Goal: Task Accomplishment & Management: Manage account settings

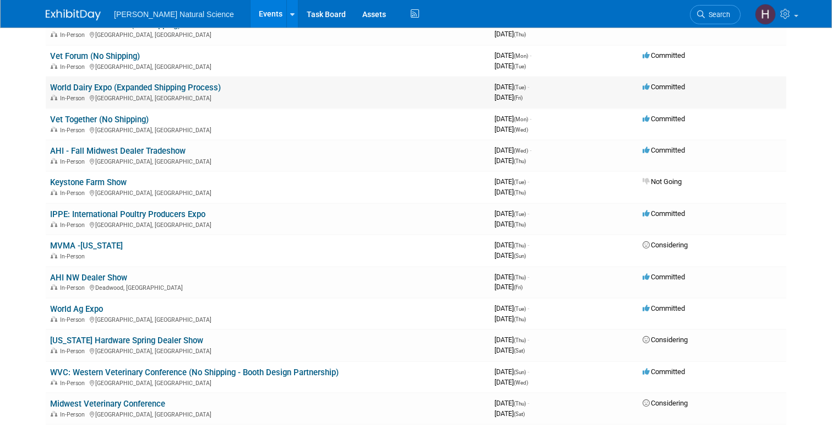
scroll to position [171, 0]
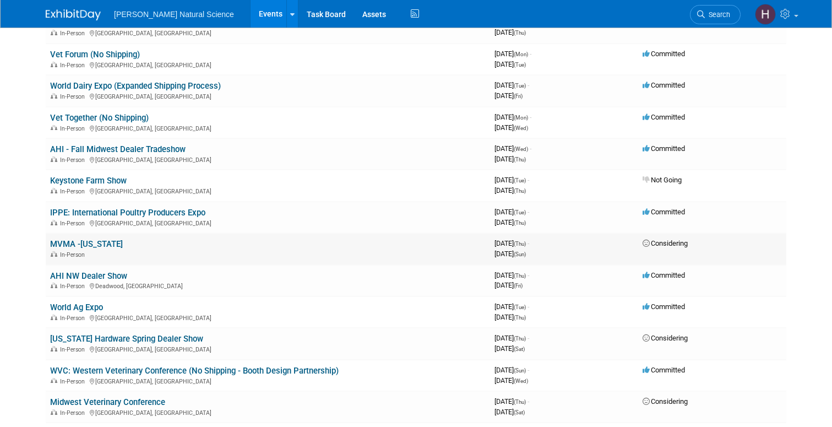
click at [89, 242] on link "MVMA -Missouri" at bounding box center [86, 244] width 73 height 10
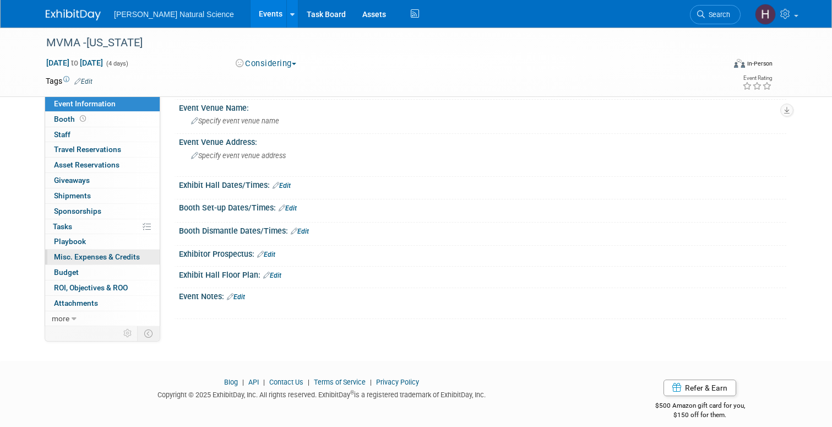
scroll to position [39, 0]
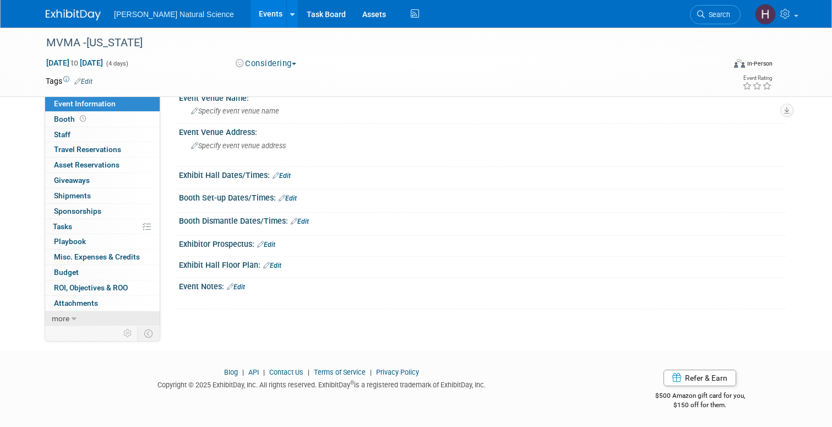
click at [64, 320] on span "more" at bounding box center [61, 318] width 18 height 9
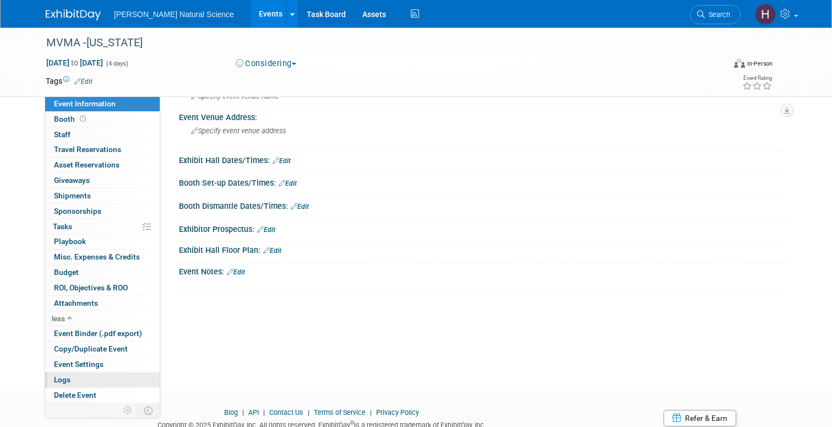
scroll to position [57, 0]
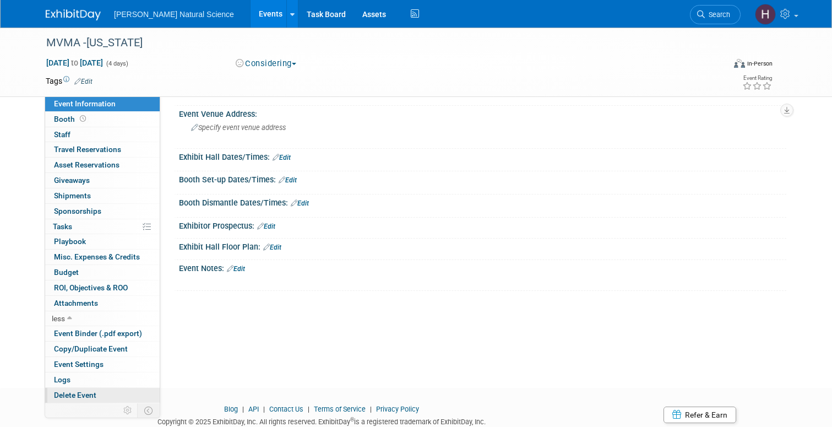
click at [82, 395] on span "Delete Event" at bounding box center [75, 394] width 42 height 9
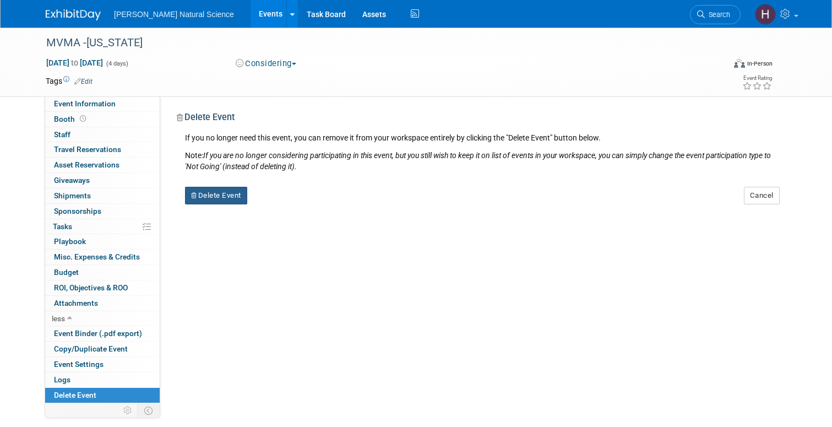
click at [227, 189] on button "Delete Event" at bounding box center [216, 196] width 62 height 18
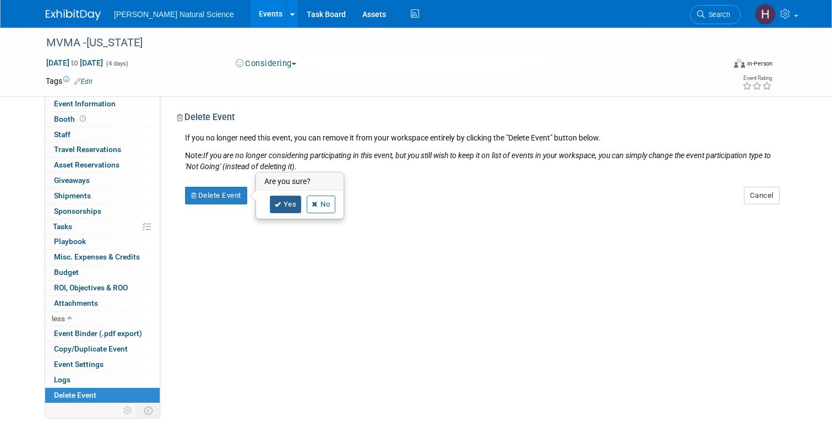
click at [286, 198] on link "Yes" at bounding box center [286, 204] width 32 height 18
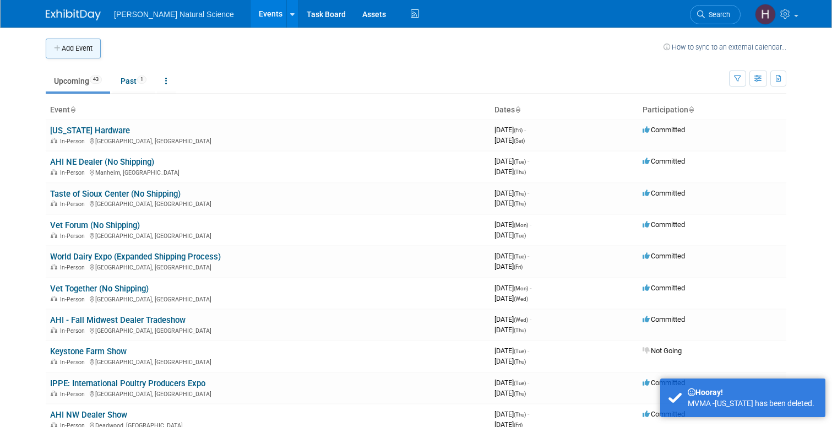
click at [73, 54] on button "Add Event" at bounding box center [73, 49] width 55 height 20
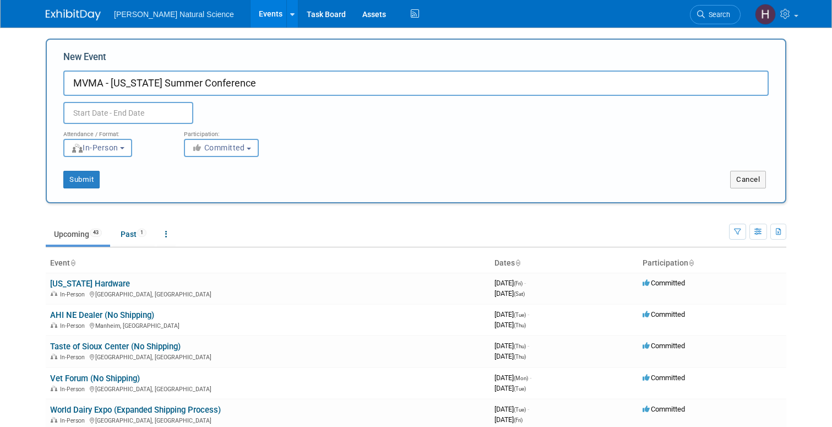
type input "MVMA - [US_STATE] Summer Conference"
click at [120, 104] on input "text" at bounding box center [128, 113] width 130 height 22
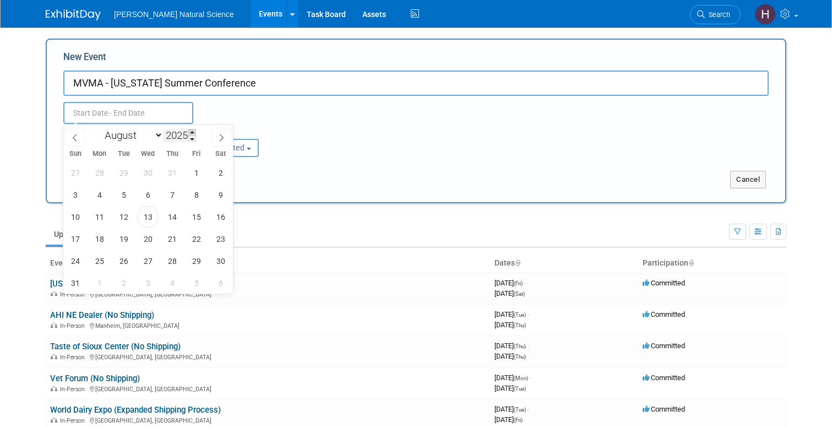
click at [193, 132] on span at bounding box center [192, 132] width 8 height 7
type input "2026"
click at [149, 137] on select "January February March April May June July August September October November De…" at bounding box center [131, 135] width 63 height 14
select select "6"
click at [172, 191] on span "9" at bounding box center [171, 194] width 21 height 21
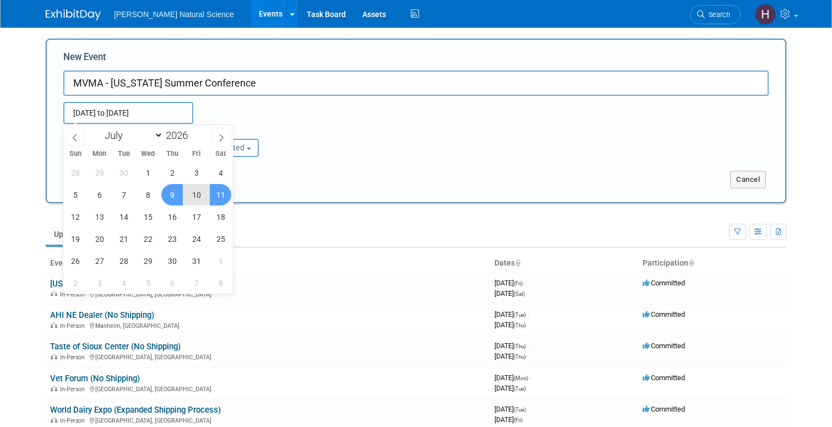
click at [224, 193] on span "11" at bounding box center [220, 194] width 21 height 21
type input "Jul 9, 2026 to Jul 11, 2026"
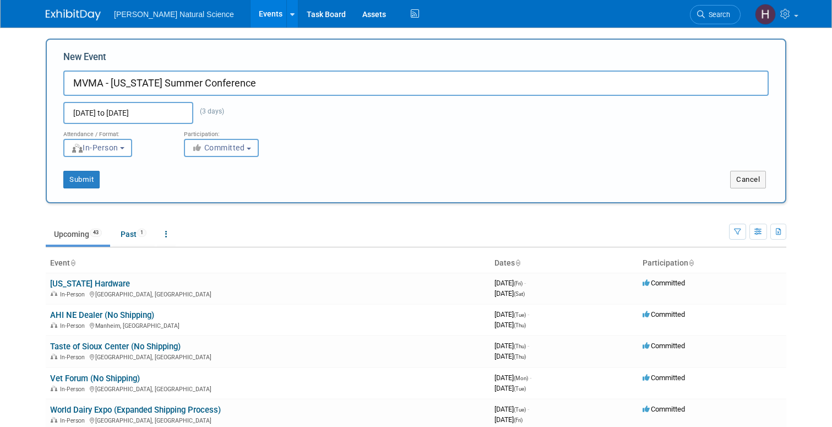
click at [232, 150] on span "Committed" at bounding box center [218, 147] width 53 height 9
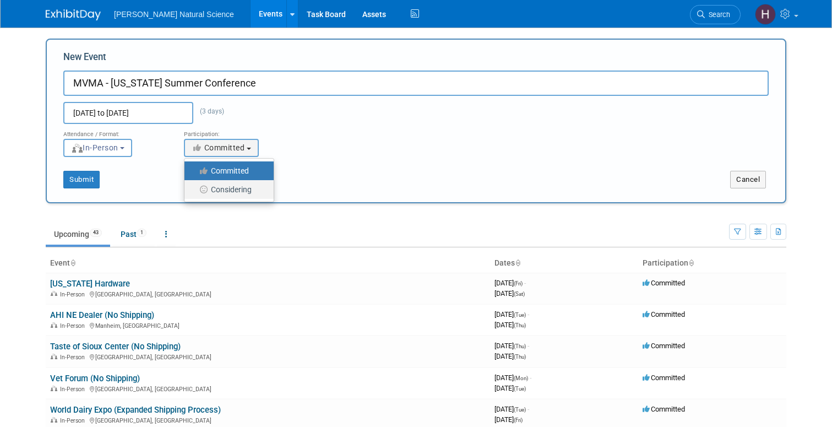
click at [230, 187] on label "Considering" at bounding box center [226, 189] width 73 height 14
click at [194, 187] on input "Considering" at bounding box center [190, 189] width 7 height 7
select select "2"
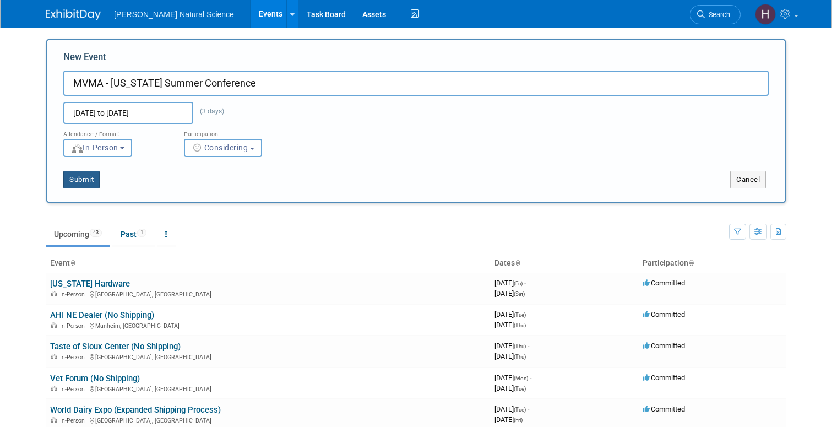
click at [89, 180] on button "Submit" at bounding box center [81, 180] width 36 height 18
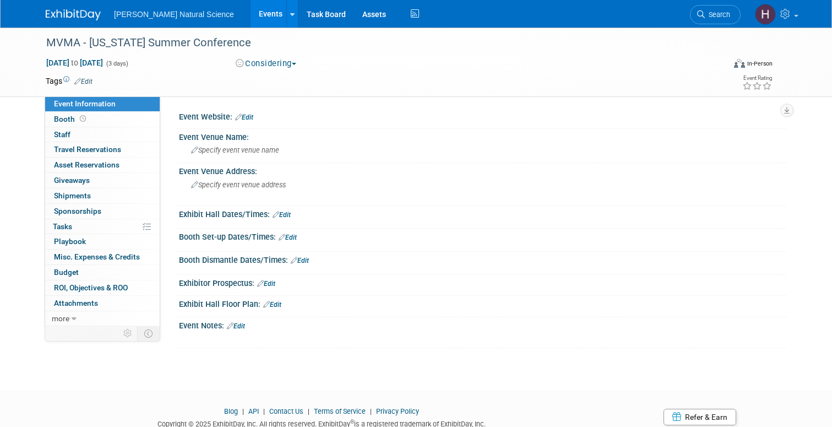
click at [246, 116] on link "Edit" at bounding box center [244, 117] width 18 height 8
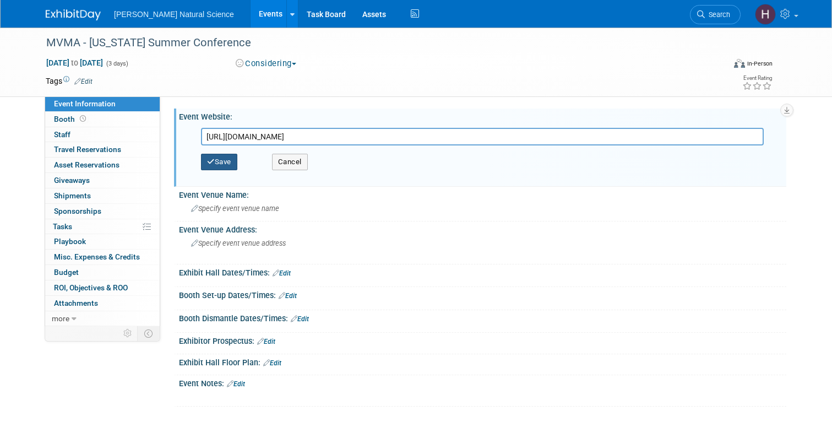
type input "https://msvet.org/general/custom.asp?page=SummerConference"
click at [216, 160] on button "Save" at bounding box center [219, 162] width 36 height 17
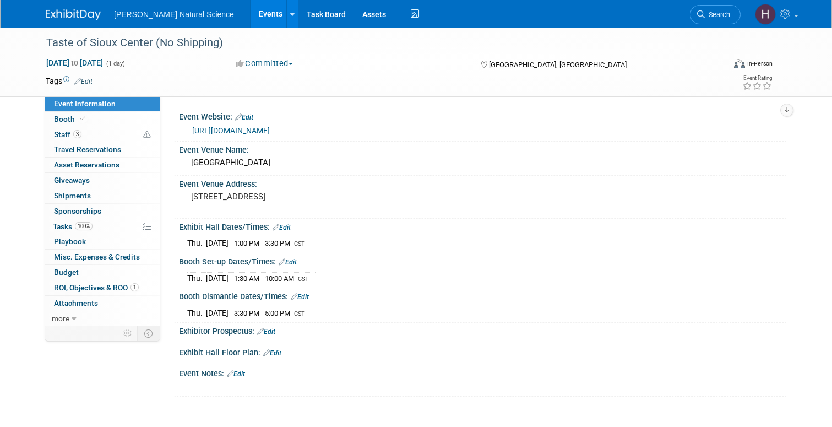
click at [80, 17] on img at bounding box center [73, 14] width 55 height 11
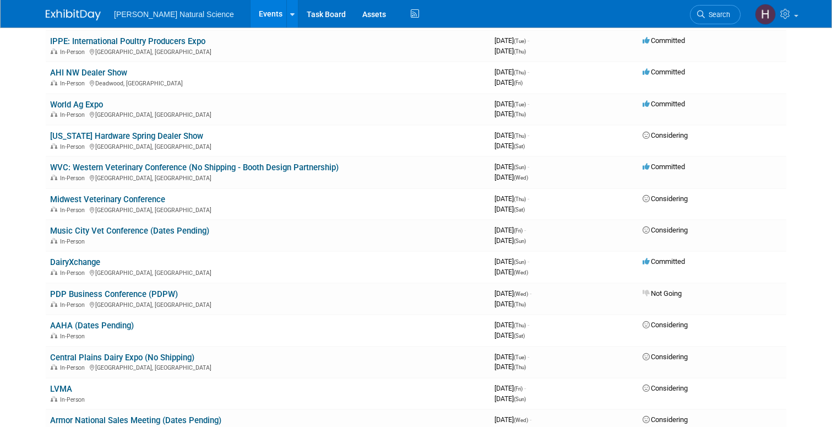
scroll to position [341, 0]
click at [122, 166] on link "WVC: Western Veterinary Conference (No Shipping - Booth Design Partnership)" at bounding box center [194, 168] width 289 height 10
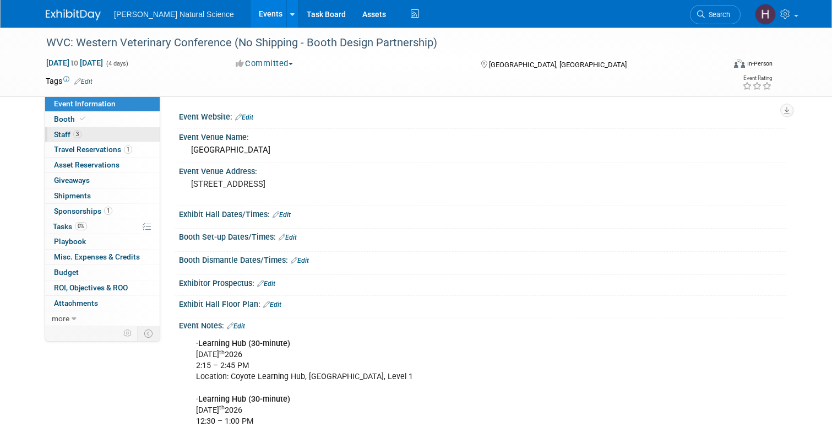
click at [91, 137] on link "3 Staff 3" at bounding box center [102, 134] width 115 height 15
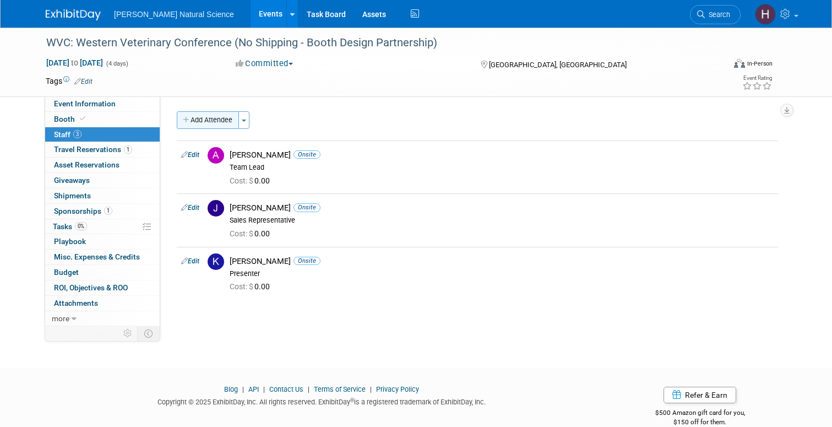
click at [214, 115] on button "Add Attendee" at bounding box center [208, 120] width 62 height 18
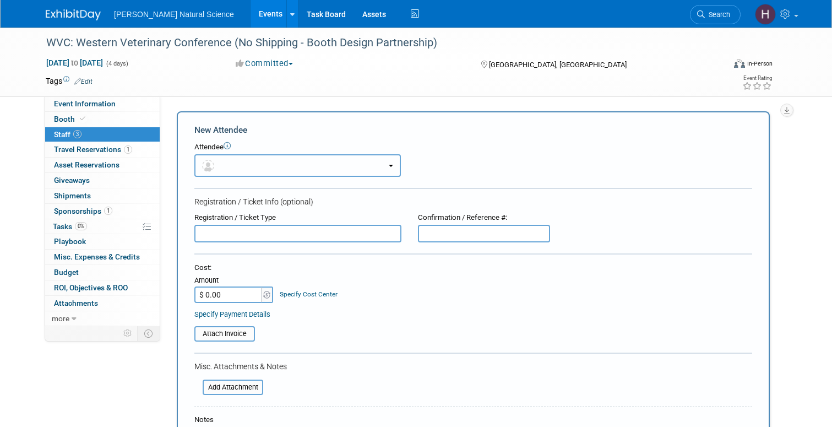
click at [249, 160] on button "button" at bounding box center [297, 165] width 207 height 23
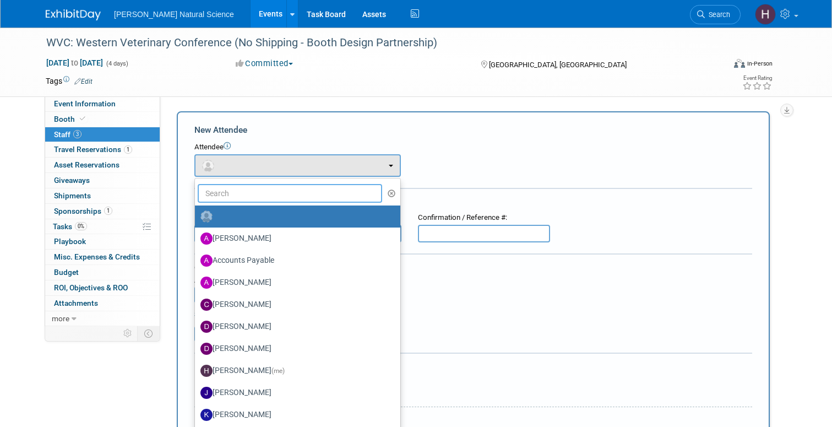
click at [250, 191] on input "text" at bounding box center [290, 193] width 184 height 19
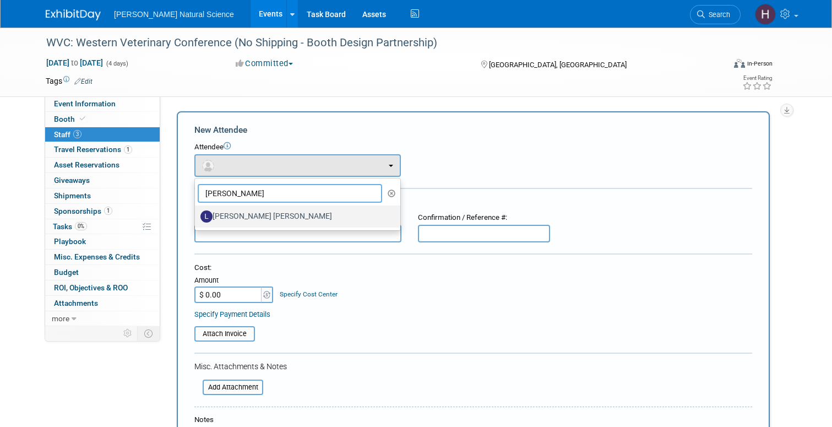
type input "[PERSON_NAME]"
click at [259, 213] on label "[PERSON_NAME] [PERSON_NAME]" at bounding box center [294, 217] width 189 height 18
click at [197, 213] on input "[PERSON_NAME] [PERSON_NAME]" at bounding box center [192, 214] width 7 height 7
select select "1dd388f6-1a73-4e20-8129-54cb5b15d0f7"
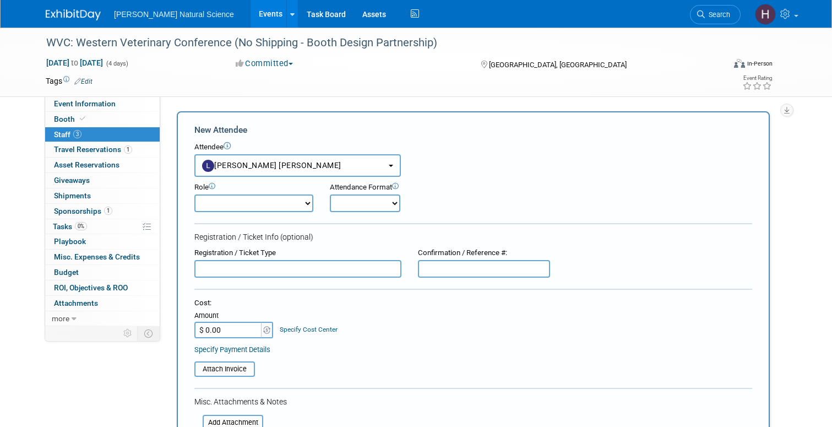
click at [263, 203] on select "Demonstrator Host Planner Presenter Sales Representative Set-up/Dismantle Crew …" at bounding box center [253, 203] width 119 height 18
select select "4"
click at [349, 206] on select "Onsite Remote" at bounding box center [365, 203] width 70 height 18
select select "1"
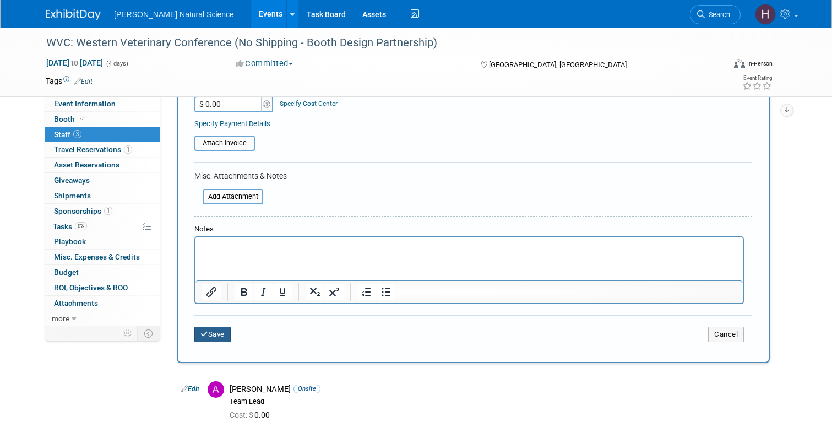
click at [225, 333] on button "Save" at bounding box center [212, 334] width 36 height 15
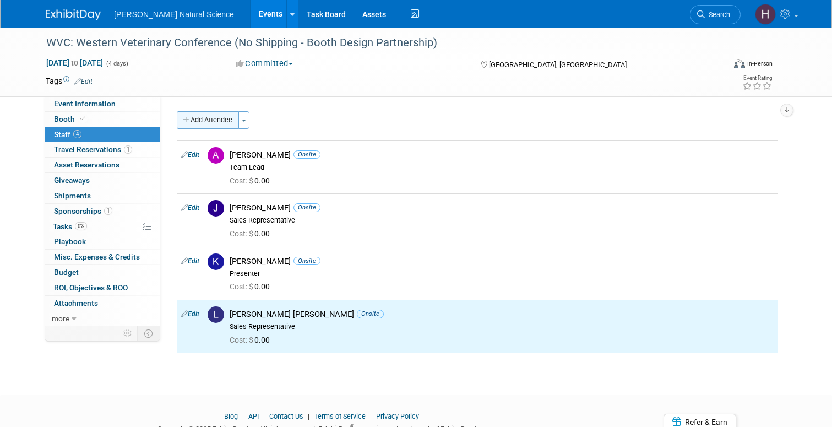
click at [219, 120] on button "Add Attendee" at bounding box center [208, 120] width 62 height 18
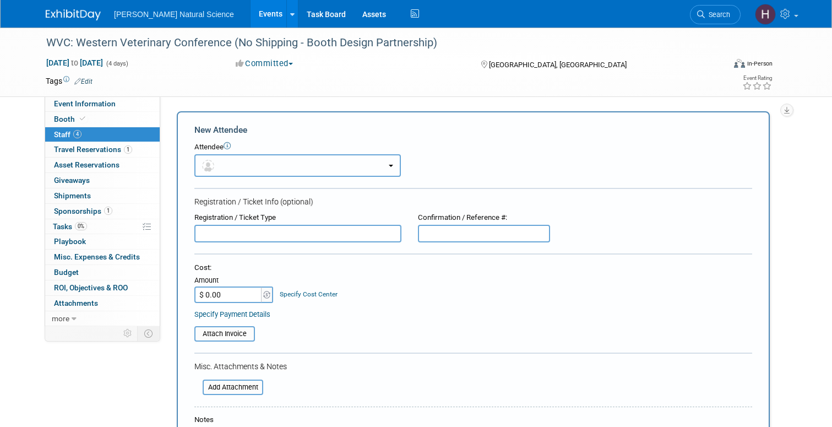
click at [227, 163] on button "button" at bounding box center [297, 165] width 207 height 23
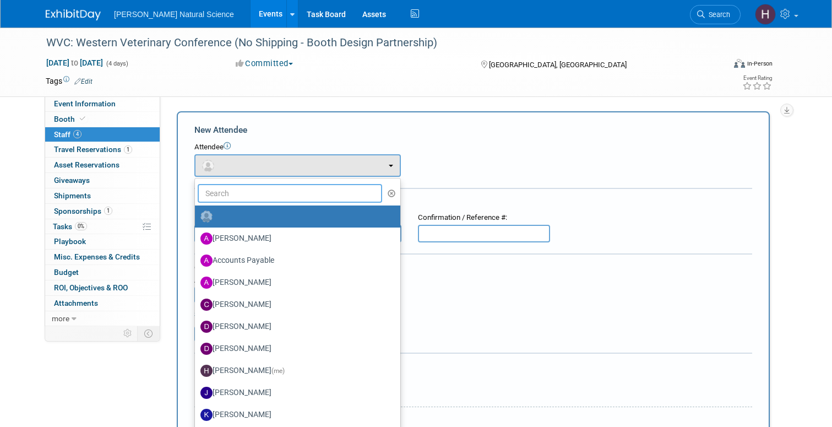
click at [232, 193] on input "text" at bounding box center [290, 193] width 184 height 19
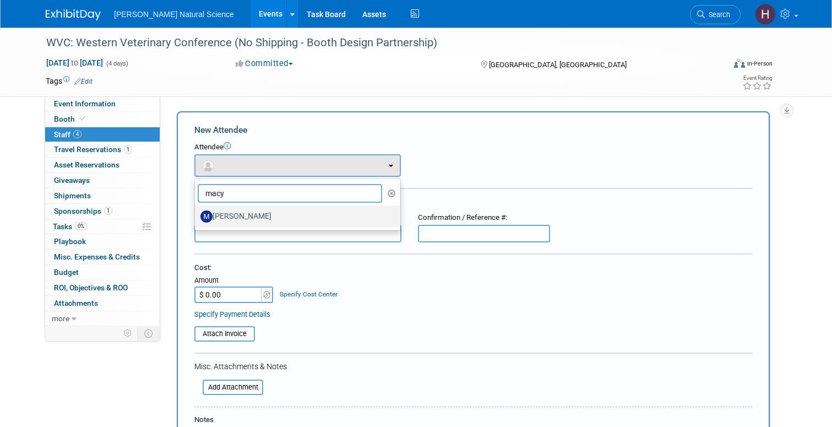
type input "macy"
click at [246, 214] on label "[PERSON_NAME]" at bounding box center [294, 217] width 189 height 18
click at [197, 214] on input "[PERSON_NAME]" at bounding box center [192, 214] width 7 height 7
select select "b39739cf-1fbb-43ef-8f5c-4cae1fa0cebd"
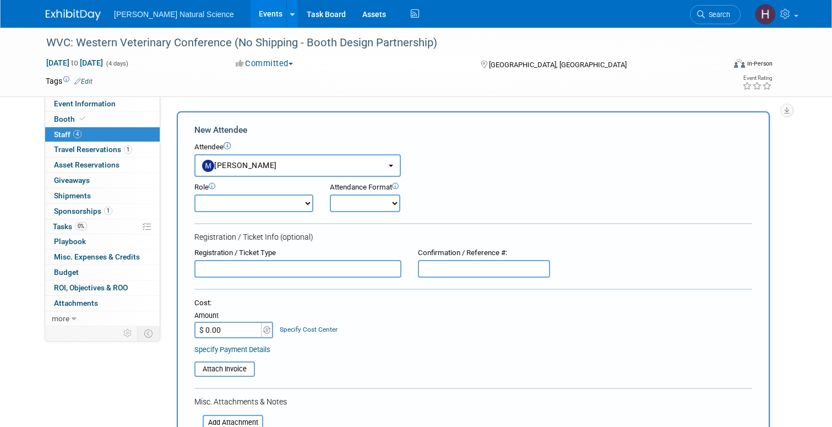
click at [271, 205] on select "Demonstrator Host Planner Presenter Sales Representative Set-up/Dismantle Crew …" at bounding box center [253, 203] width 119 height 18
select select "4"
click at [359, 201] on select "Onsite Remote" at bounding box center [365, 203] width 70 height 18
select select "1"
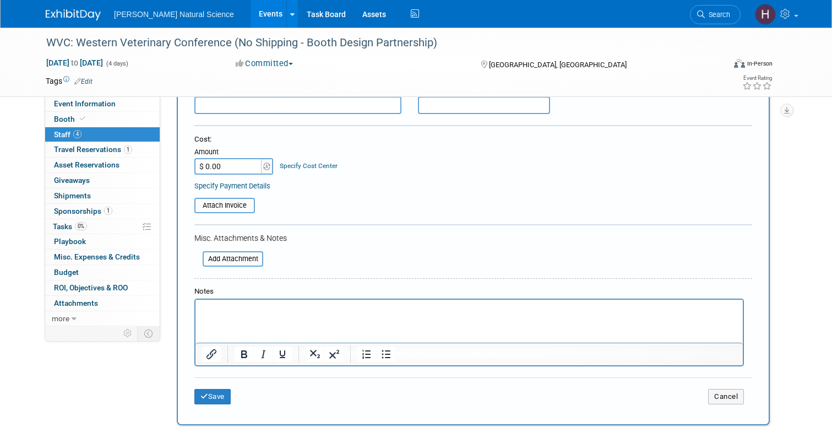
scroll to position [169, 0]
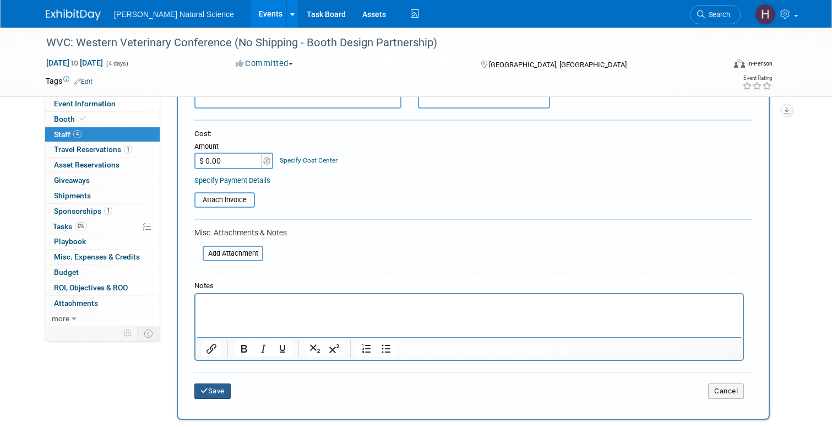
click at [212, 391] on button "Save" at bounding box center [212, 390] width 36 height 15
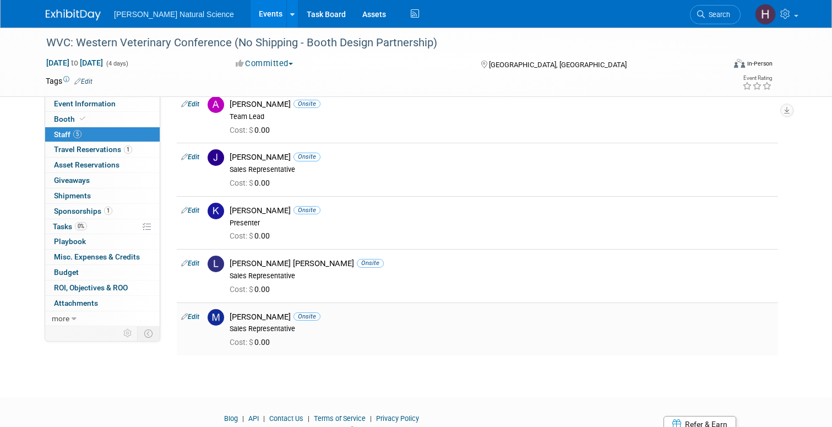
scroll to position [0, 0]
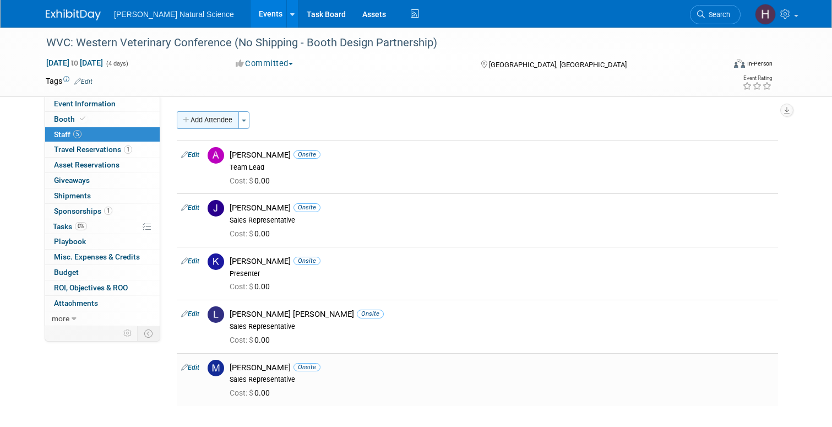
click at [221, 118] on button "Add Attendee" at bounding box center [208, 120] width 62 height 18
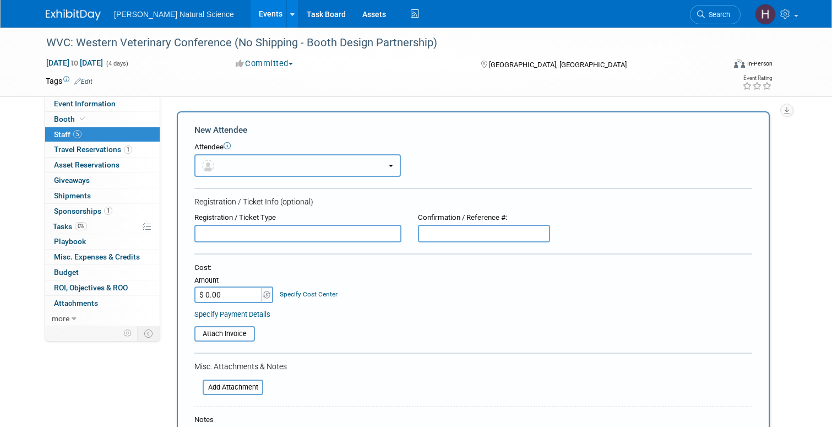
click at [240, 159] on button "button" at bounding box center [297, 165] width 207 height 23
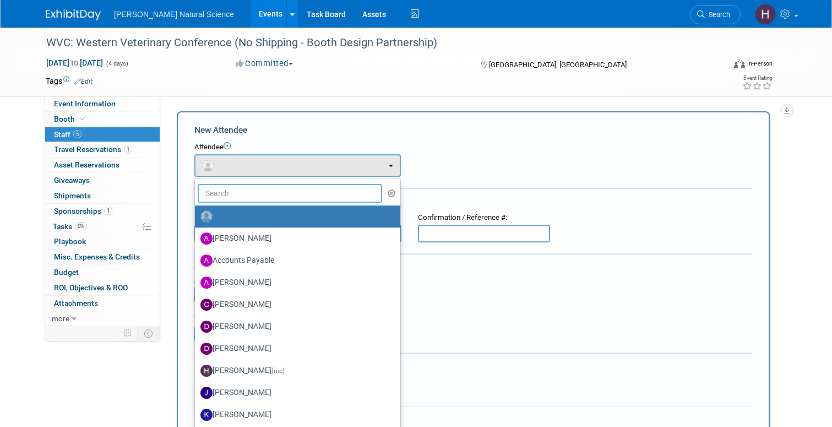
click at [246, 192] on input "text" at bounding box center [290, 193] width 184 height 19
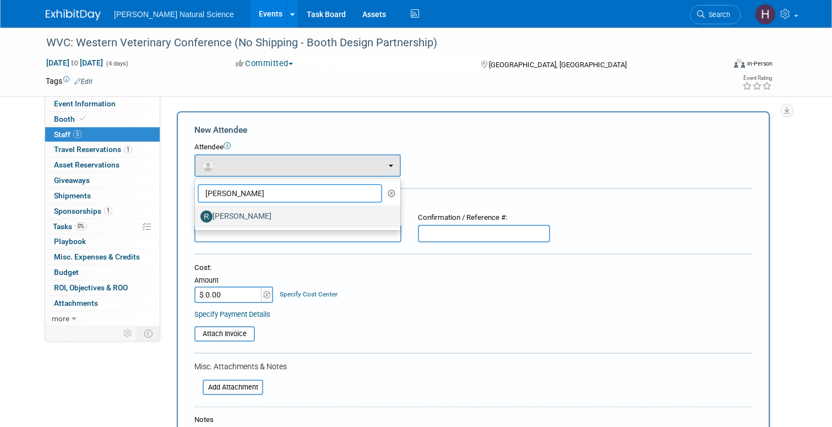
type input "rachel"
click at [256, 214] on label "[PERSON_NAME]" at bounding box center [294, 217] width 189 height 18
click at [197, 214] on input "[PERSON_NAME]" at bounding box center [192, 214] width 7 height 7
select select "d97b4ff3-cd4a-43cc-9ef8-4725124e8403"
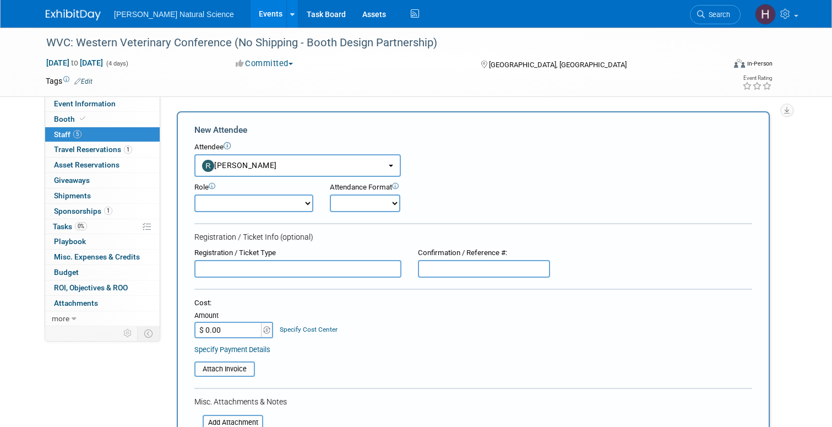
click at [287, 206] on select "Demonstrator Host Planner Presenter Sales Representative Set-up/Dismantle Crew …" at bounding box center [253, 203] width 119 height 18
select select "4"
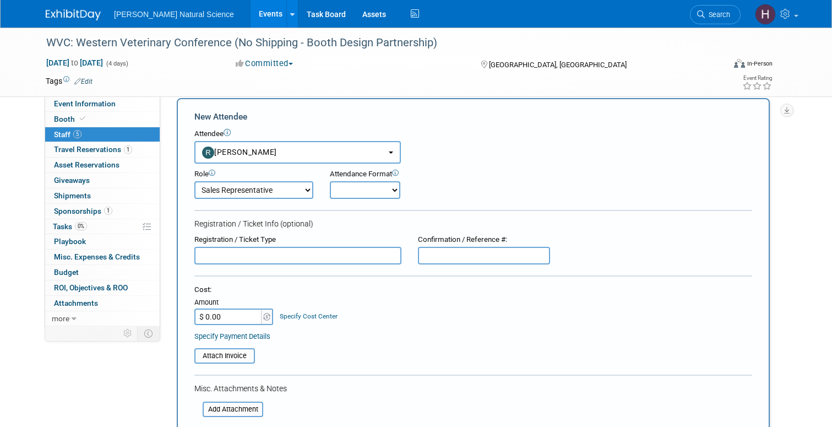
scroll to position [26, 0]
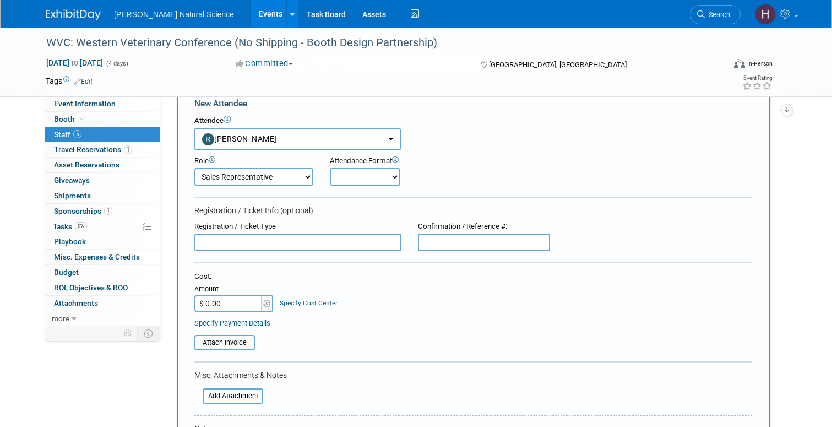
click at [361, 173] on select "Onsite Remote" at bounding box center [365, 177] width 70 height 18
select select "1"
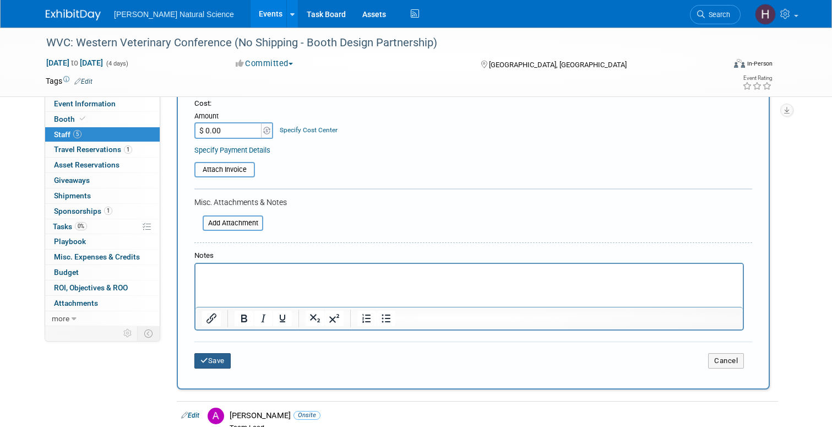
click at [208, 367] on button "Save" at bounding box center [212, 360] width 36 height 15
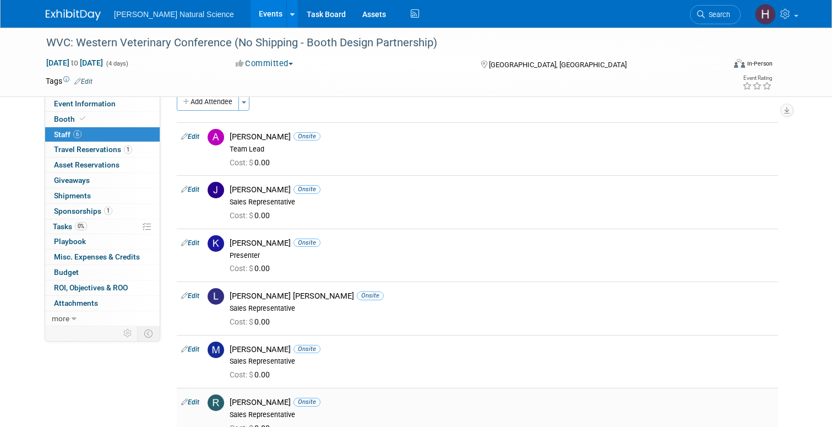
scroll to position [0, 0]
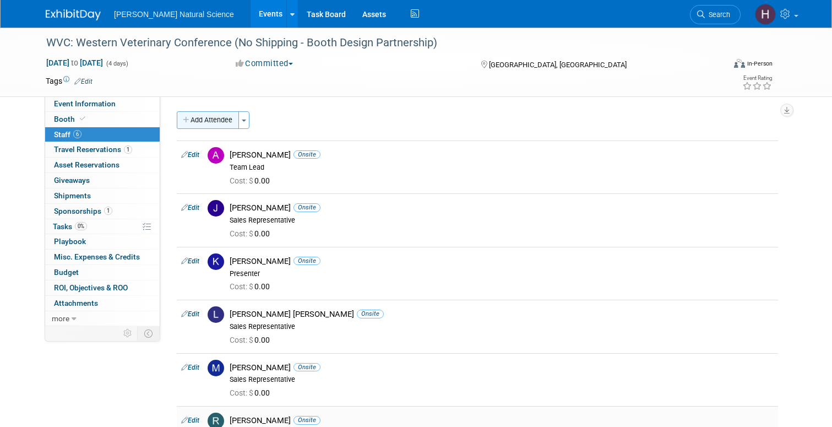
click at [207, 120] on button "Add Attendee" at bounding box center [208, 120] width 62 height 18
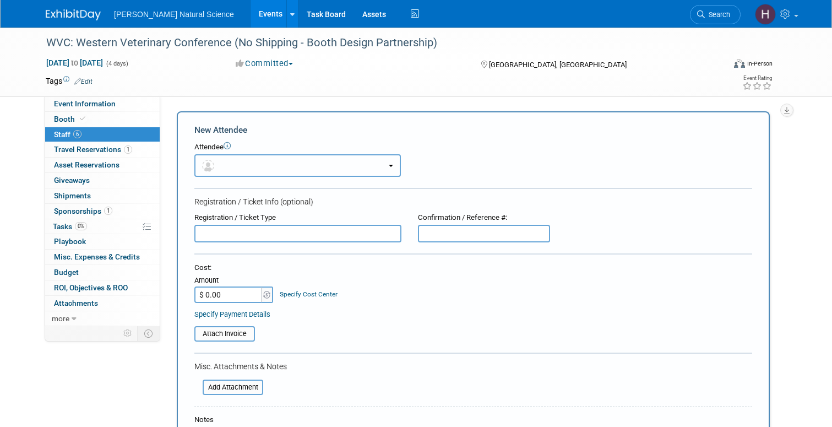
click at [246, 154] on button "button" at bounding box center [297, 165] width 207 height 23
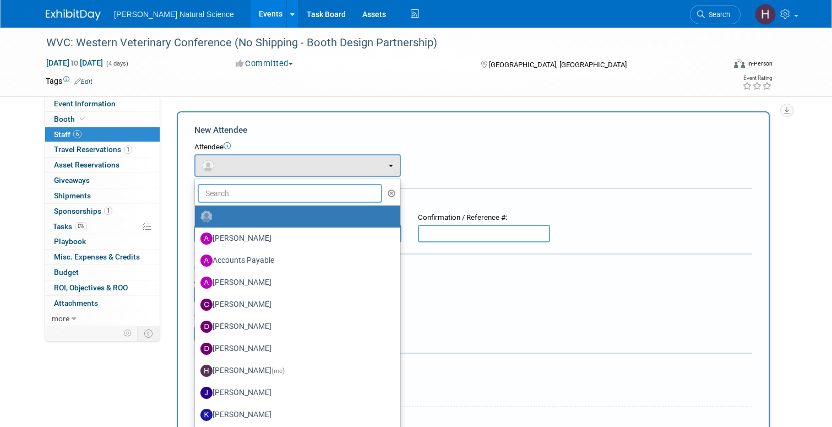
click at [243, 190] on input "text" at bounding box center [290, 193] width 184 height 19
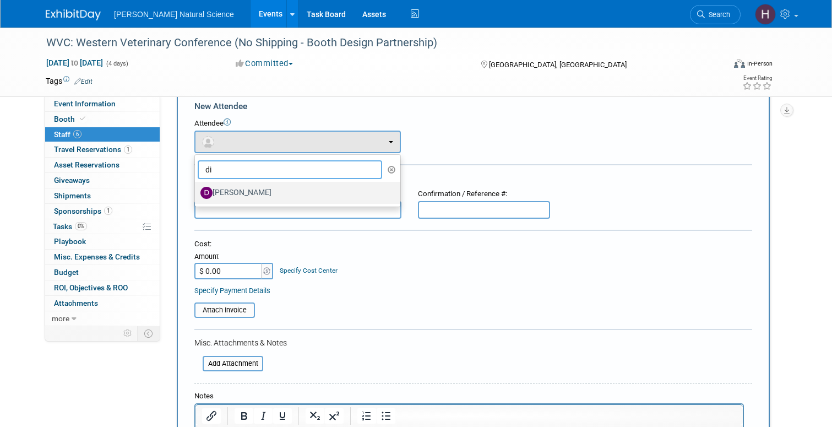
scroll to position [29, 0]
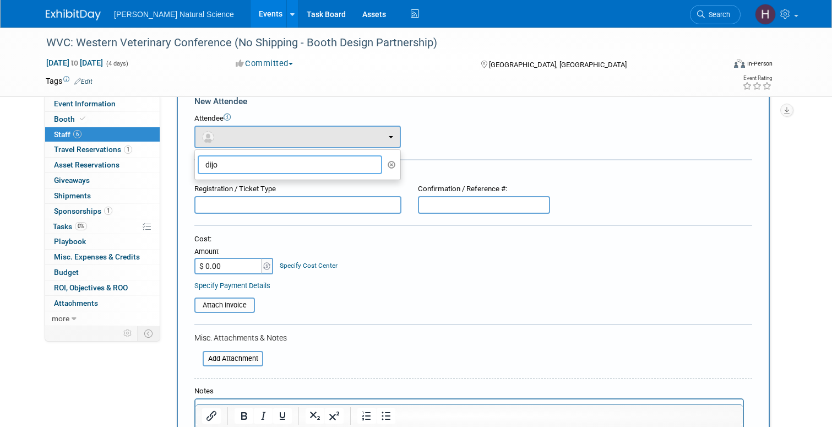
type input "dijo"
click at [425, 122] on div "Attendee" at bounding box center [473, 118] width 558 height 10
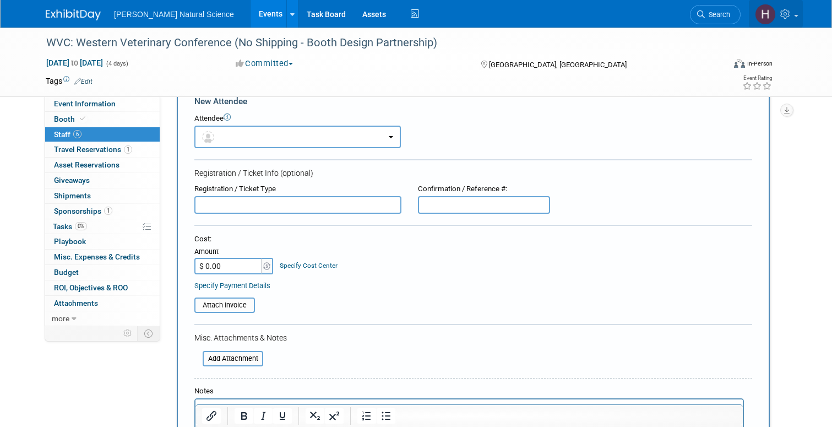
click at [786, 10] on icon at bounding box center [786, 14] width 13 height 10
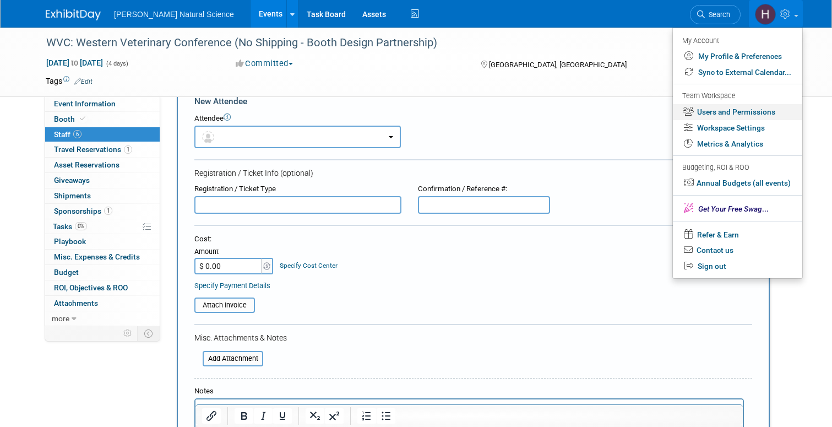
click at [724, 110] on link "Users and Permissions" at bounding box center [737, 112] width 129 height 16
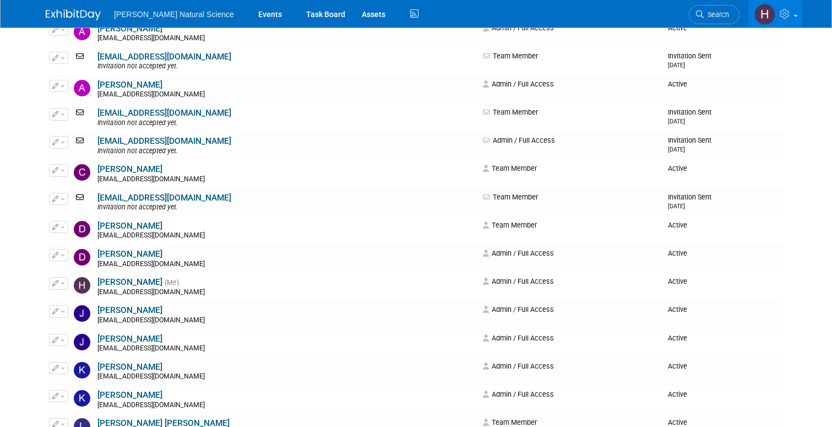
scroll to position [190, 0]
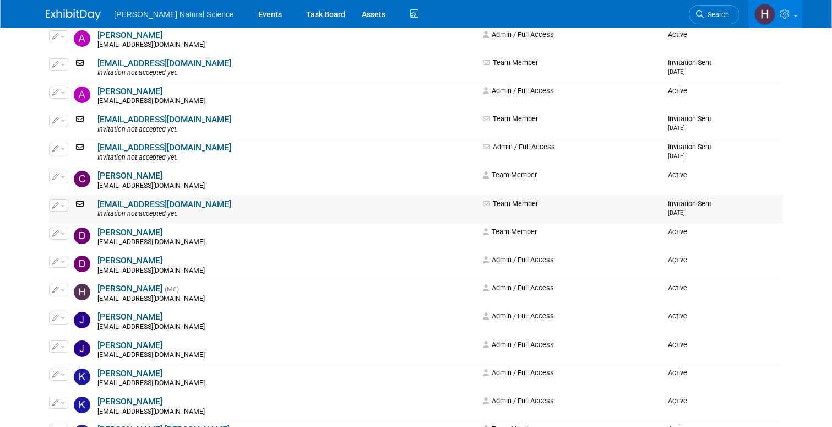
click at [61, 205] on span "button" at bounding box center [63, 206] width 4 height 2
click at [119, 205] on link "dijonw@vanbeeknaturalscience.com" at bounding box center [164, 204] width 134 height 10
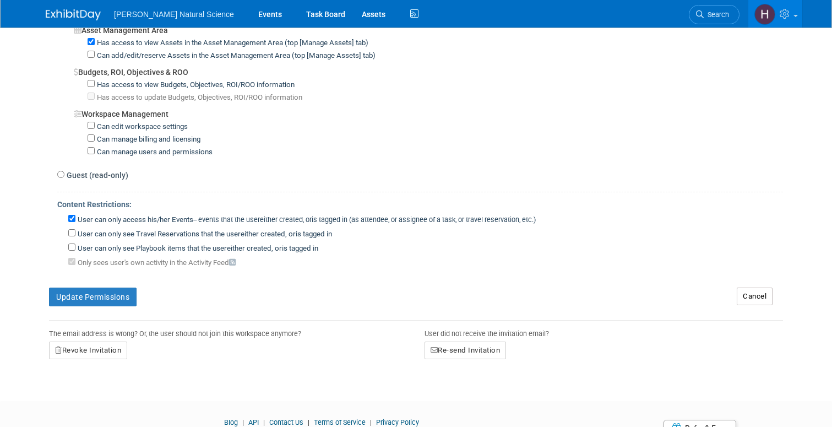
scroll to position [781, 0]
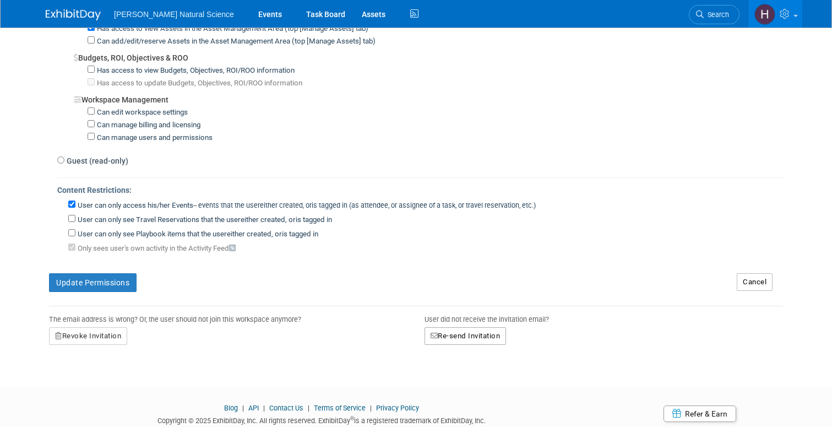
click at [474, 328] on button "Re-send Invitation" at bounding box center [466, 336] width 82 height 18
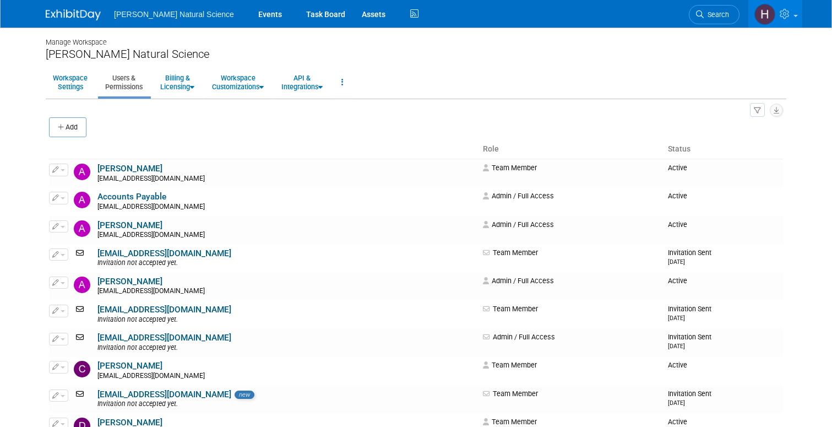
click at [75, 10] on img at bounding box center [73, 14] width 55 height 11
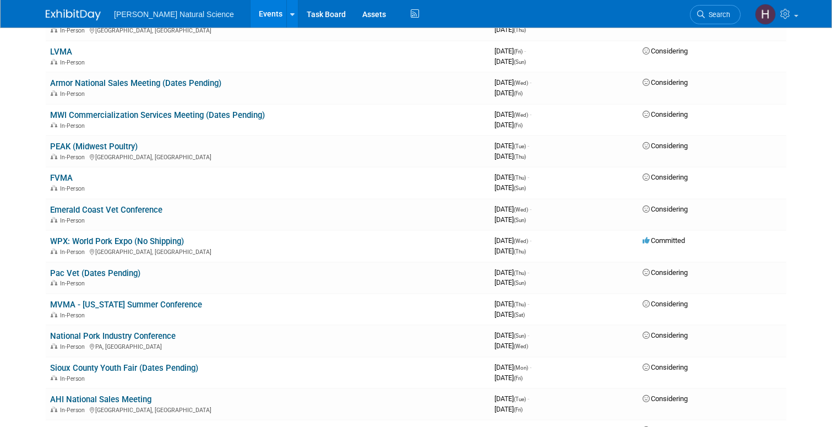
scroll to position [686, 0]
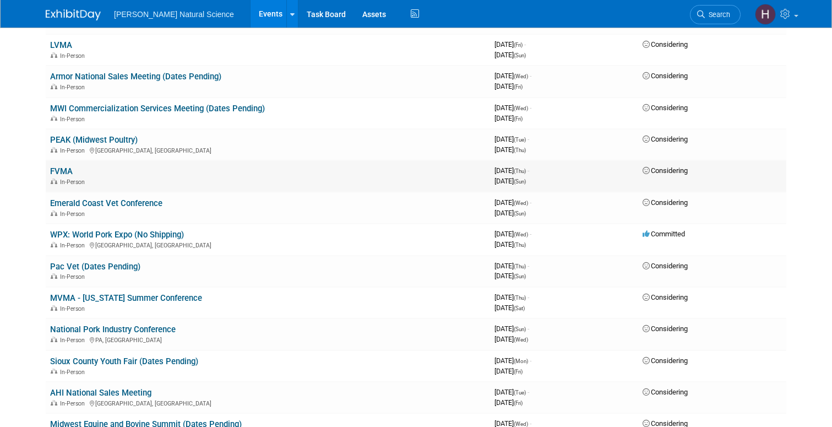
click at [64, 169] on link "FVMA" at bounding box center [61, 171] width 23 height 10
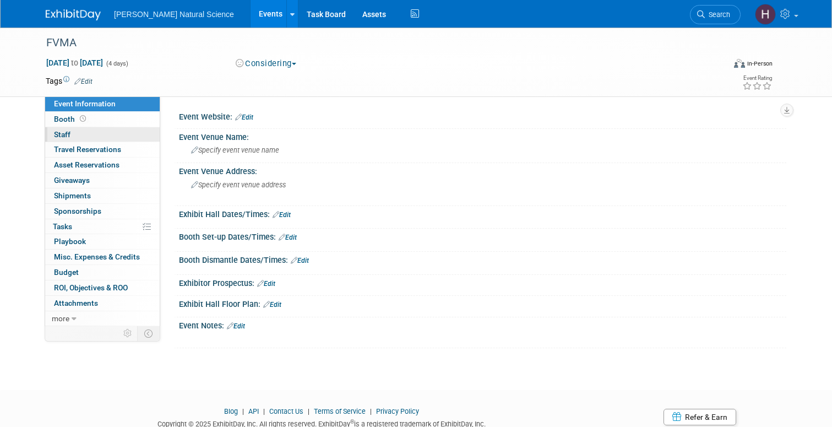
click at [75, 137] on link "0 Staff 0" at bounding box center [102, 134] width 115 height 15
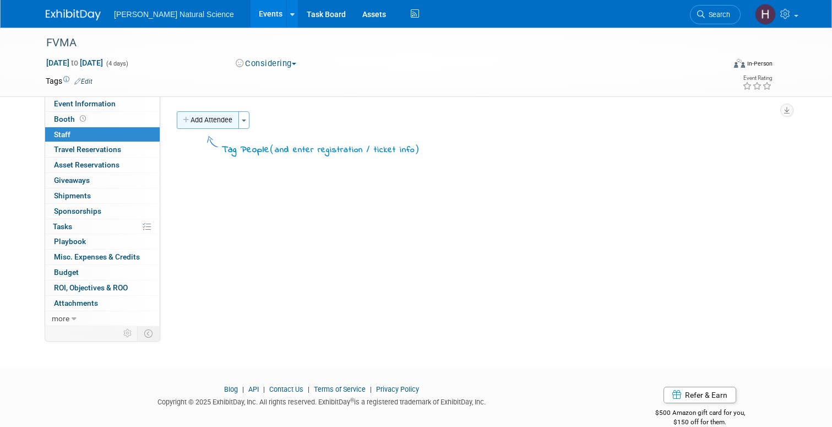
click at [231, 120] on button "Add Attendee" at bounding box center [208, 120] width 62 height 18
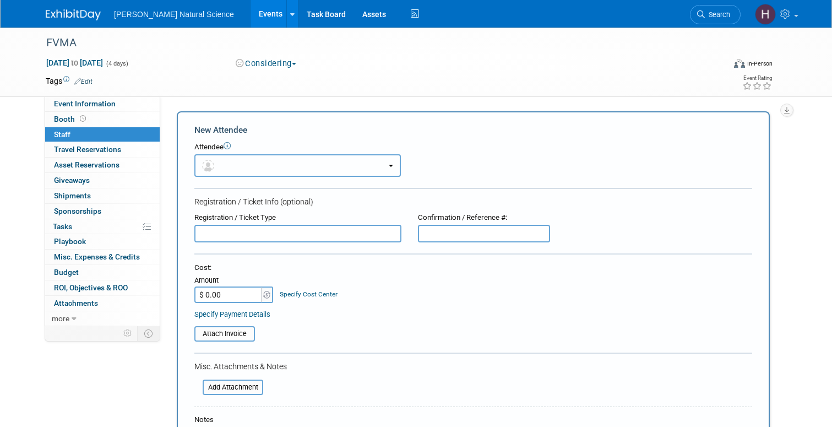
click at [241, 170] on button "button" at bounding box center [297, 165] width 207 height 23
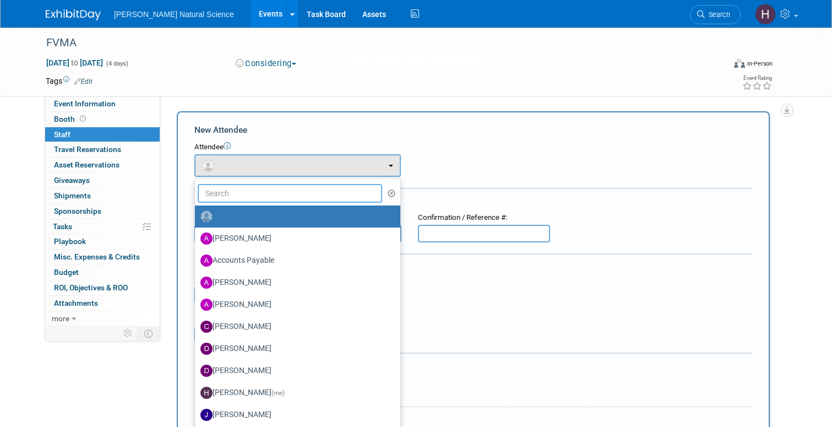
click at [241, 199] on input "text" at bounding box center [290, 193] width 184 height 19
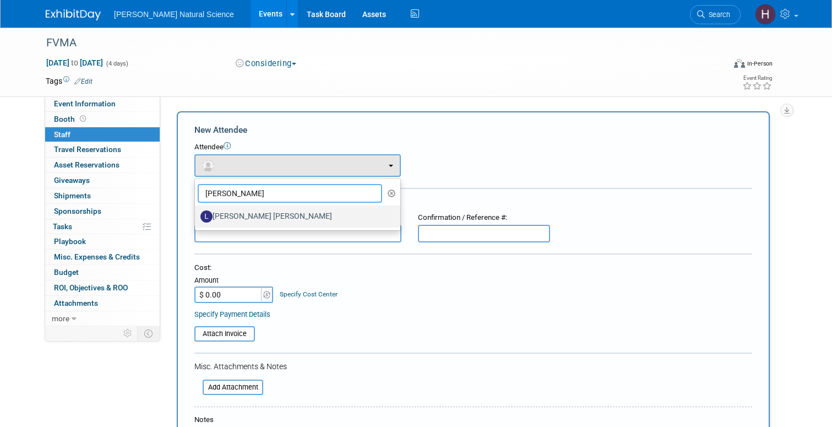
type input "[PERSON_NAME]"
click at [257, 219] on label "[PERSON_NAME] [PERSON_NAME]" at bounding box center [294, 217] width 189 height 18
click at [197, 219] on input "[PERSON_NAME] [PERSON_NAME]" at bounding box center [192, 214] width 7 height 7
select select "1dd388f6-1a73-4e20-8129-54cb5b15d0f7"
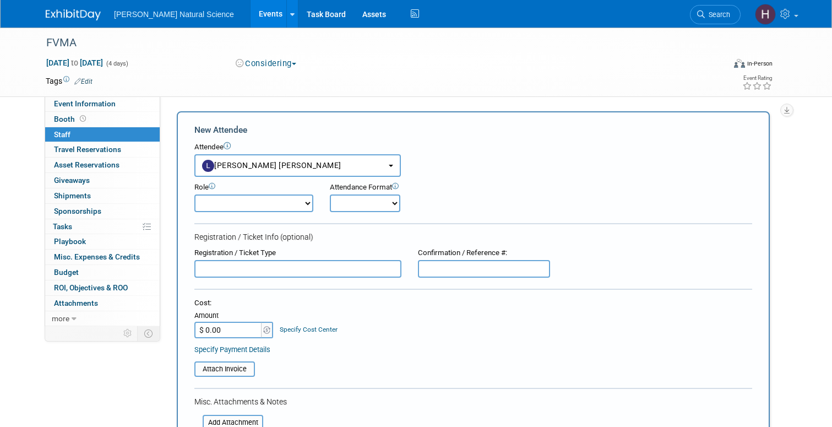
click at [307, 201] on select "Demonstrator Host Planner Presenter Sales Representative Set-up/Dismantle Crew …" at bounding box center [253, 203] width 119 height 18
select select "4"
click at [366, 206] on select "Onsite Remote" at bounding box center [365, 203] width 70 height 18
click at [370, 202] on select "Onsite Remote" at bounding box center [365, 203] width 70 height 18
select select "1"
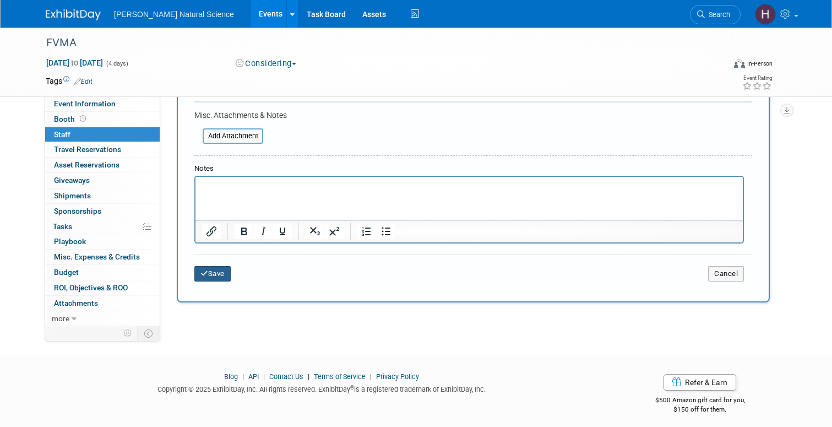
click at [211, 272] on button "Save" at bounding box center [212, 273] width 36 height 15
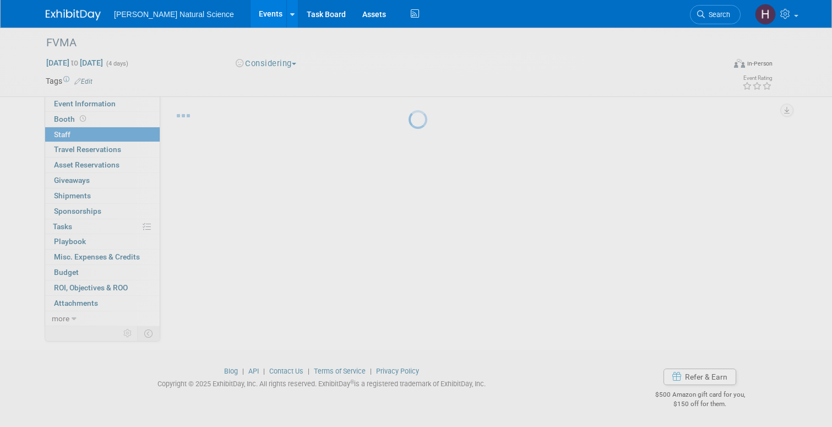
scroll to position [18, 0]
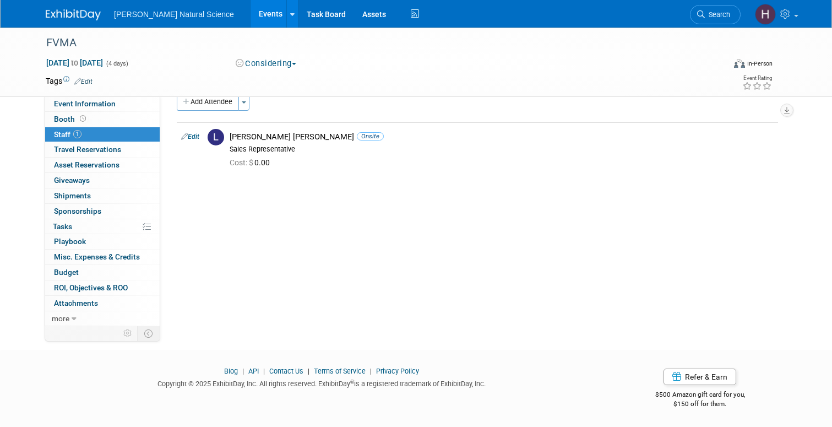
click at [75, 13] on img at bounding box center [73, 14] width 55 height 11
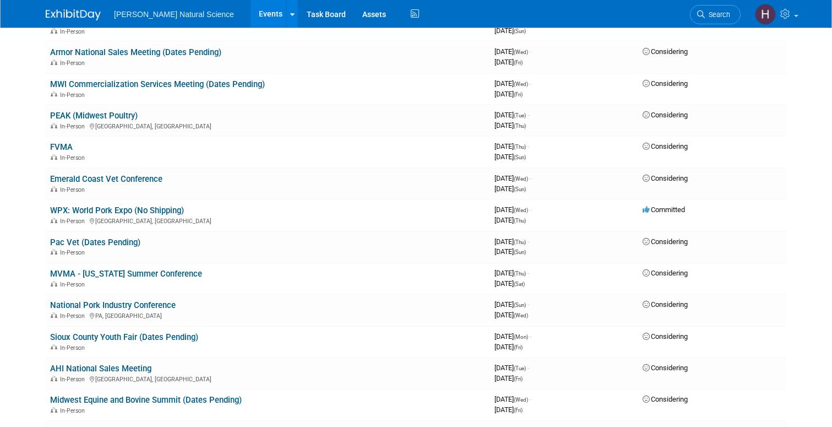
scroll to position [712, 0]
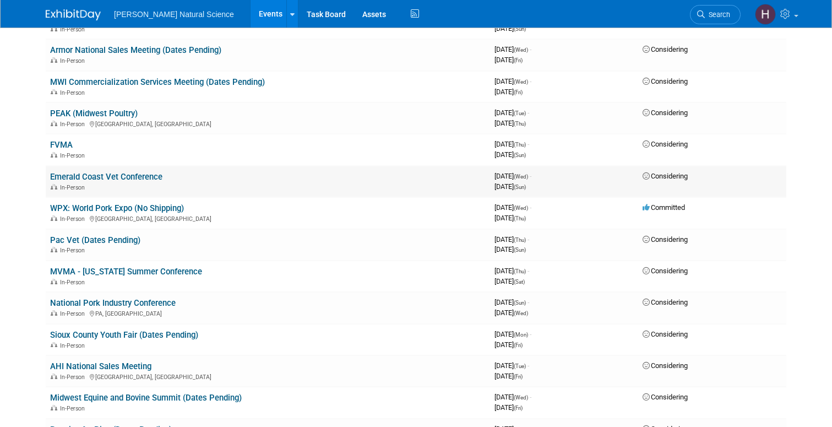
click at [139, 176] on link "Emerald Coast Vet Conference" at bounding box center [106, 177] width 112 height 10
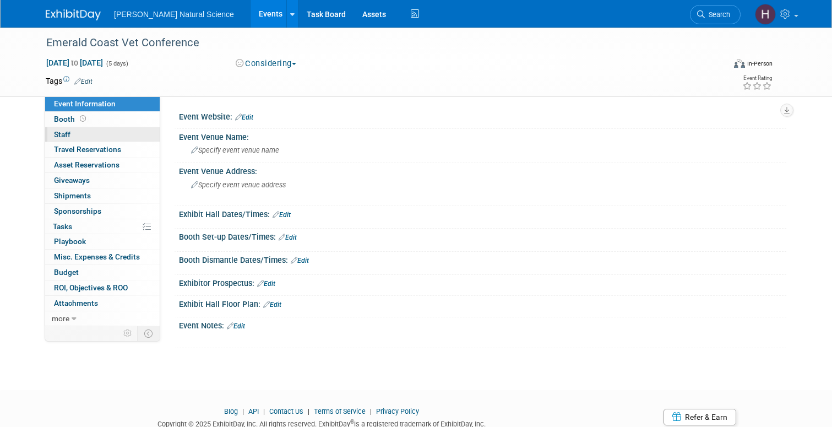
click at [88, 132] on link "0 Staff 0" at bounding box center [102, 134] width 115 height 15
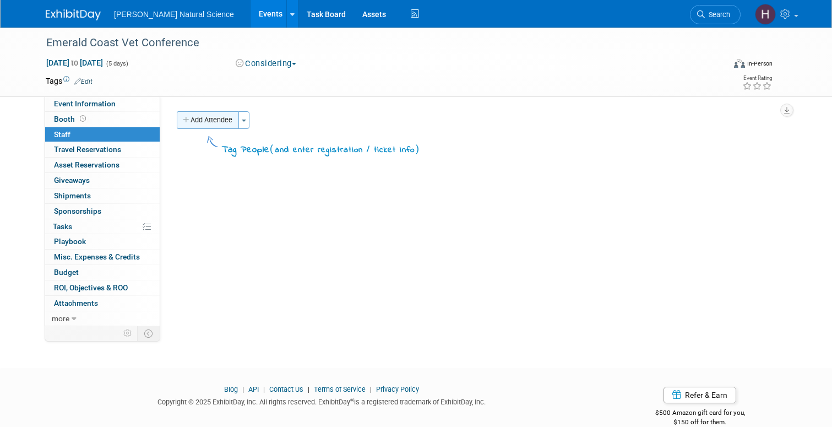
click at [227, 113] on button "Add Attendee" at bounding box center [208, 120] width 62 height 18
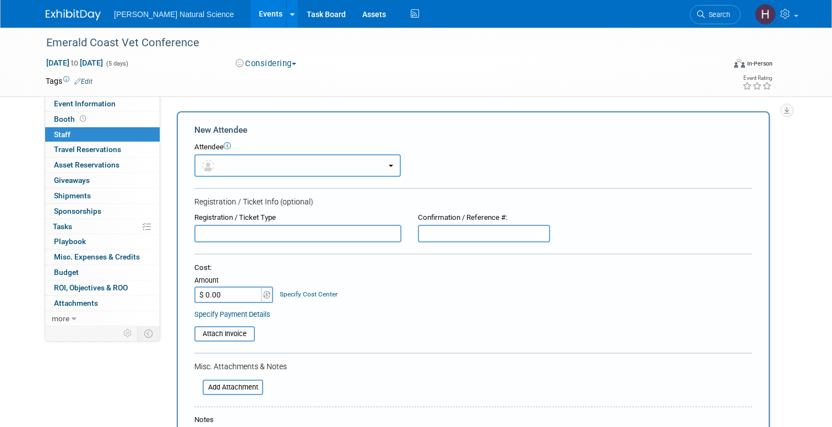
click at [237, 166] on button "button" at bounding box center [297, 165] width 207 height 23
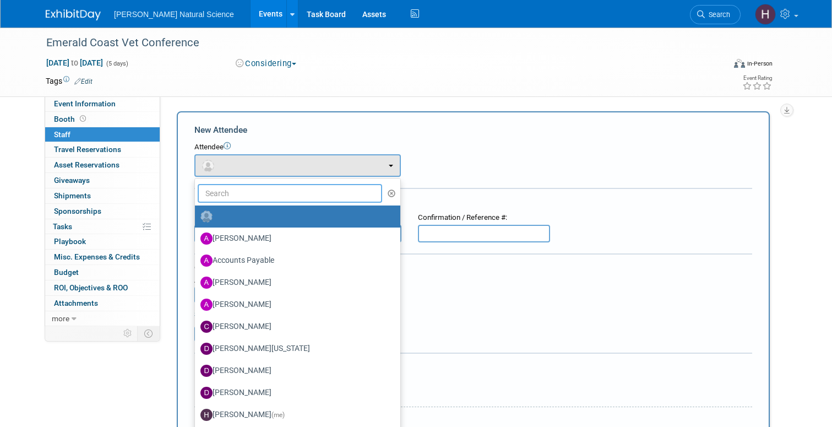
click at [242, 200] on input "text" at bounding box center [290, 193] width 184 height 19
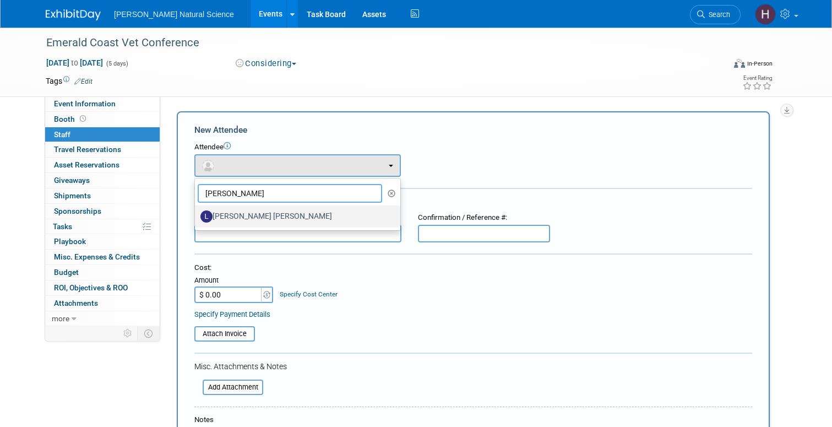
type input "luis"
click at [254, 216] on label "[PERSON_NAME] [PERSON_NAME]" at bounding box center [294, 217] width 189 height 18
click at [197, 216] on input "[PERSON_NAME] [PERSON_NAME]" at bounding box center [192, 214] width 7 height 7
select select "1dd388f6-1a73-4e20-8129-54cb5b15d0f7"
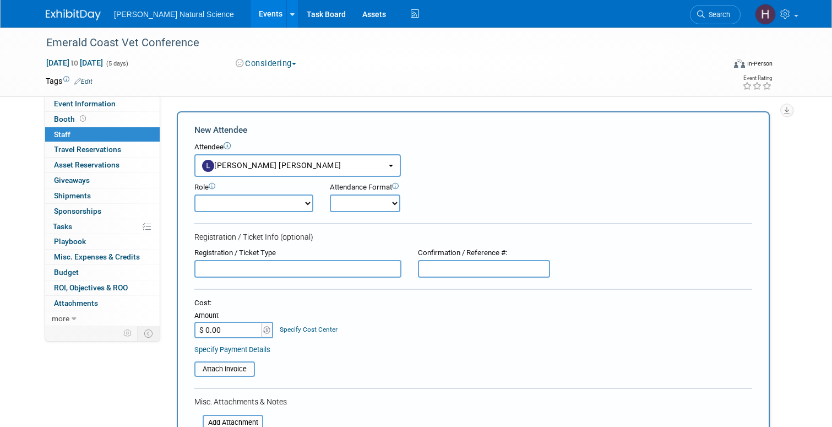
click at [306, 202] on select "Demonstrator Host Planner Presenter Sales Representative Set-up/Dismantle Crew …" at bounding box center [253, 203] width 119 height 18
select select "4"
click at [351, 204] on select "Onsite Remote" at bounding box center [365, 203] width 70 height 18
select select "1"
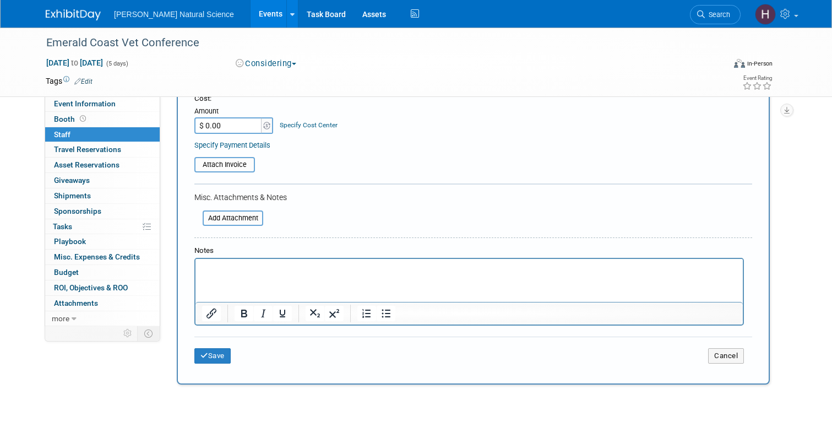
scroll to position [211, 0]
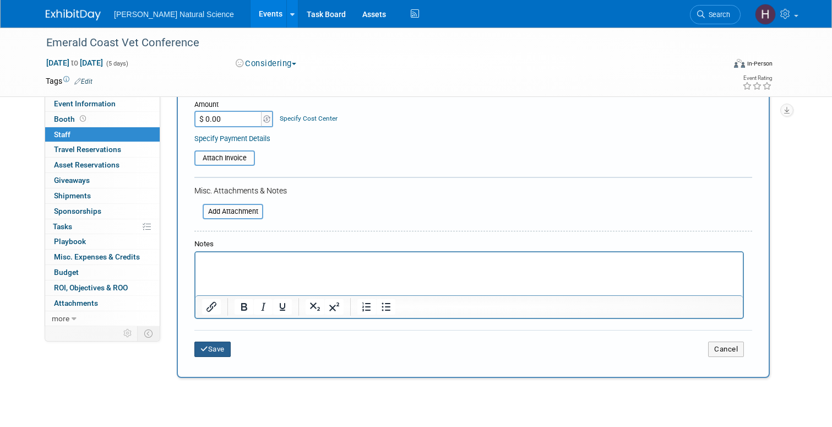
click at [216, 350] on button "Save" at bounding box center [212, 348] width 36 height 15
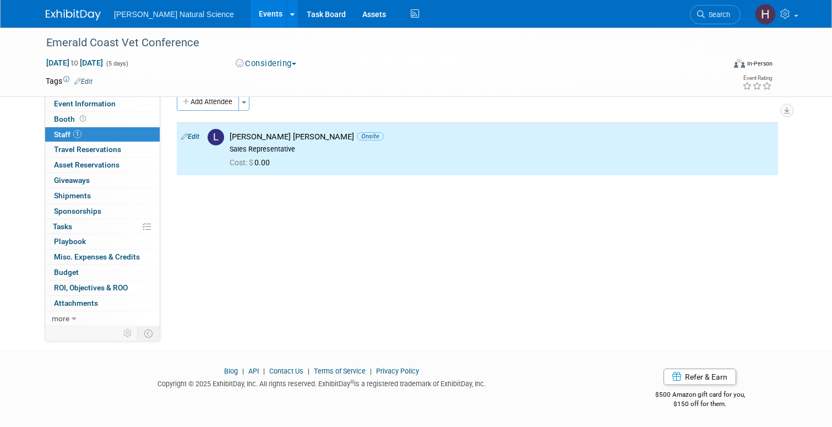
scroll to position [0, 0]
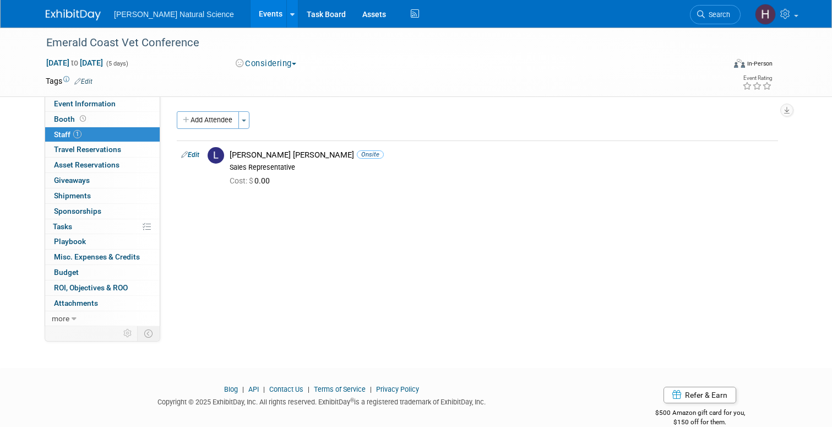
click at [81, 15] on img at bounding box center [73, 14] width 55 height 11
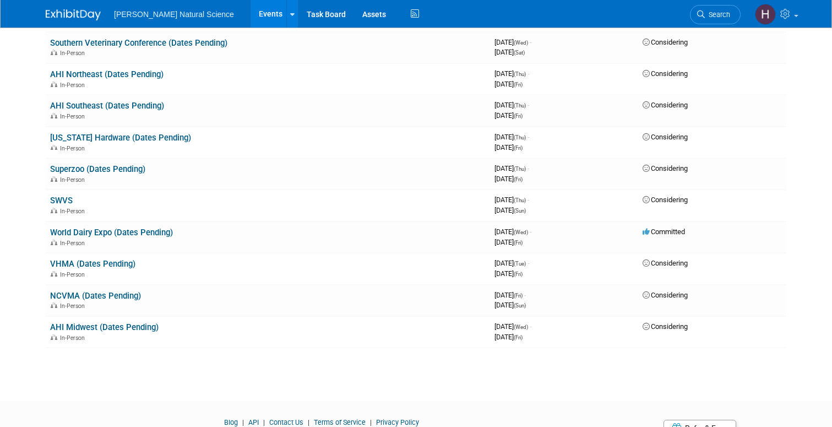
scroll to position [1163, 0]
click at [117, 291] on link "NCVMA (Dates Pending)" at bounding box center [95, 295] width 91 height 10
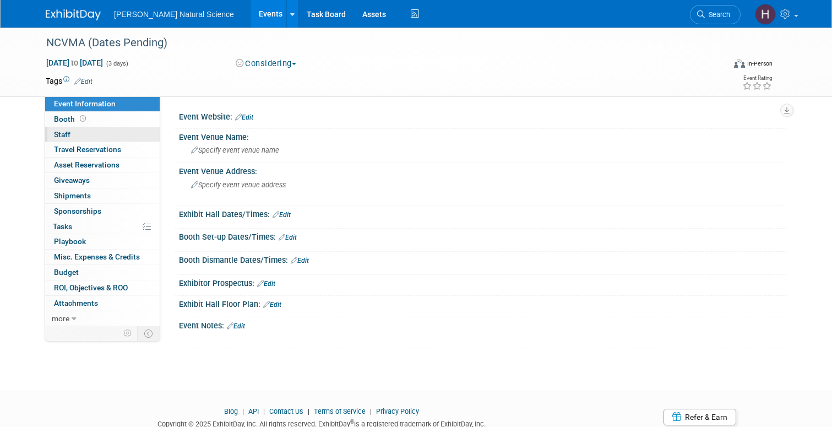
click at [86, 132] on link "0 Staff 0" at bounding box center [102, 134] width 115 height 15
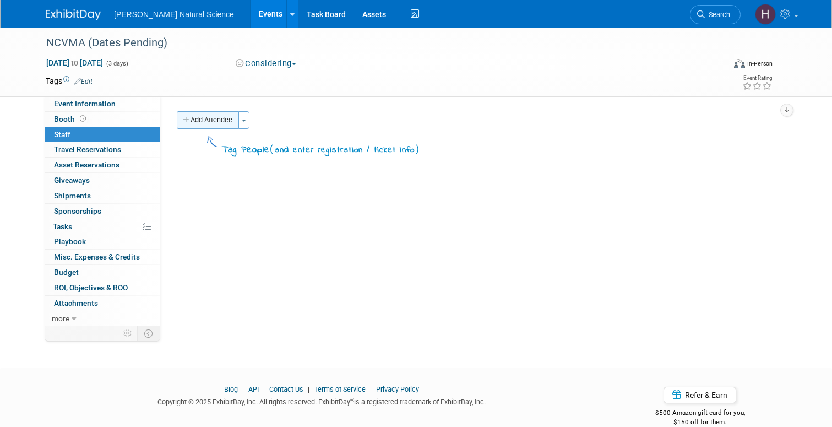
click at [225, 119] on button "Add Attendee" at bounding box center [208, 120] width 62 height 18
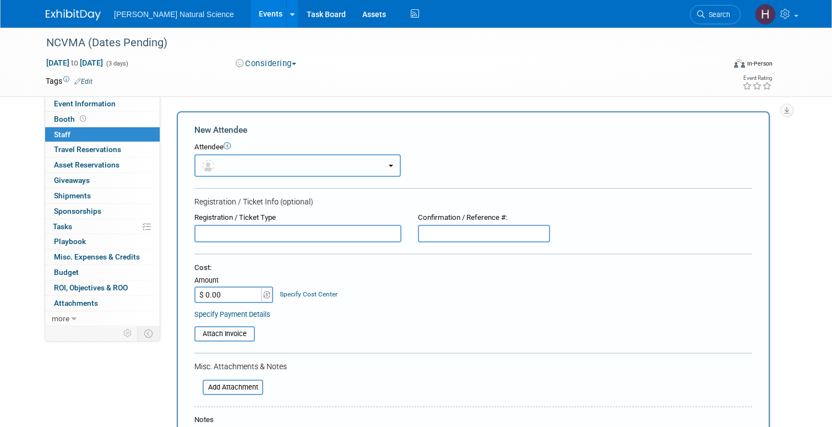
click at [221, 160] on button "button" at bounding box center [297, 165] width 207 height 23
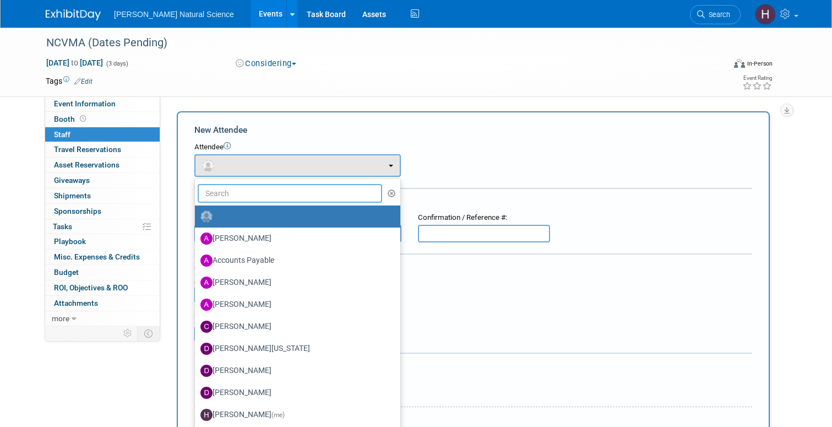
click at [223, 194] on input "text" at bounding box center [290, 193] width 184 height 19
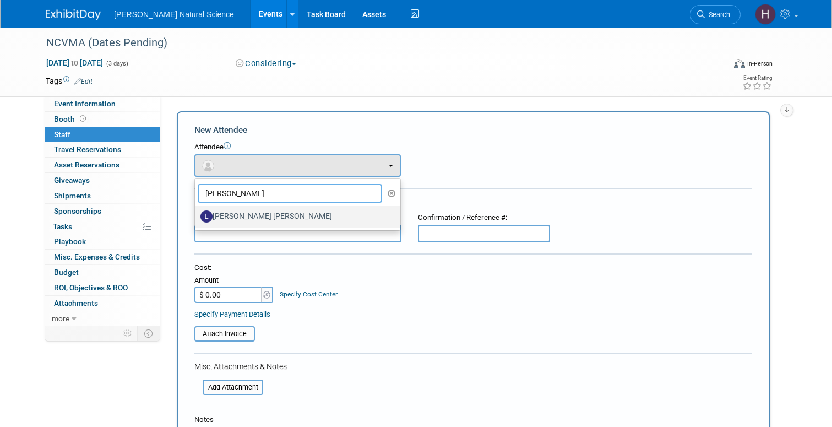
type input "[PERSON_NAME]"
click at [238, 215] on label "[PERSON_NAME] [PERSON_NAME]" at bounding box center [294, 217] width 189 height 18
click at [197, 215] on input "[PERSON_NAME] [PERSON_NAME]" at bounding box center [192, 214] width 7 height 7
select select "1dd388f6-1a73-4e20-8129-54cb5b15d0f7"
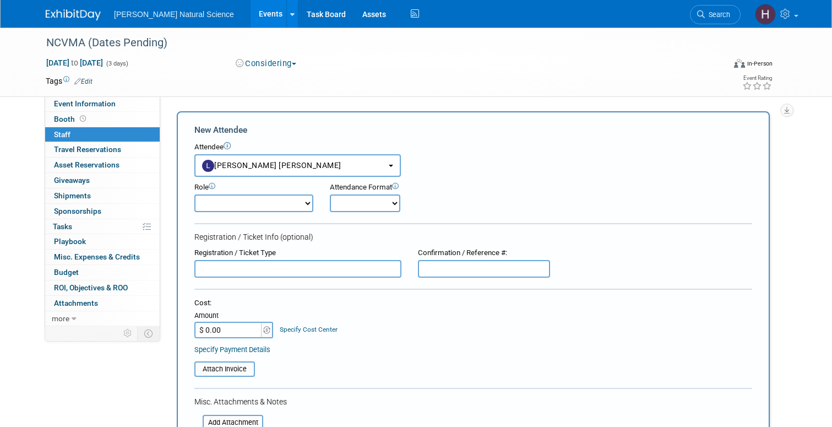
click at [268, 202] on select "Demonstrator Host Planner Presenter Sales Representative Set-up/Dismantle Crew …" at bounding box center [253, 203] width 119 height 18
select select "4"
click at [357, 207] on select "Onsite Remote" at bounding box center [365, 203] width 70 height 18
select select "1"
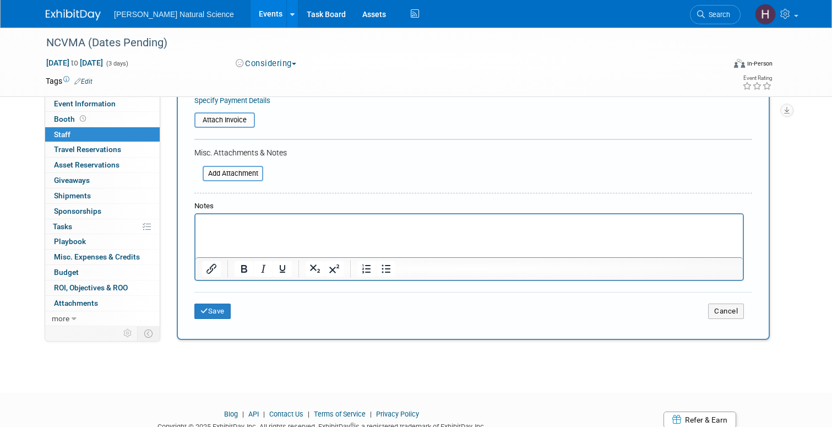
scroll to position [251, 0]
click at [213, 311] on button "Save" at bounding box center [212, 309] width 36 height 15
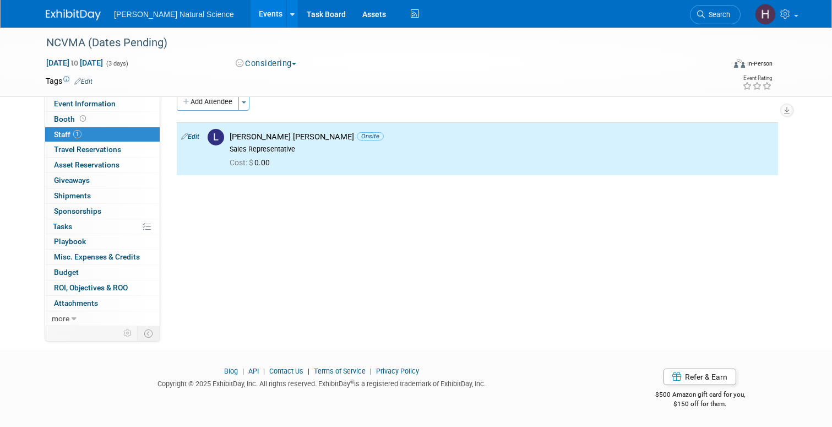
scroll to position [0, 0]
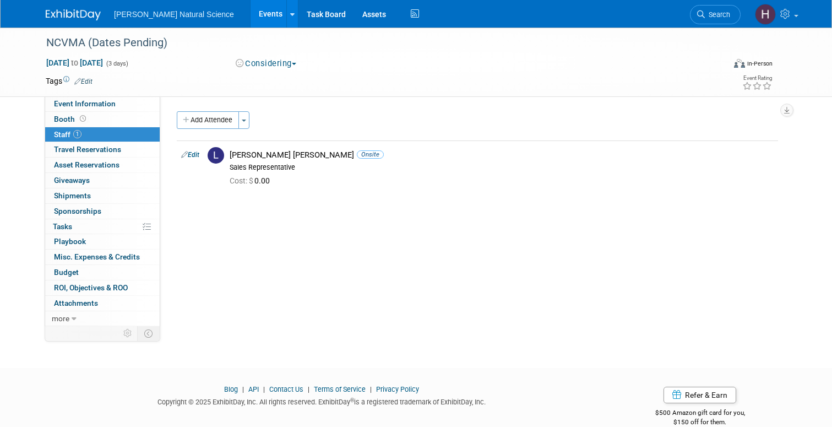
click at [86, 15] on img at bounding box center [73, 14] width 55 height 11
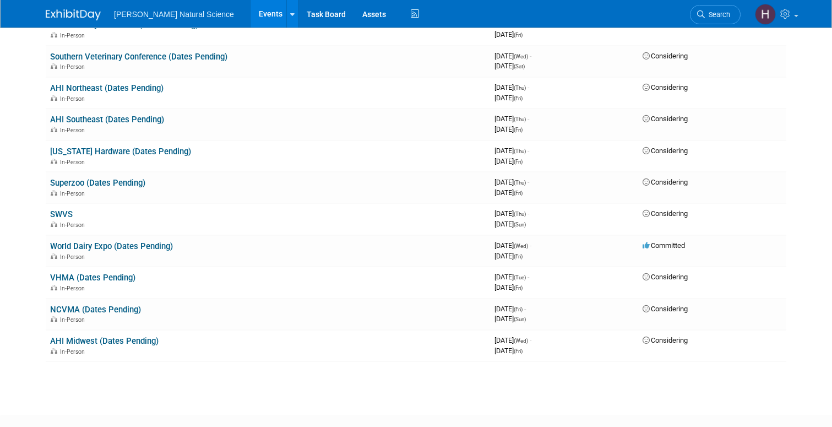
scroll to position [1149, 0]
click at [58, 211] on link "SWVS" at bounding box center [61, 213] width 23 height 10
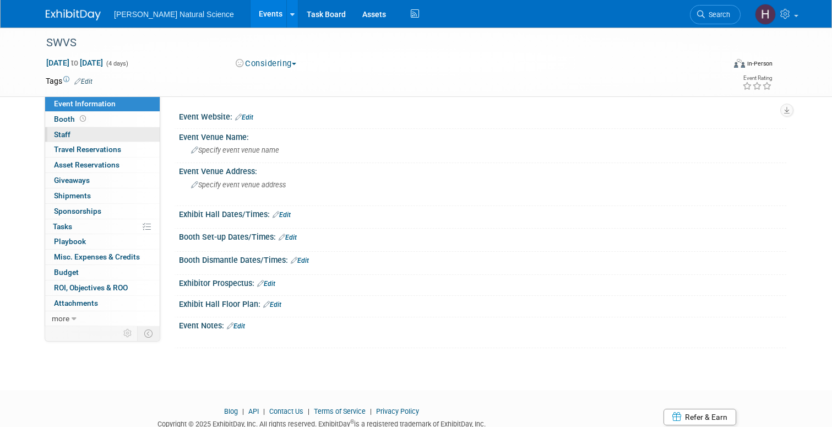
click at [68, 137] on span "Staff 0" at bounding box center [62, 134] width 17 height 9
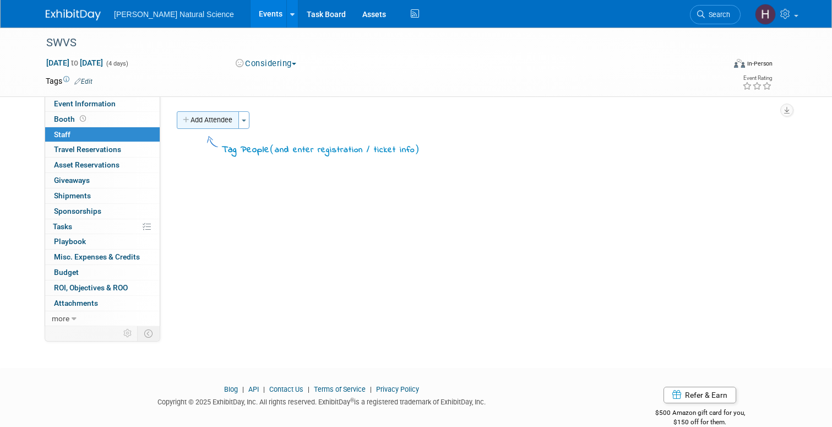
click at [221, 120] on button "Add Attendee" at bounding box center [208, 120] width 62 height 18
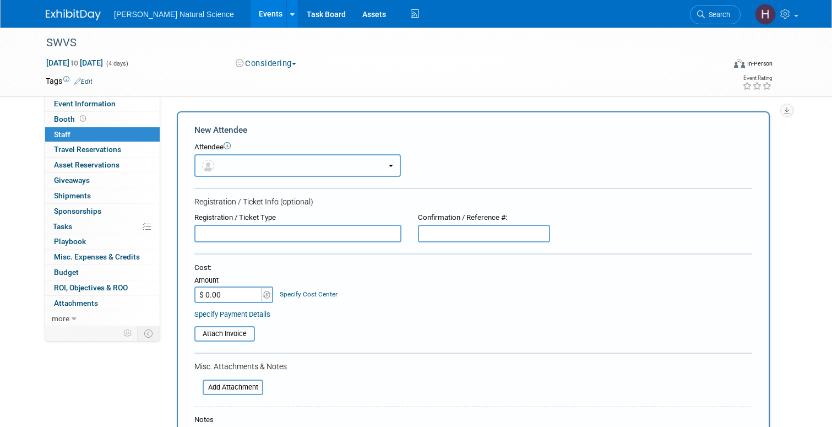
click at [235, 159] on button "button" at bounding box center [297, 165] width 207 height 23
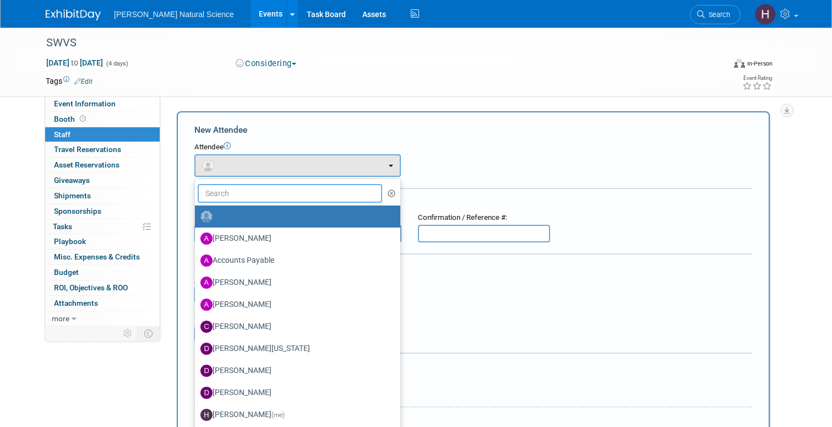
click at [241, 188] on input "text" at bounding box center [290, 193] width 184 height 19
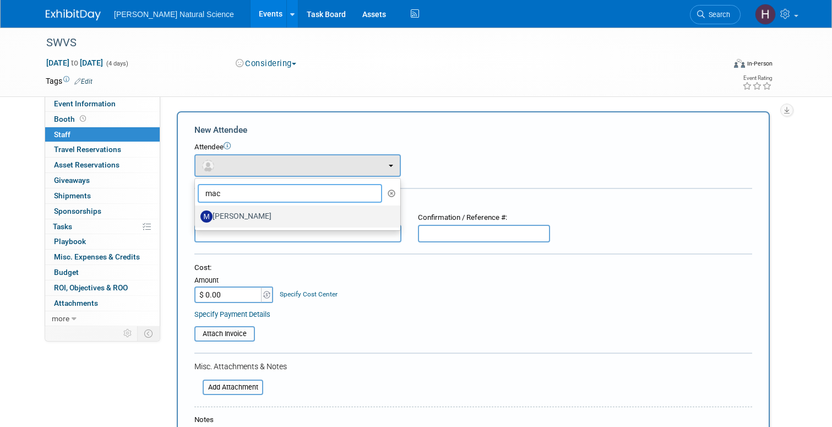
type input "mac"
click at [274, 222] on label "Macy Olson" at bounding box center [294, 217] width 189 height 18
click at [197, 219] on input "Macy Olson" at bounding box center [192, 214] width 7 height 7
select select "b39739cf-1fbb-43ef-8f5c-4cae1fa0cebd"
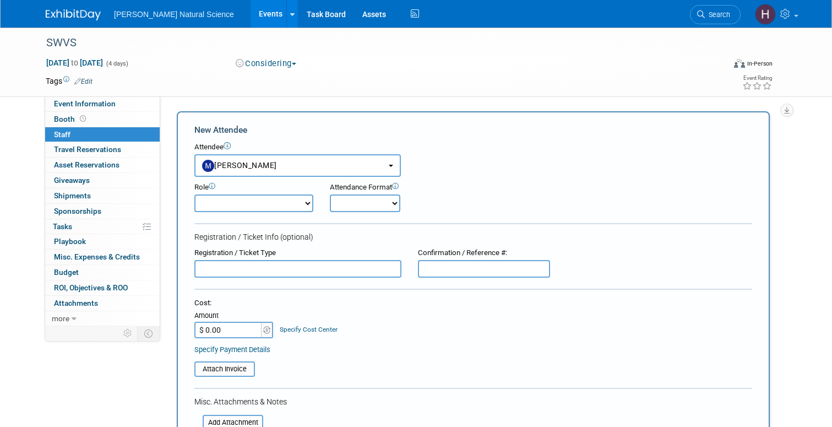
click at [265, 200] on select "Demonstrator Host Planner Presenter Sales Representative Set-up/Dismantle Crew …" at bounding box center [253, 203] width 119 height 18
select select "4"
click at [360, 205] on select "Onsite Remote" at bounding box center [365, 203] width 70 height 18
select select "1"
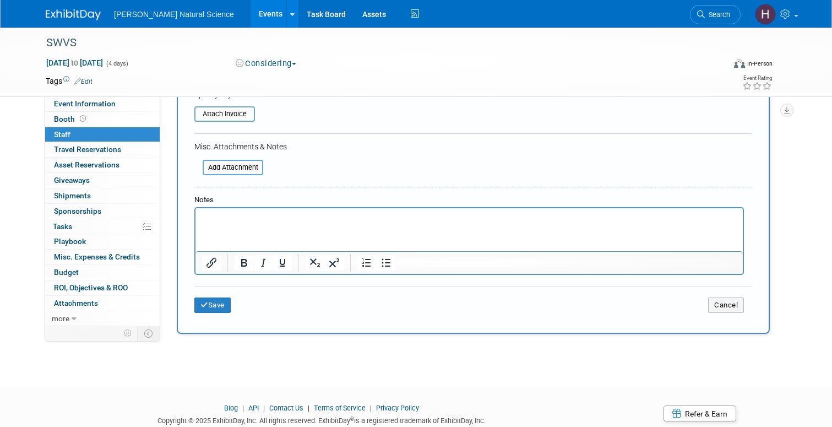
scroll to position [292, 0]
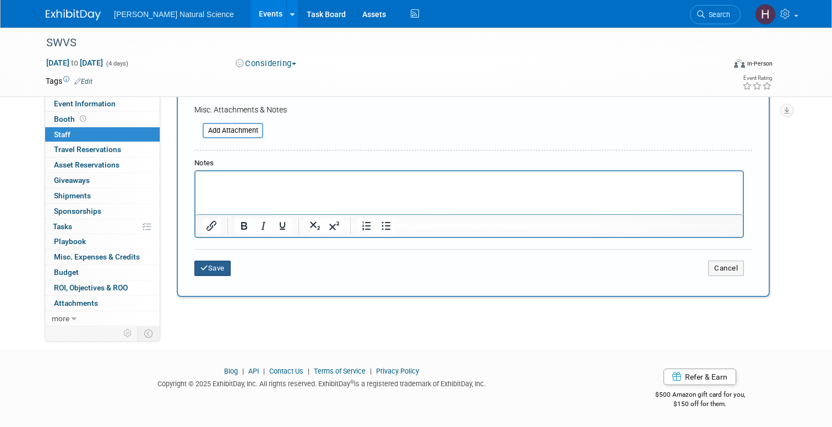
click at [205, 268] on icon "submit" at bounding box center [204, 267] width 8 height 7
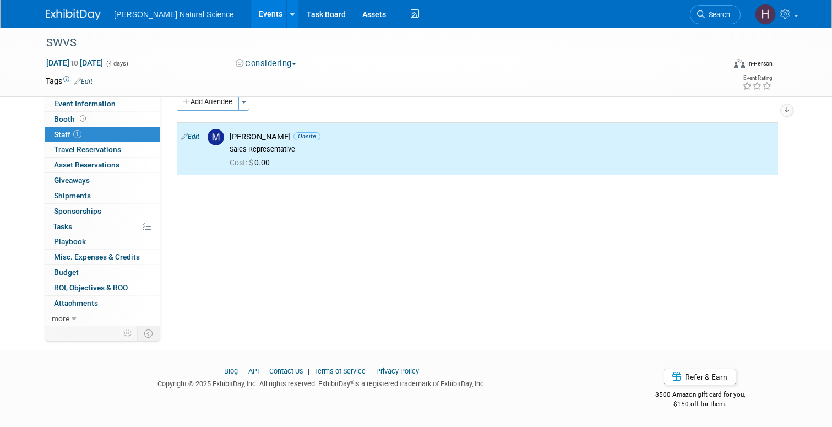
scroll to position [0, 0]
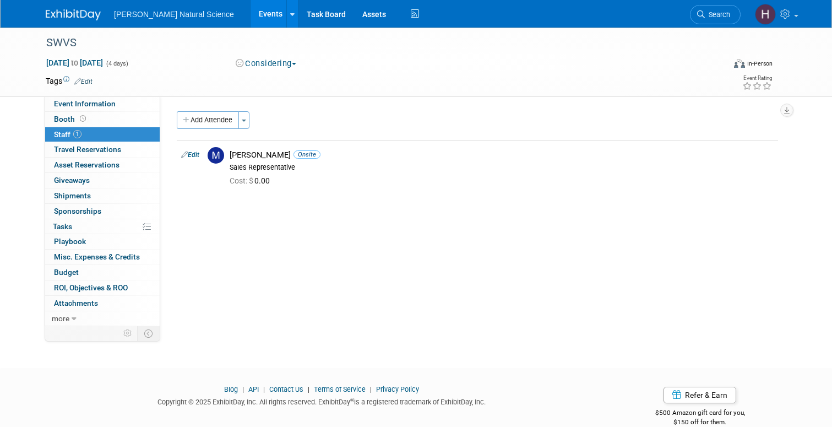
click at [75, 11] on img at bounding box center [73, 14] width 55 height 11
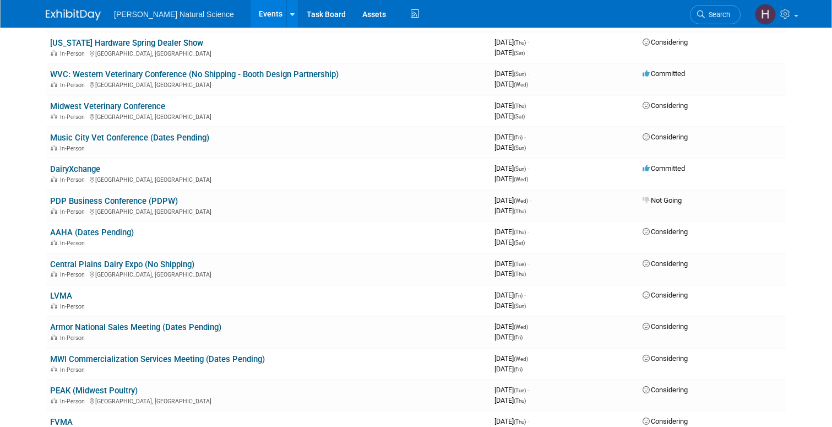
scroll to position [438, 0]
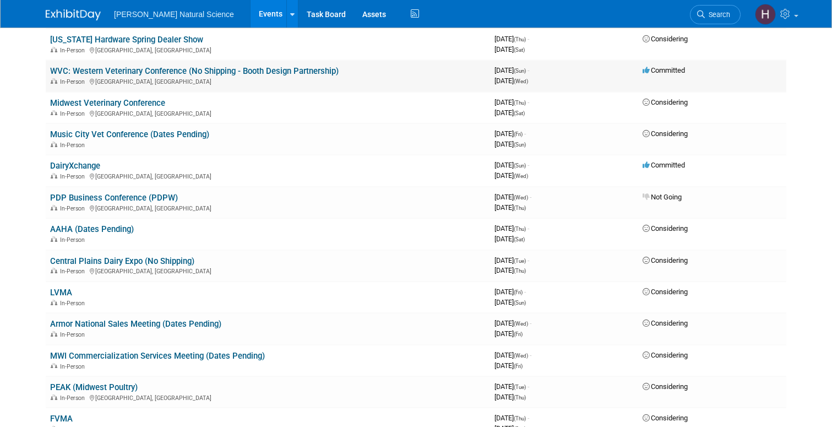
click at [91, 69] on link "WVC: Western Veterinary Conference (No Shipping - Booth Design Partnership)" at bounding box center [194, 71] width 289 height 10
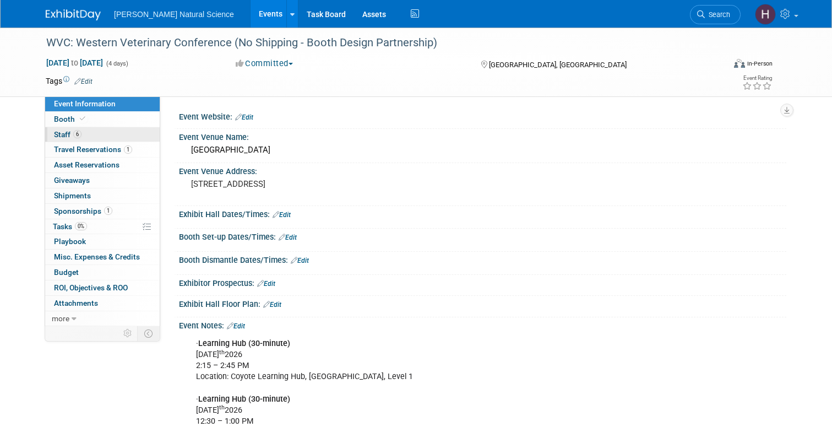
click at [86, 138] on link "6 Staff 6" at bounding box center [102, 134] width 115 height 15
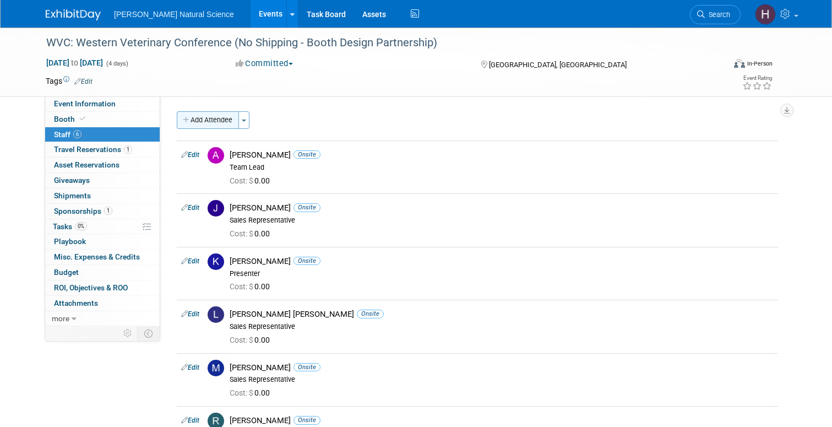
click at [213, 117] on button "Add Attendee" at bounding box center [208, 120] width 62 height 18
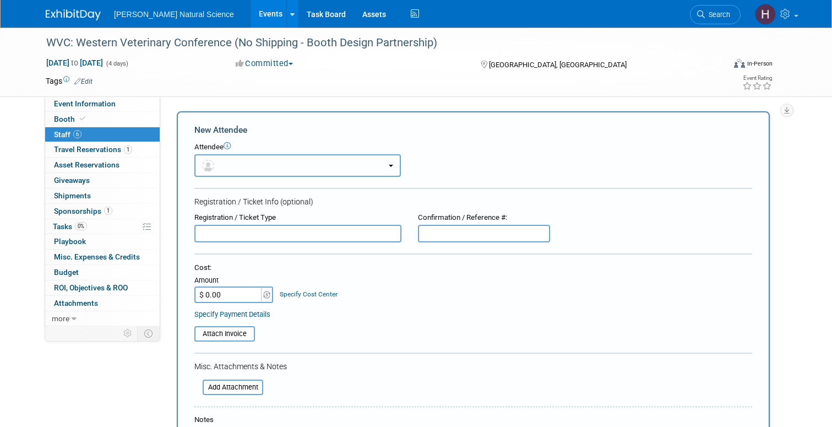
click at [249, 163] on button "button" at bounding box center [297, 165] width 207 height 23
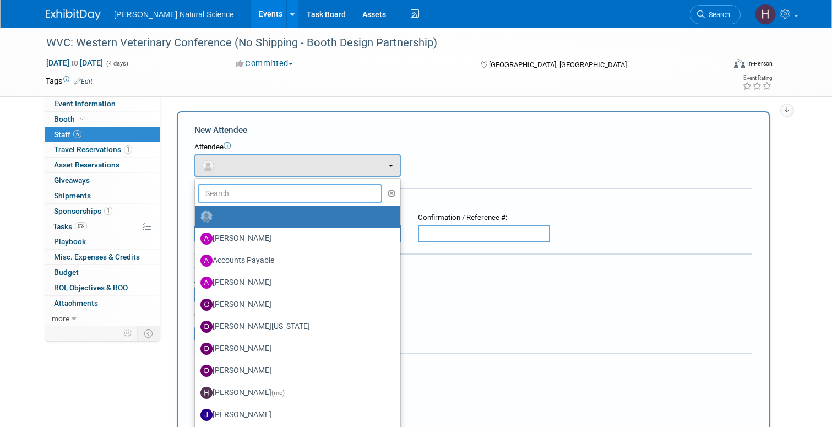
click at [249, 194] on input "text" at bounding box center [290, 193] width 184 height 19
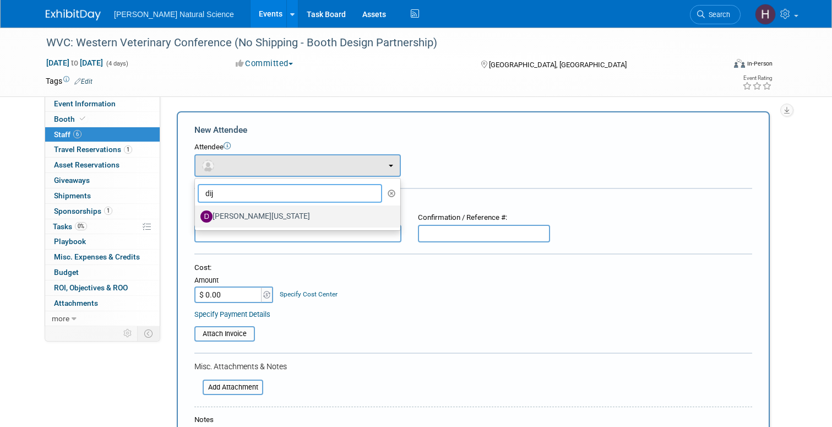
type input "dij"
click at [258, 219] on label "Dijon Washington" at bounding box center [294, 217] width 189 height 18
click at [197, 219] on input "Dijon Washington" at bounding box center [192, 214] width 7 height 7
select select "b1e3927d-ea0d-47f4-a0a8-580a37bec519"
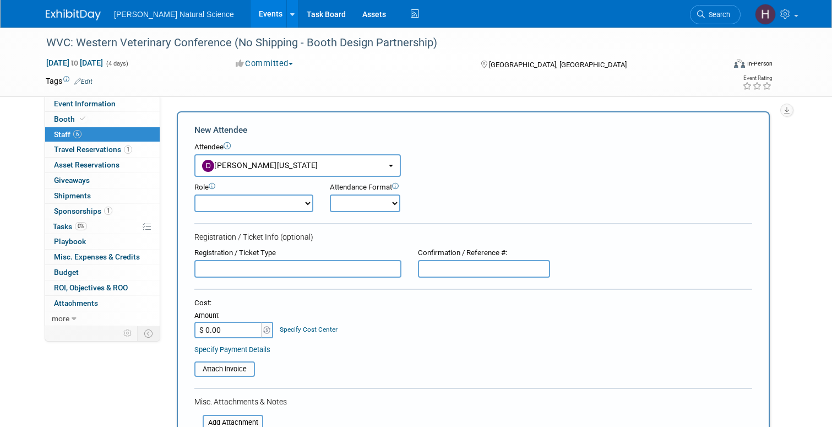
click at [261, 195] on select "Demonstrator Host Planner Presenter Sales Representative Set-up/Dismantle Crew …" at bounding box center [253, 203] width 119 height 18
select select "4"
click at [346, 195] on select "Onsite Remote" at bounding box center [365, 203] width 70 height 18
select select "1"
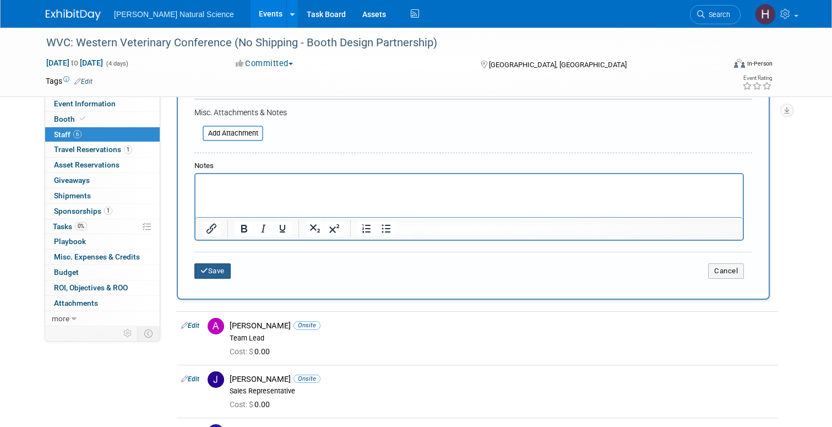
click at [207, 274] on icon "submit" at bounding box center [204, 270] width 8 height 7
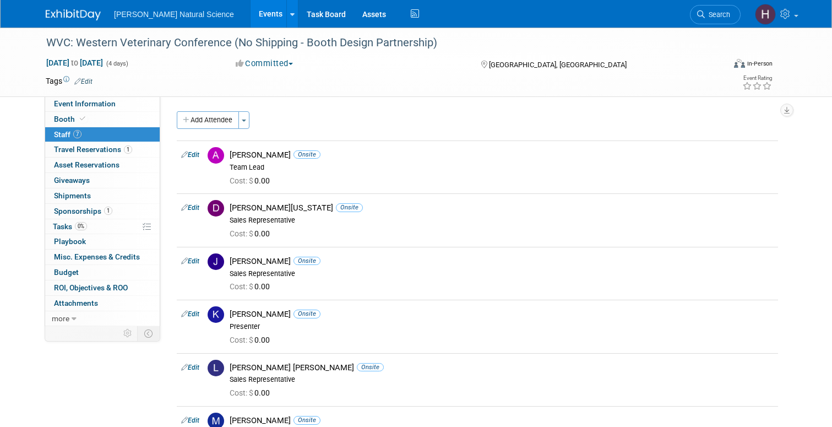
click at [64, 15] on img at bounding box center [73, 14] width 55 height 11
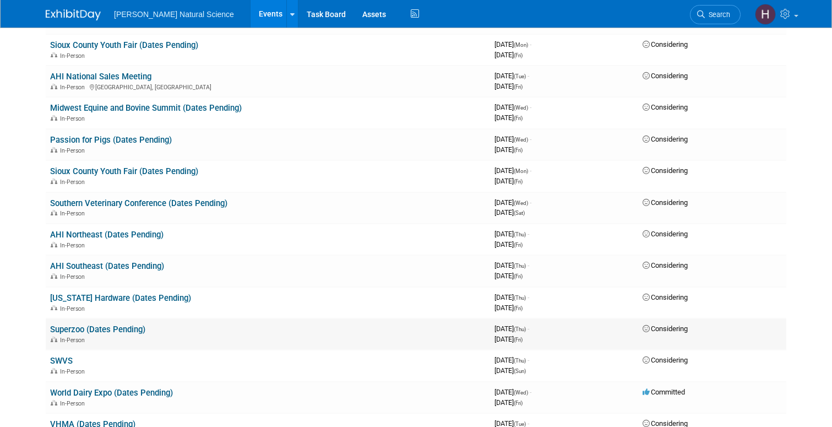
scroll to position [996, 0]
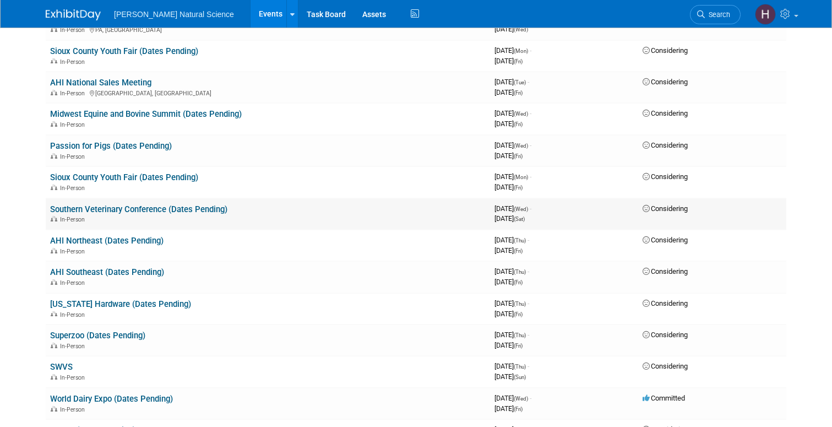
click at [165, 207] on link "Southern Veterinary Conference (Dates Pending)" at bounding box center [138, 209] width 177 height 10
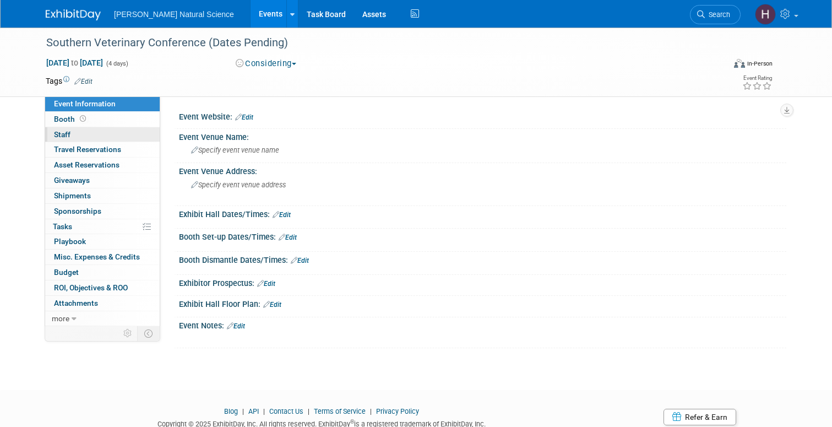
click at [68, 137] on span "Staff 0" at bounding box center [62, 134] width 17 height 9
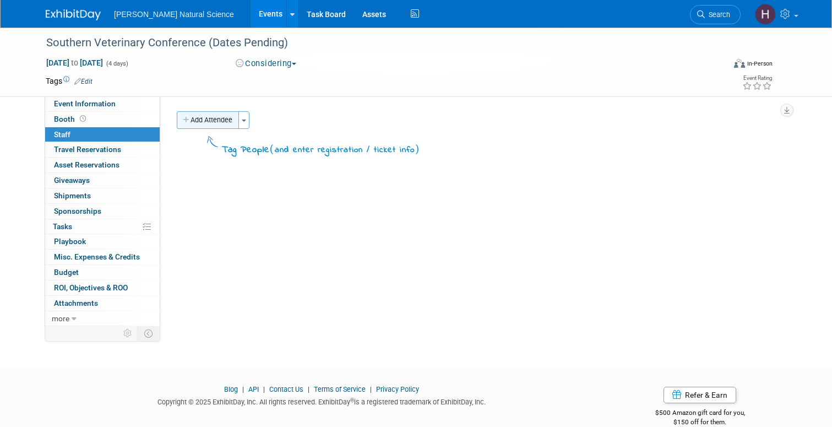
click at [220, 119] on button "Add Attendee" at bounding box center [208, 120] width 62 height 18
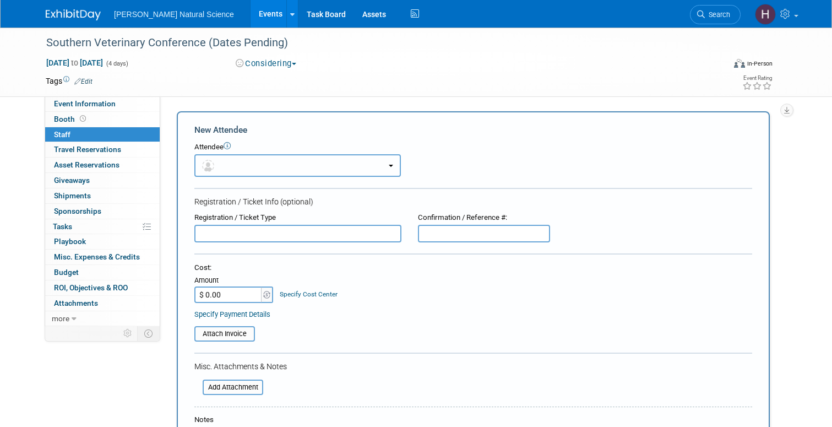
click at [225, 161] on button "button" at bounding box center [297, 165] width 207 height 23
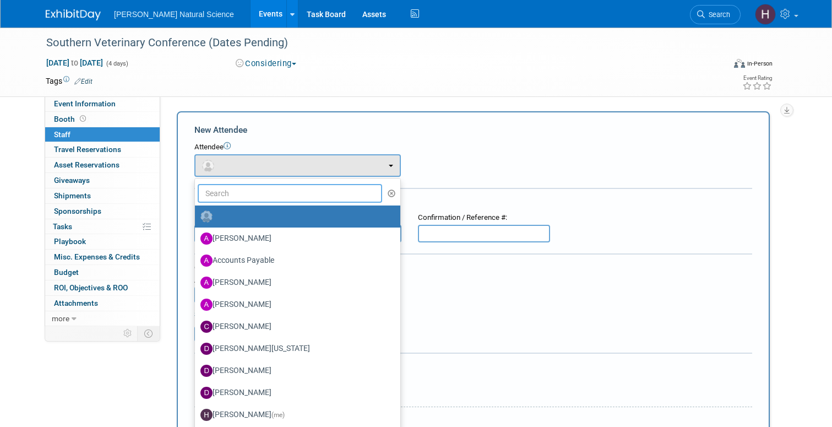
click at [233, 197] on input "text" at bounding box center [290, 193] width 184 height 19
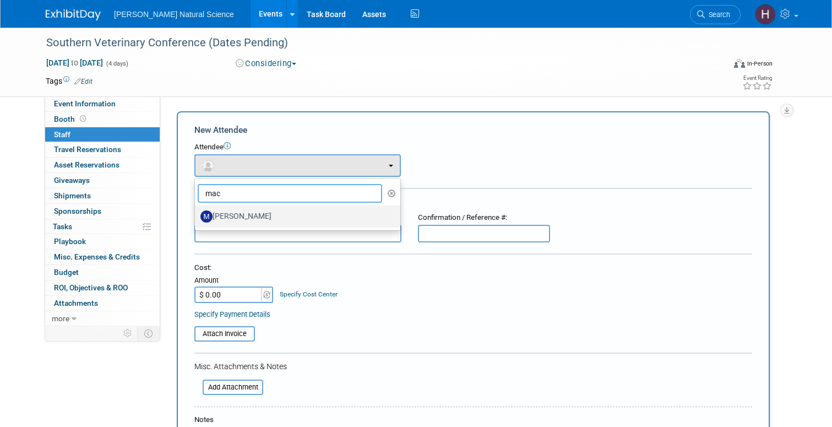
type input "mac"
click at [253, 213] on label "[PERSON_NAME]" at bounding box center [294, 217] width 189 height 18
click at [197, 213] on input "[PERSON_NAME]" at bounding box center [192, 214] width 7 height 7
select select "b39739cf-1fbb-43ef-8f5c-4cae1fa0cebd"
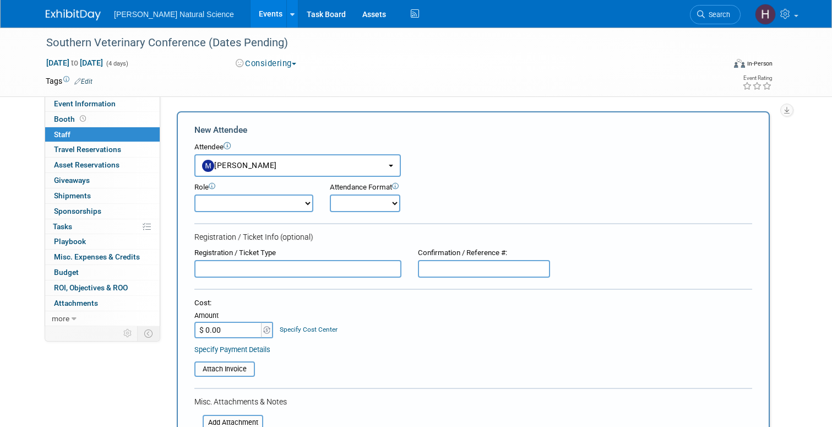
click at [303, 201] on select "Demonstrator Host Planner Presenter Sales Representative Set-up/Dismantle Crew …" at bounding box center [253, 203] width 119 height 18
select select "4"
click at [355, 208] on select "Onsite Remote" at bounding box center [365, 203] width 70 height 18
select select "1"
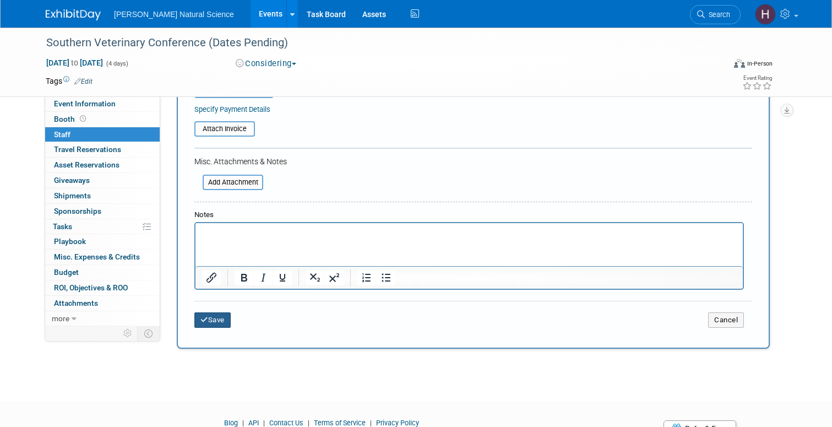
click at [216, 319] on button "Save" at bounding box center [212, 319] width 36 height 15
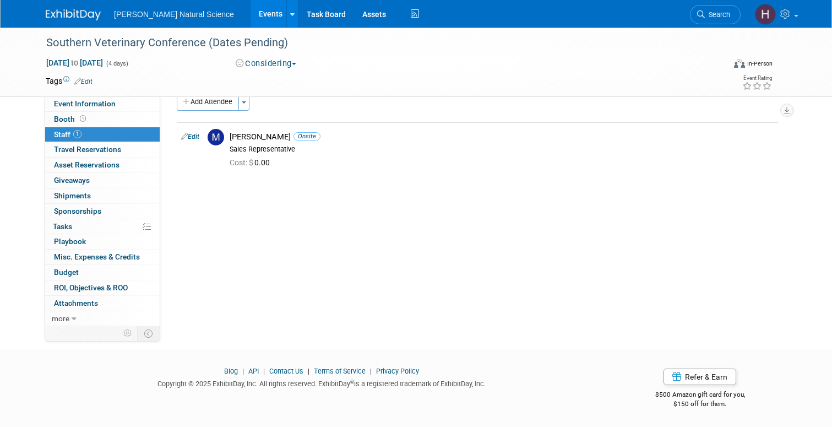
click at [47, 14] on img at bounding box center [73, 14] width 55 height 11
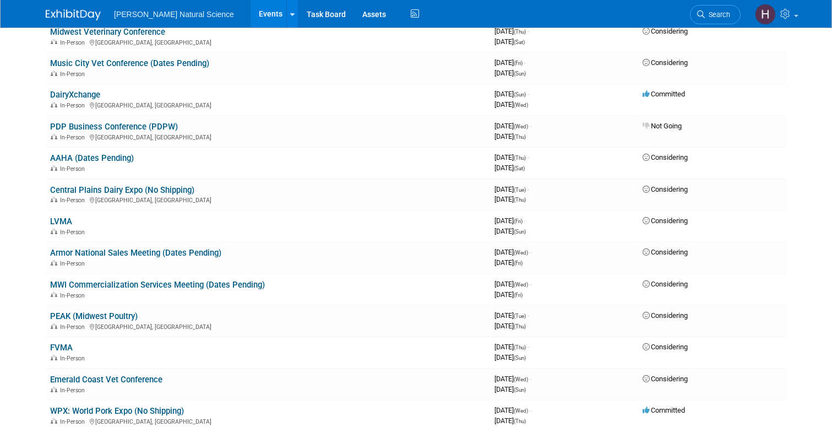
scroll to position [515, 0]
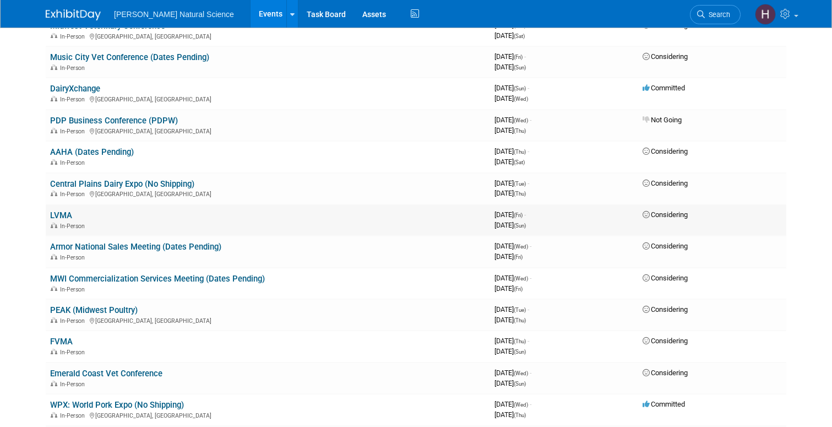
click at [63, 214] on link "LVMA" at bounding box center [61, 215] width 22 height 10
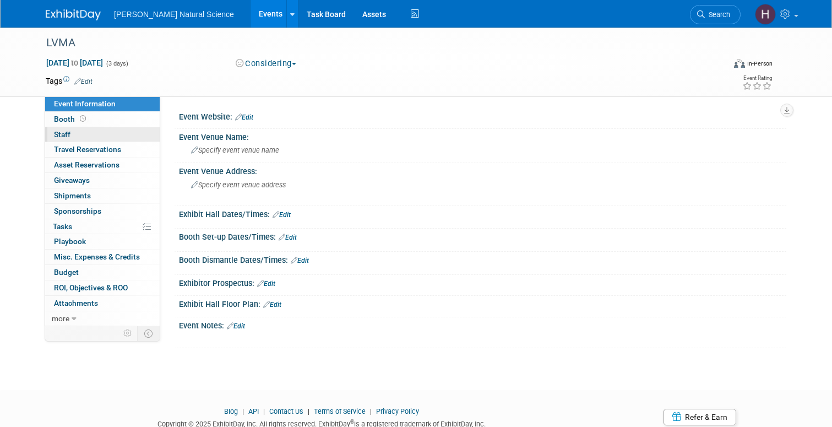
click at [98, 137] on link "0 Staff 0" at bounding box center [102, 134] width 115 height 15
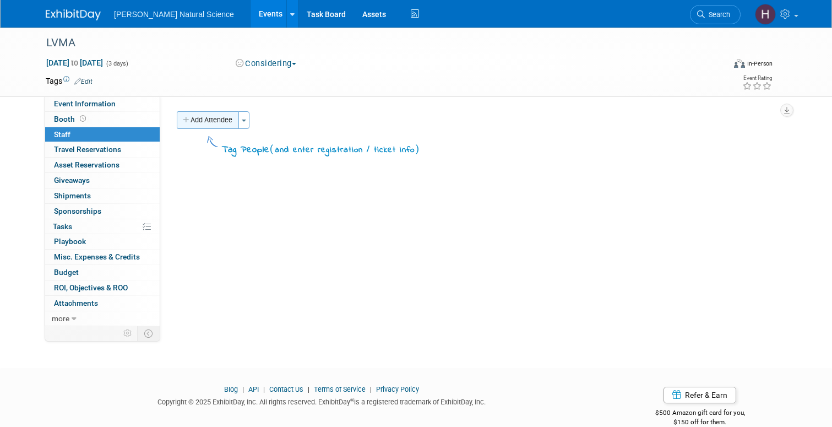
click at [200, 121] on button "Add Attendee" at bounding box center [208, 120] width 62 height 18
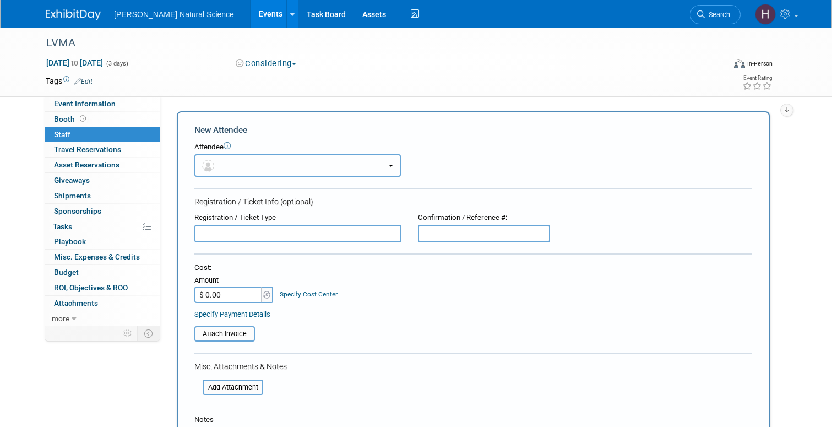
click at [227, 161] on button "button" at bounding box center [297, 165] width 207 height 23
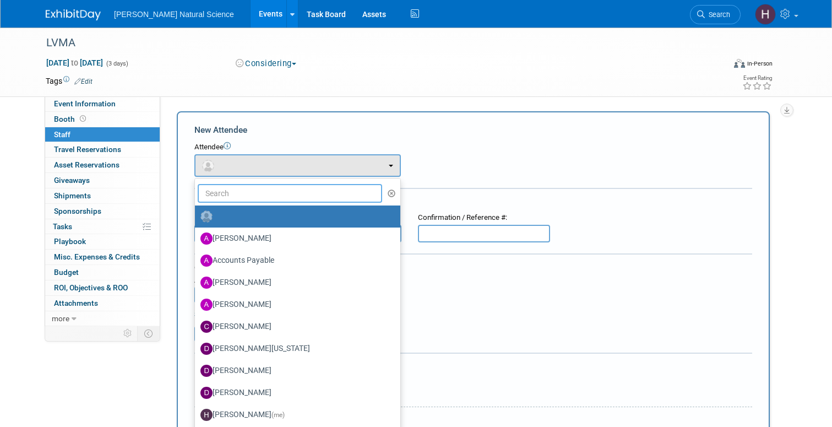
click at [236, 197] on input "text" at bounding box center [290, 193] width 184 height 19
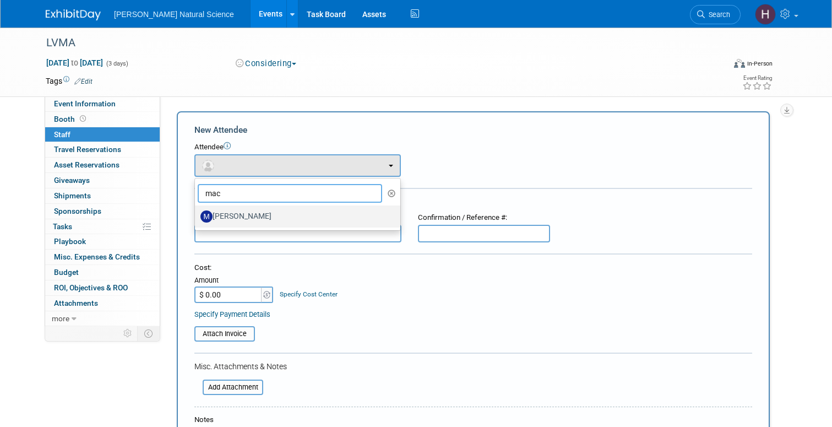
type input "mac"
click at [252, 219] on label "[PERSON_NAME]" at bounding box center [294, 217] width 189 height 18
click at [197, 219] on input "[PERSON_NAME]" at bounding box center [192, 214] width 7 height 7
select select "b39739cf-1fbb-43ef-8f5c-4cae1fa0cebd"
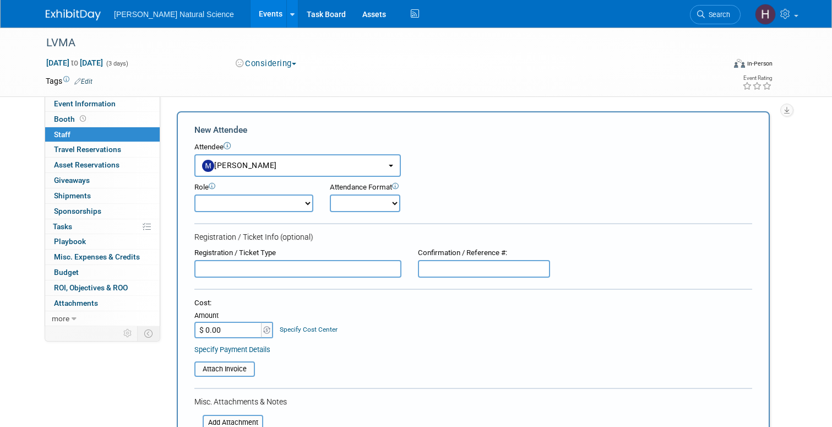
click at [275, 206] on select "Demonstrator Host Planner Presenter Sales Representative Set-up/Dismantle Crew …" at bounding box center [253, 203] width 119 height 18
select select "4"
click at [351, 195] on select "Onsite Remote" at bounding box center [365, 203] width 70 height 18
select select "1"
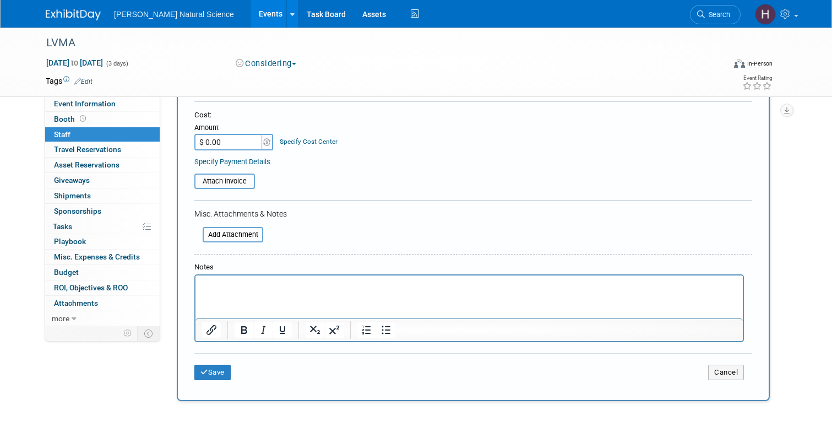
scroll to position [200, 0]
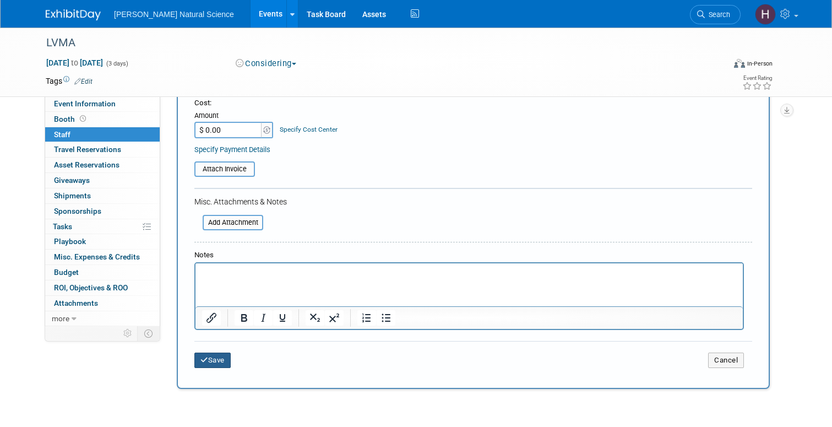
click at [224, 362] on button "Save" at bounding box center [212, 359] width 36 height 15
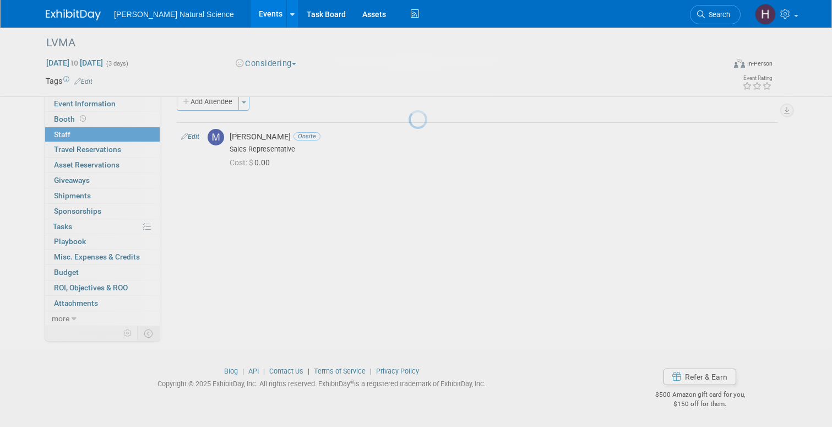
scroll to position [18, 0]
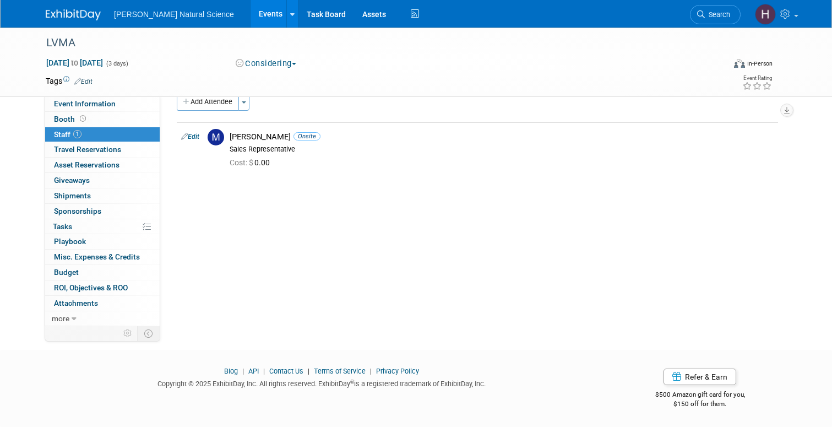
click at [64, 15] on img at bounding box center [73, 14] width 55 height 11
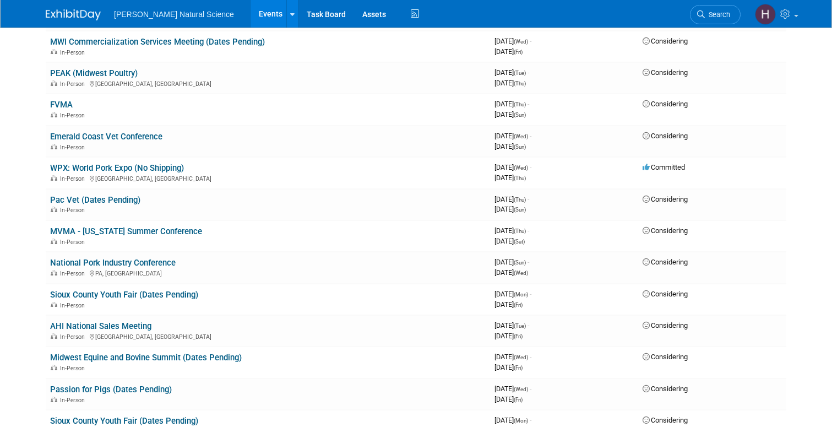
scroll to position [762, 0]
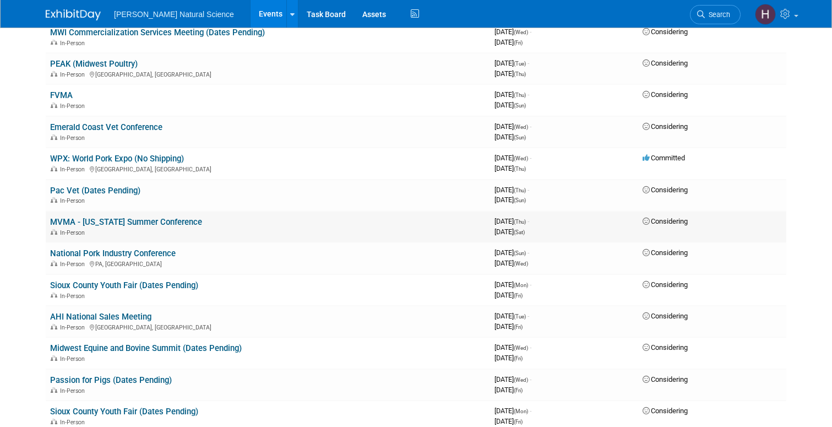
click at [142, 224] on link "MVMA - [US_STATE] Summer Conference" at bounding box center [126, 222] width 152 height 10
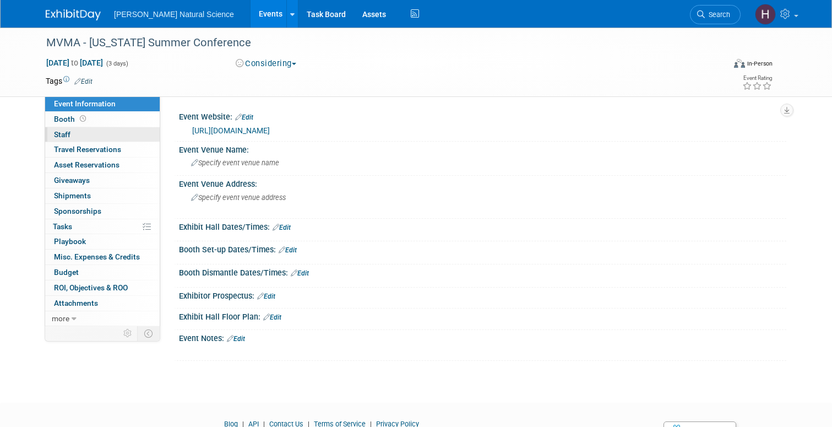
click at [72, 138] on link "0 Staff 0" at bounding box center [102, 134] width 115 height 15
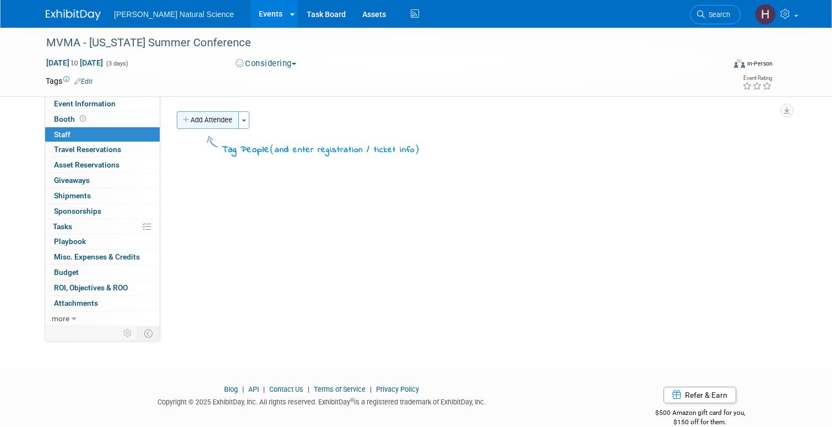
click at [228, 121] on button "Add Attendee" at bounding box center [208, 120] width 62 height 18
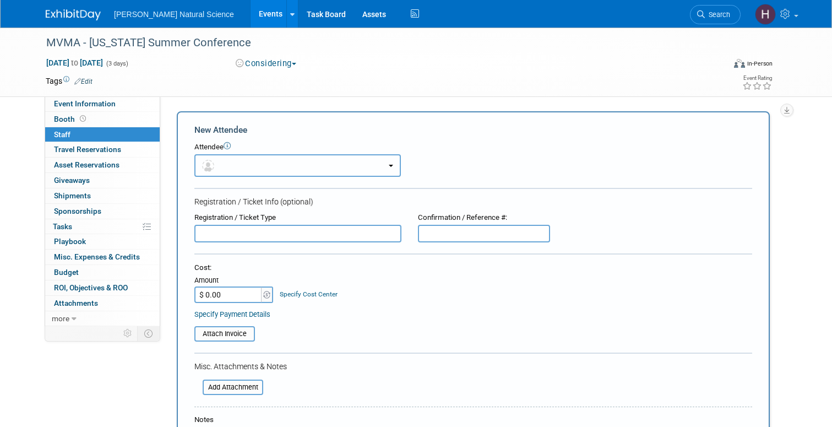
click at [225, 161] on button "button" at bounding box center [297, 165] width 207 height 23
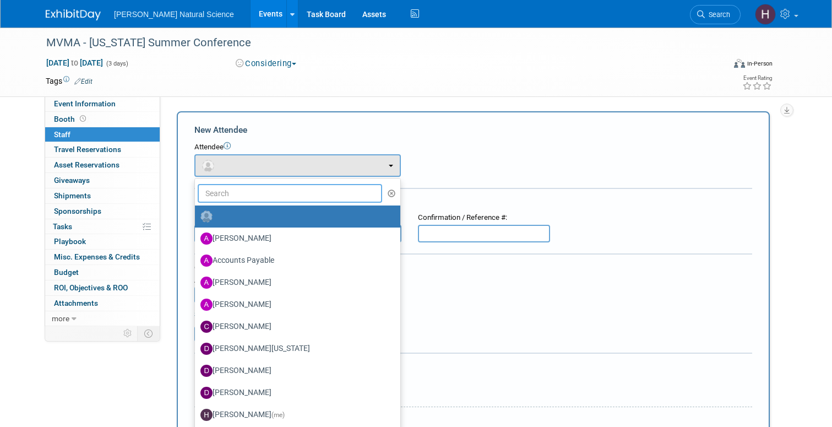
click at [231, 192] on input "text" at bounding box center [290, 193] width 184 height 19
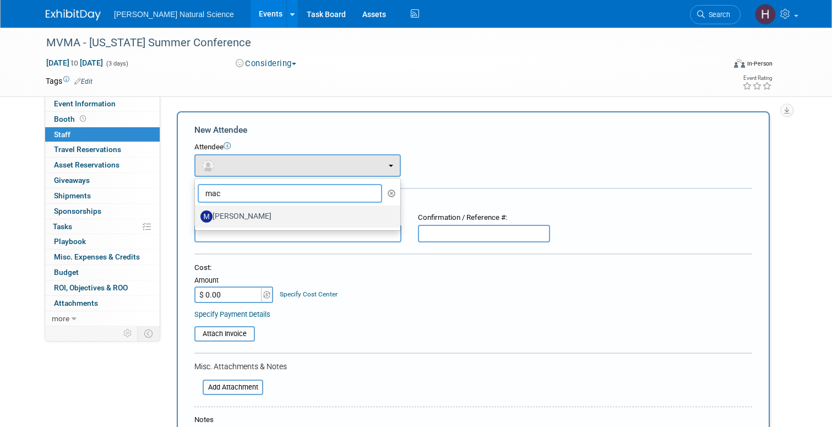
type input "mac"
click at [242, 214] on label "Macy Olson" at bounding box center [294, 217] width 189 height 18
click at [197, 214] on input "Macy Olson" at bounding box center [192, 214] width 7 height 7
select select "b39739cf-1fbb-43ef-8f5c-4cae1fa0cebd"
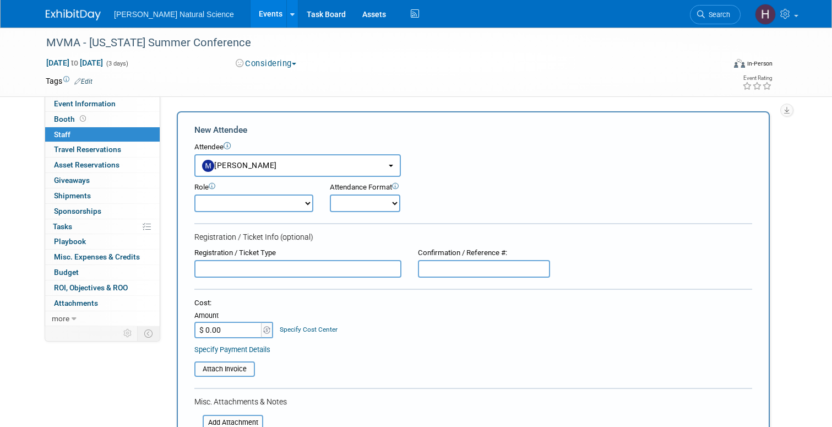
click at [274, 210] on select "Demonstrator Host Planner Presenter Sales Representative Set-up/Dismantle Crew …" at bounding box center [253, 203] width 119 height 18
select select "4"
click at [355, 195] on select "Onsite Remote" at bounding box center [365, 203] width 70 height 18
select select "1"
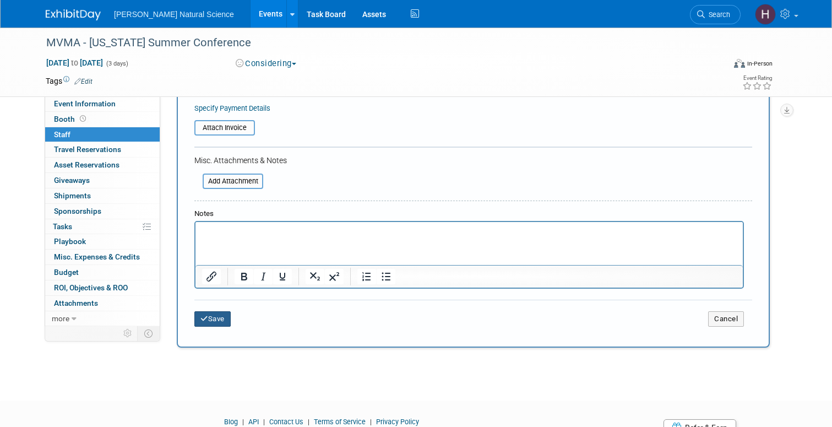
click at [225, 318] on button "Save" at bounding box center [212, 318] width 36 height 15
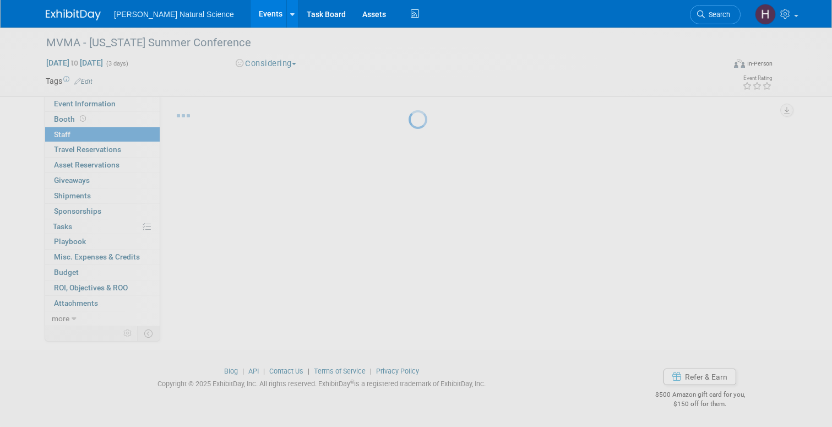
scroll to position [18, 0]
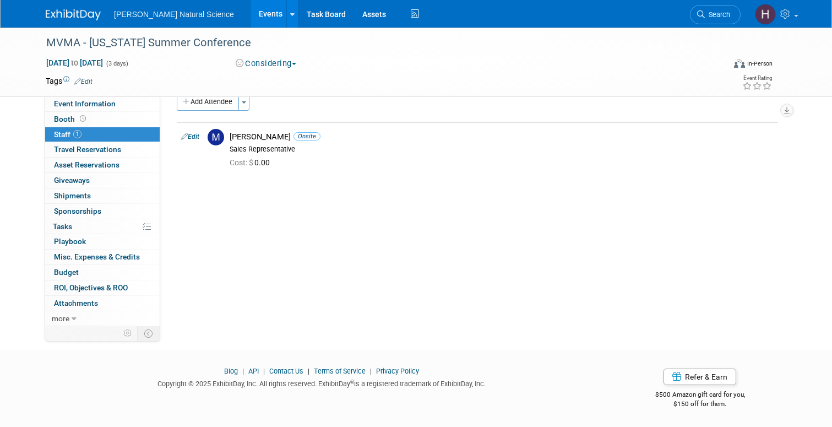
click at [62, 8] on link at bounding box center [80, 9] width 68 height 9
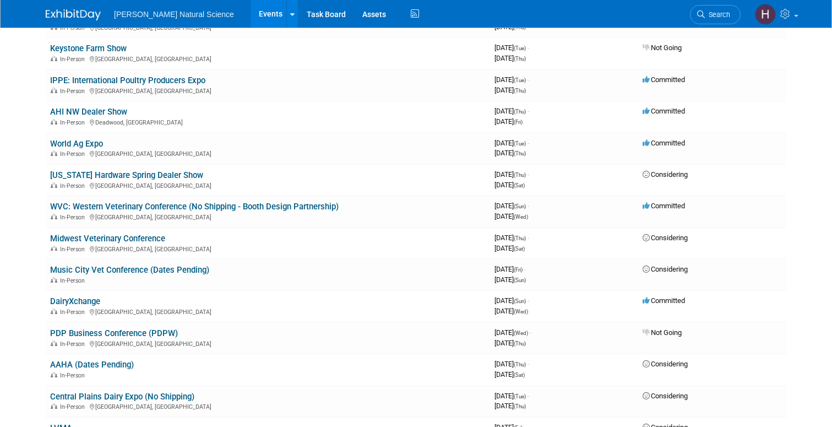
scroll to position [312, 0]
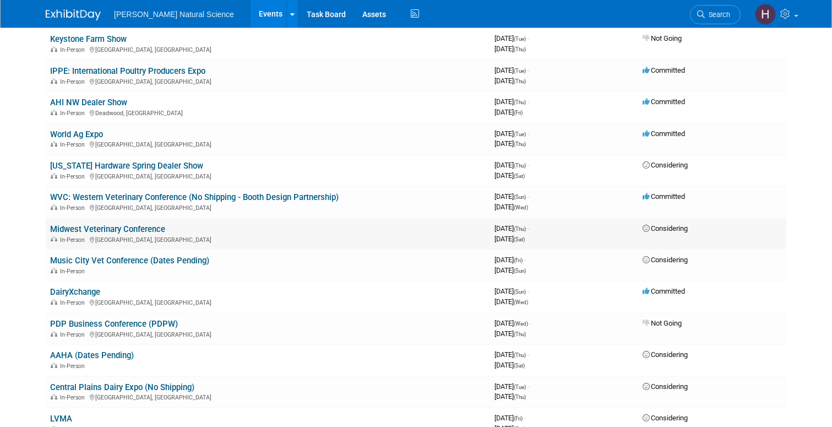
click at [123, 226] on link "Midwest Veterinary Conference" at bounding box center [107, 229] width 115 height 10
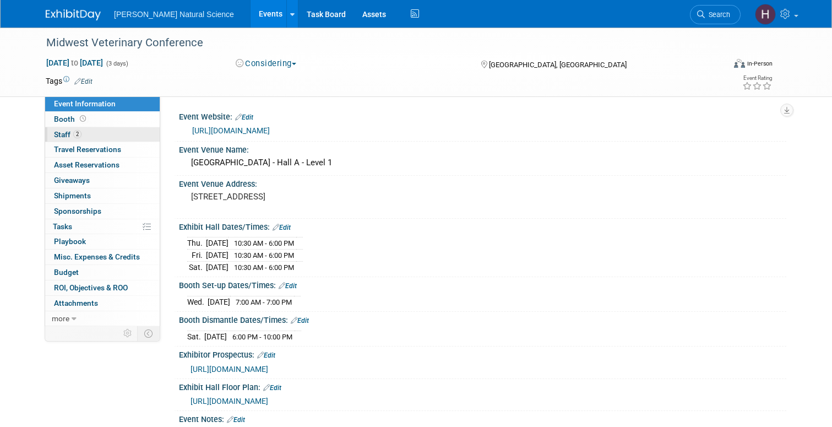
click at [85, 137] on link "2 Staff 2" at bounding box center [102, 134] width 115 height 15
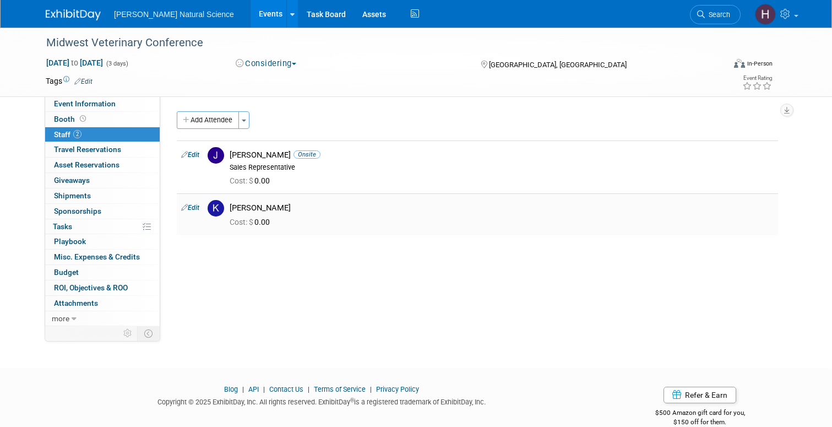
click at [195, 209] on link "Edit" at bounding box center [190, 208] width 18 height 8
select select "e5e3013a-f038-4f53-a138-bdddad13667f"
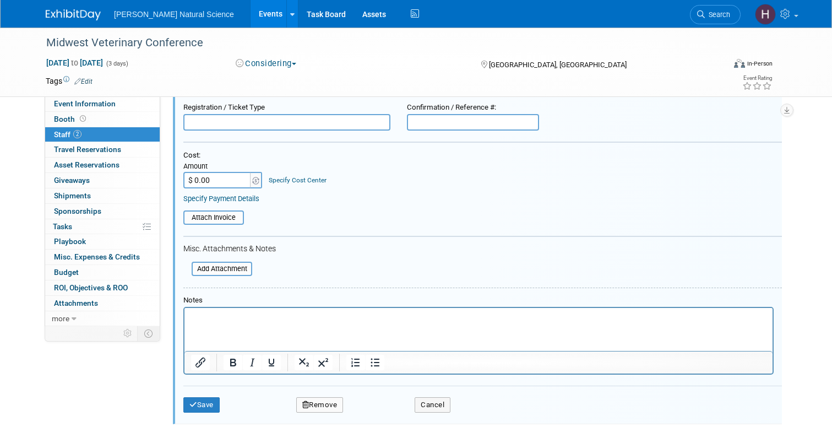
scroll to position [216, 0]
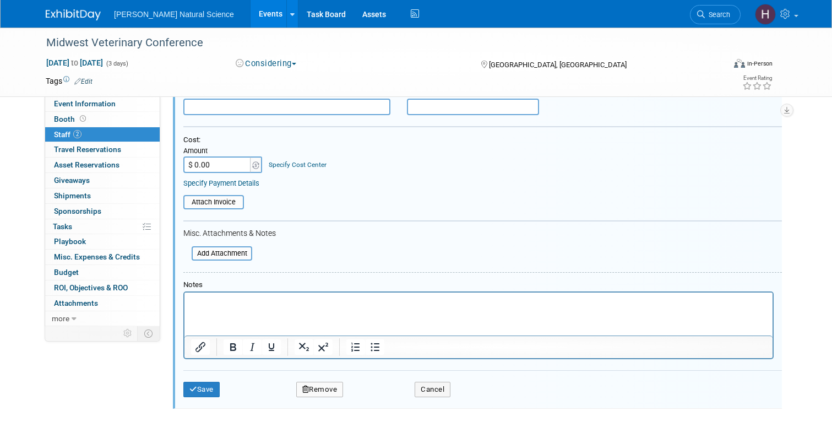
click at [321, 385] on button "Remove" at bounding box center [319, 389] width 47 height 15
click at [373, 397] on icon at bounding box center [372, 398] width 7 height 6
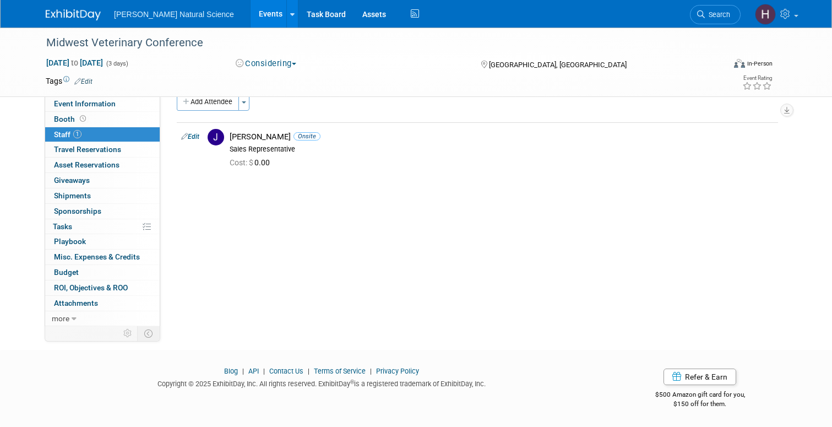
scroll to position [0, 0]
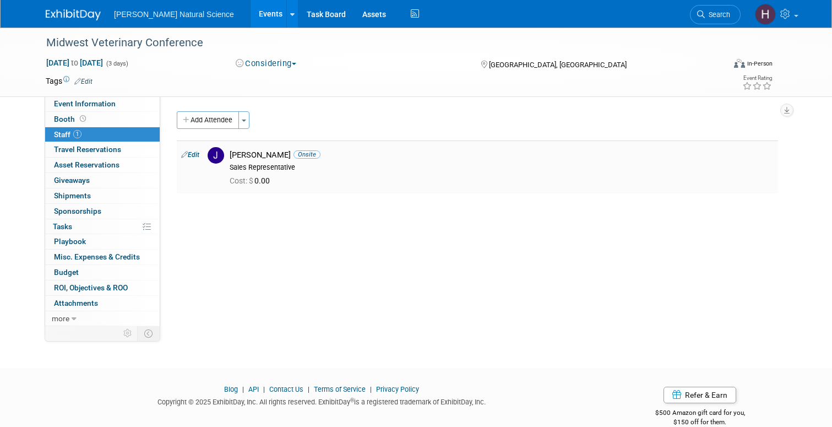
click at [197, 153] on link "Edit" at bounding box center [190, 155] width 18 height 8
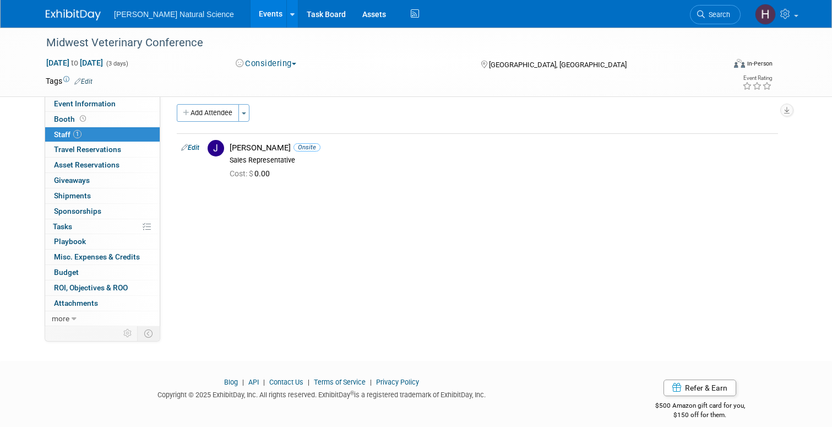
select select "b151d6dd-5027-4131-910c-78e3e8a71efb"
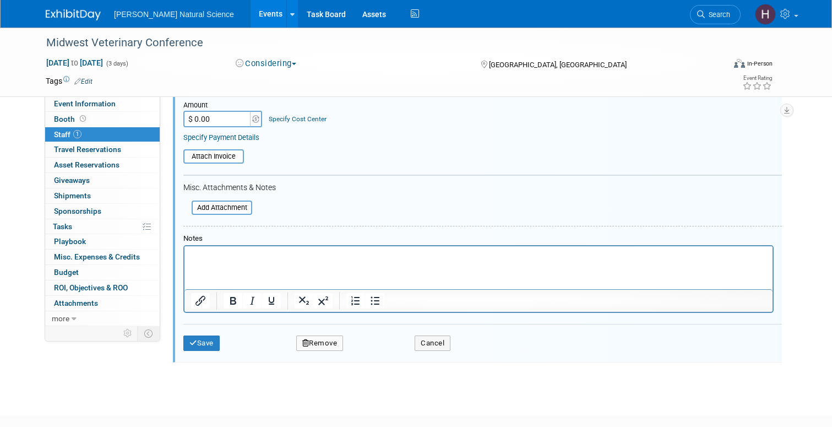
scroll to position [210, 0]
click at [308, 349] on button "Remove" at bounding box center [319, 341] width 47 height 15
click at [371, 349] on icon at bounding box center [372, 352] width 7 height 6
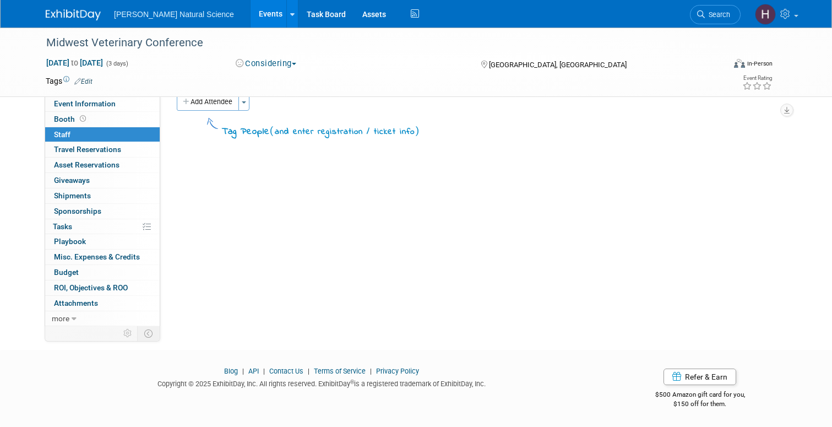
scroll to position [0, 0]
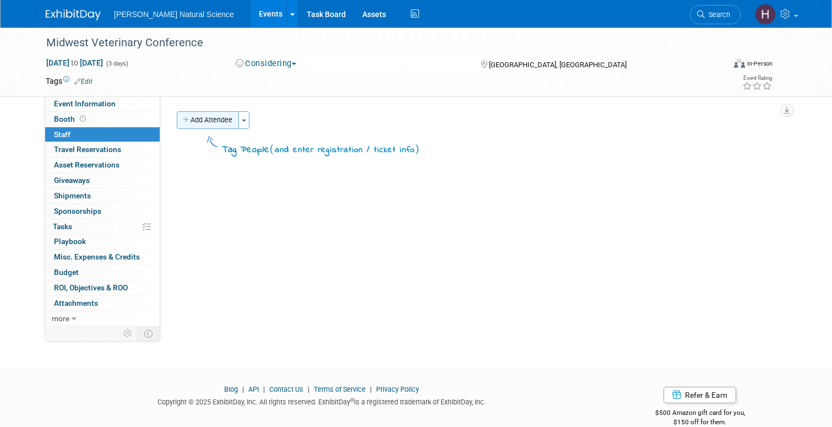
click at [195, 115] on button "Add Attendee" at bounding box center [208, 120] width 62 height 18
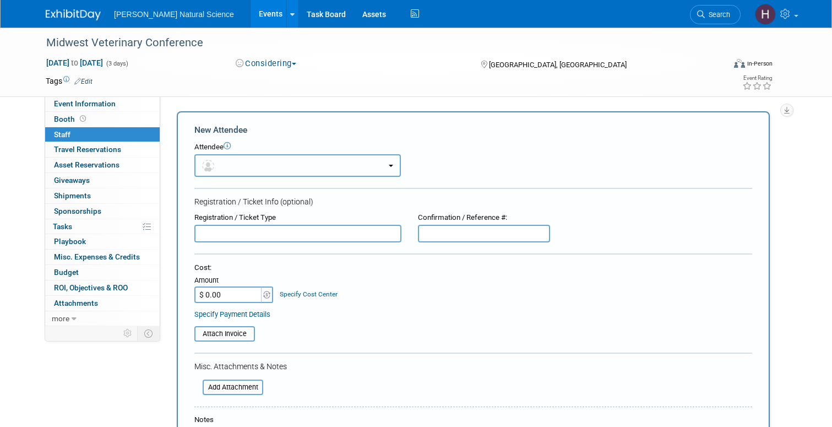
click at [226, 163] on button "button" at bounding box center [297, 165] width 207 height 23
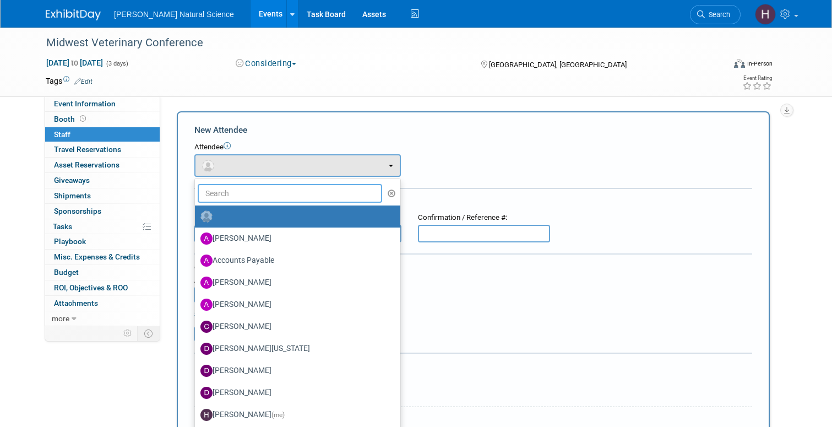
click at [227, 197] on input "text" at bounding box center [290, 193] width 184 height 19
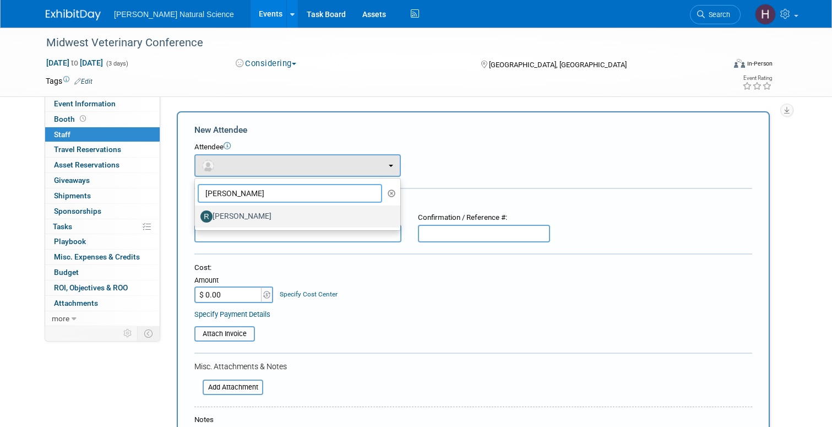
type input "rachel"
click at [252, 215] on label "Rachel Silva" at bounding box center [294, 217] width 189 height 18
click at [197, 215] on input "Rachel Silva" at bounding box center [192, 214] width 7 height 7
select select "d97b4ff3-cd4a-43cc-9ef8-4725124e8403"
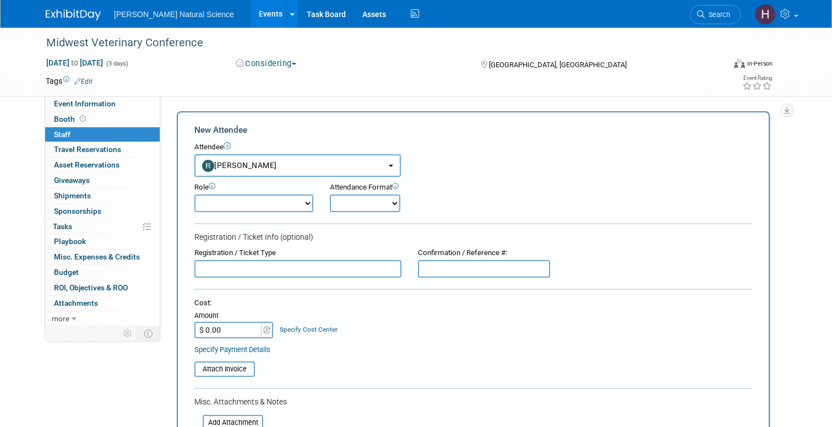
click at [271, 204] on select "Demonstrator Host Planner Presenter Sales Representative Set-up/Dismantle Crew …" at bounding box center [253, 203] width 119 height 18
select select "4"
click at [355, 193] on div "Attendance Format Onsite Remote" at bounding box center [393, 197] width 127 height 30
click at [355, 197] on select "Onsite Remote" at bounding box center [365, 203] width 70 height 18
select select "1"
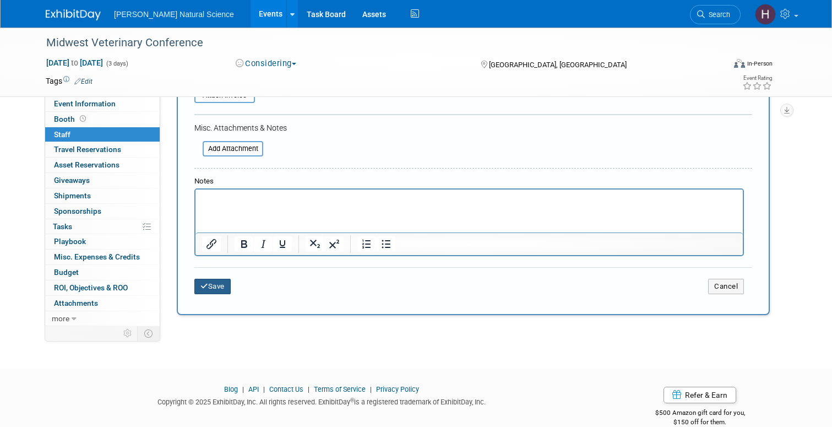
click at [207, 289] on icon "submit" at bounding box center [204, 286] width 8 height 7
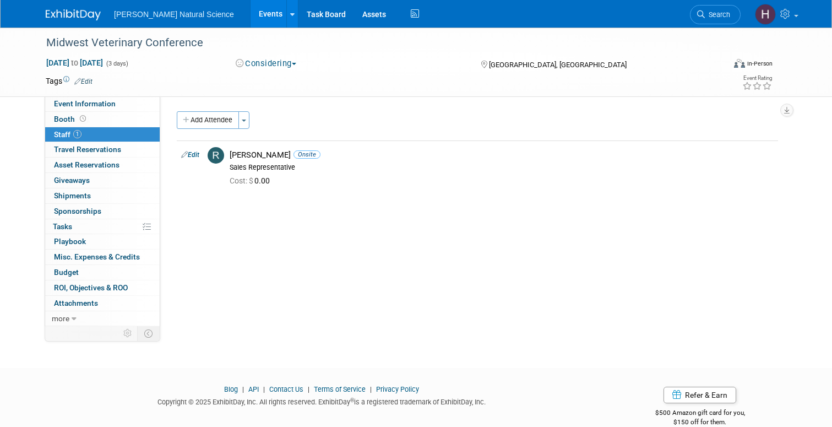
click at [73, 11] on img at bounding box center [73, 14] width 55 height 11
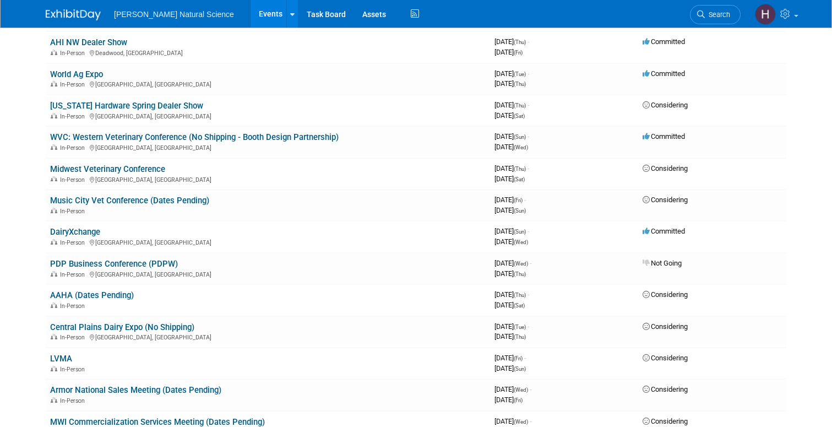
scroll to position [383, 0]
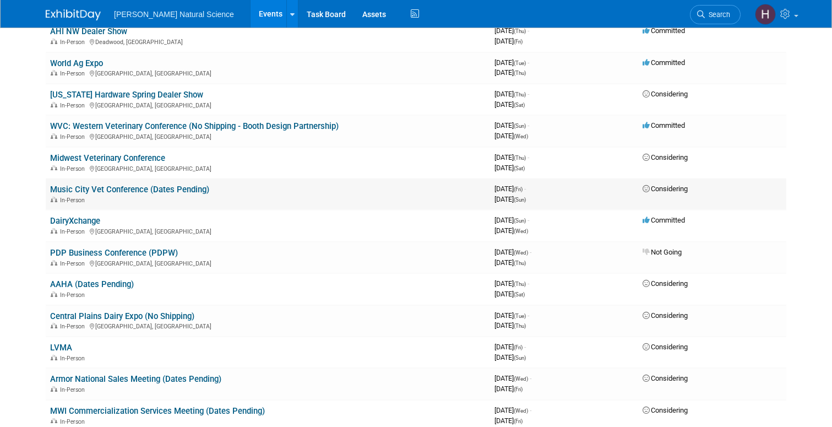
click at [177, 186] on link "Music City Vet Conference (Dates Pending)" at bounding box center [129, 189] width 159 height 10
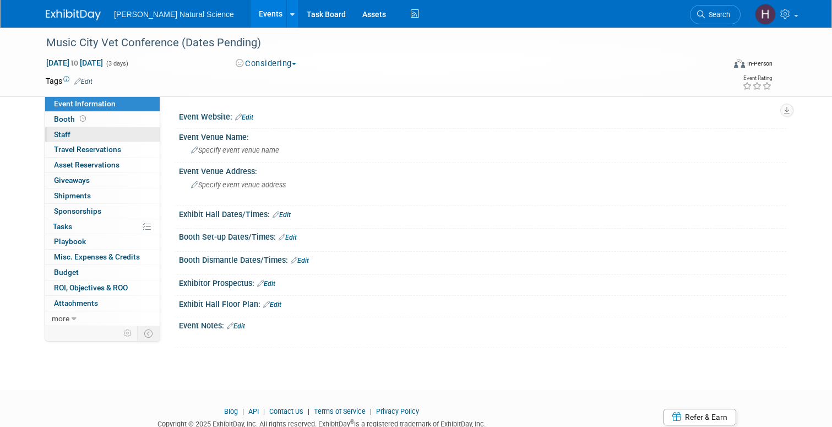
click at [105, 131] on link "0 Staff 0" at bounding box center [102, 134] width 115 height 15
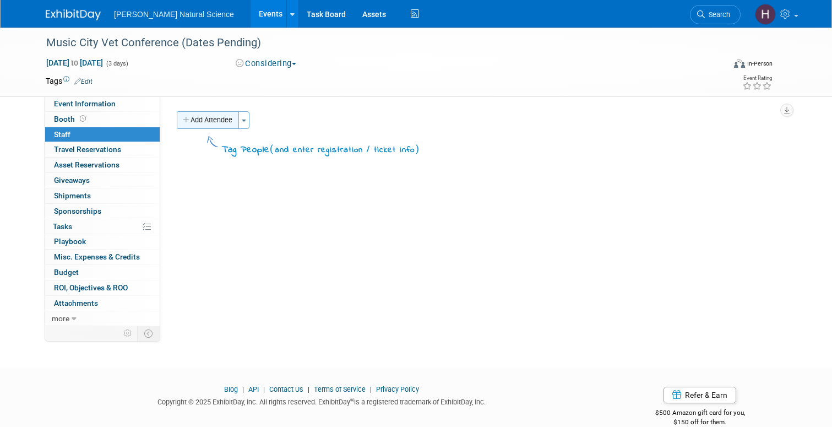
click at [222, 117] on button "Add Attendee" at bounding box center [208, 120] width 62 height 18
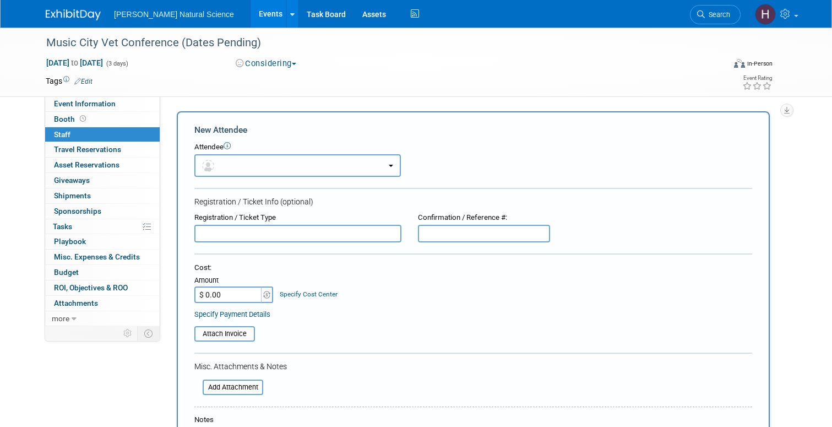
click at [234, 157] on button "button" at bounding box center [297, 165] width 207 height 23
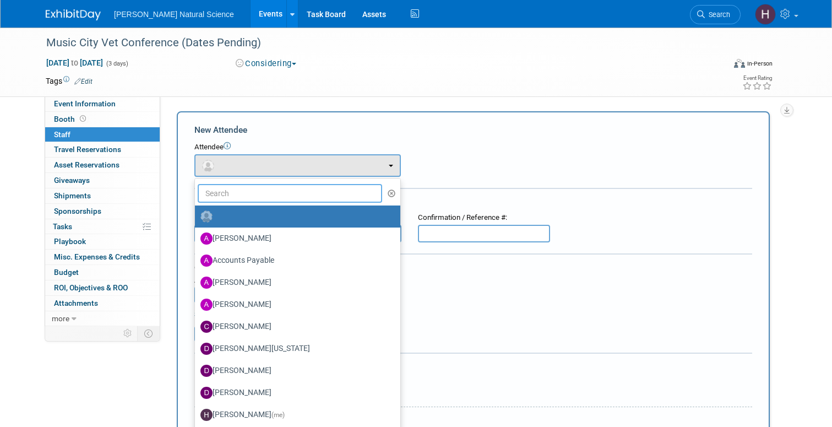
click at [240, 185] on input "text" at bounding box center [290, 193] width 184 height 19
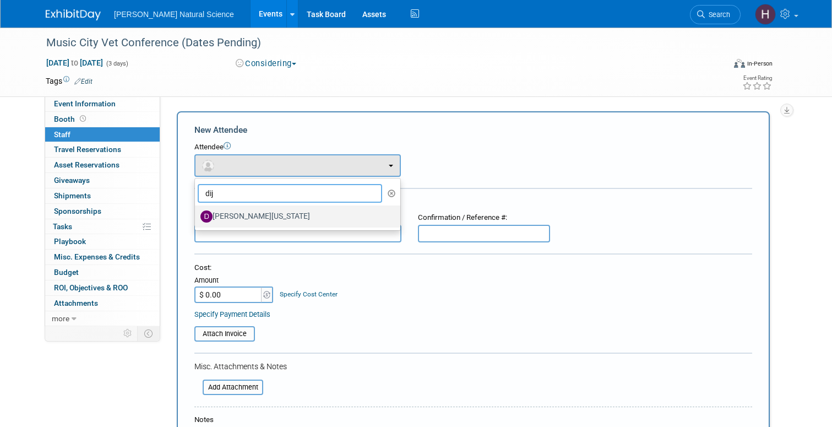
type input "dij"
click at [247, 214] on label "Dijon Washington" at bounding box center [294, 217] width 189 height 18
click at [197, 214] on input "Dijon Washington" at bounding box center [192, 214] width 7 height 7
select select "b1e3927d-ea0d-47f4-a0a8-580a37bec519"
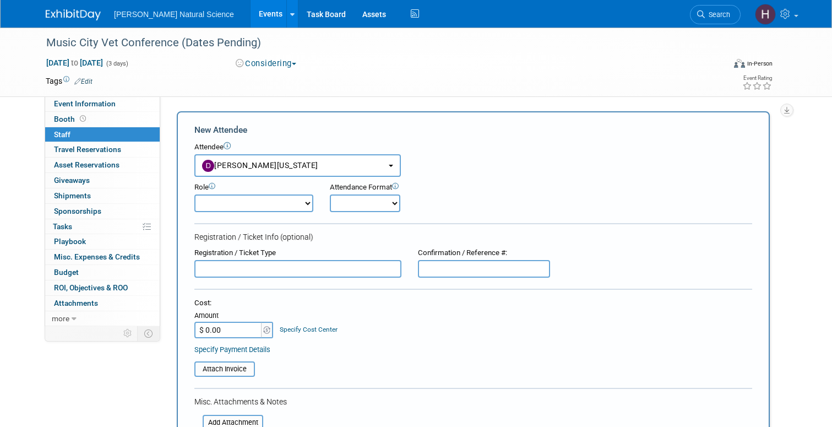
click at [292, 207] on select "Demonstrator Host Planner Presenter Sales Representative Set-up/Dismantle Crew …" at bounding box center [253, 203] width 119 height 18
select select "4"
click at [357, 204] on select "Onsite Remote" at bounding box center [365, 203] width 70 height 18
select select "1"
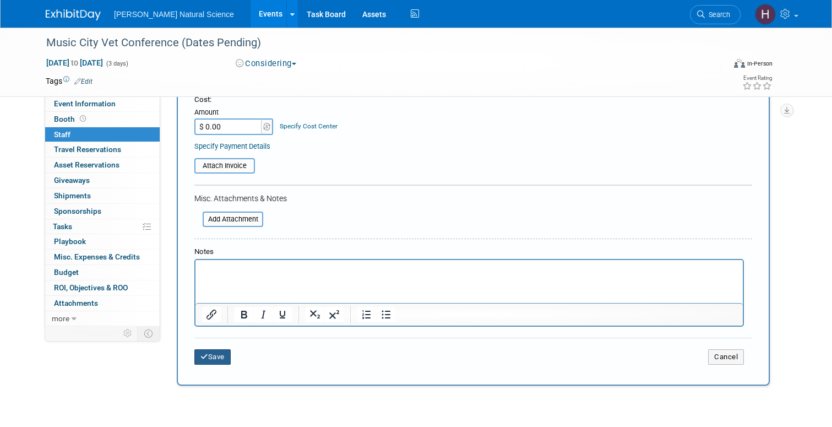
click at [216, 360] on button "Save" at bounding box center [212, 356] width 36 height 15
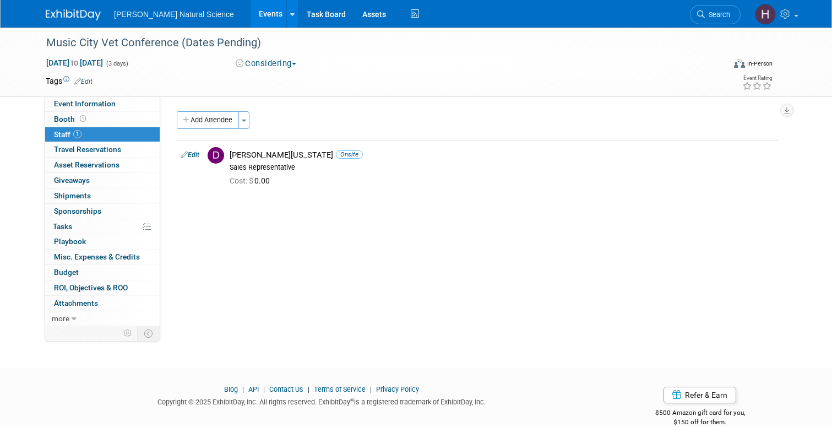
click at [85, 18] on img at bounding box center [73, 14] width 55 height 11
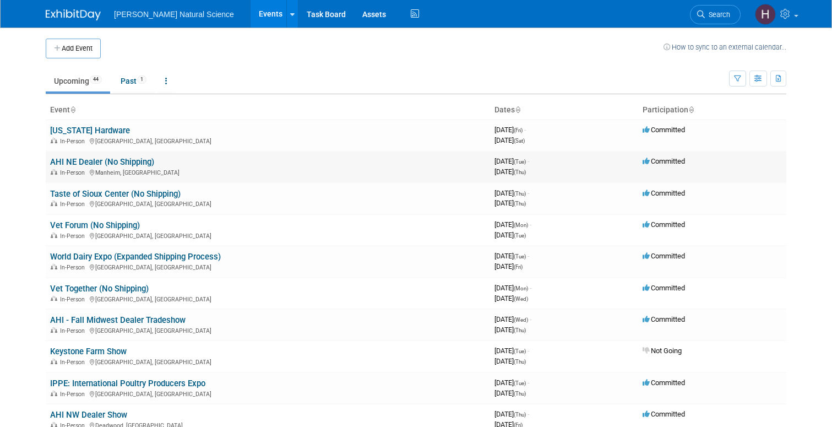
click at [96, 161] on link "AHI NE Dealer (No Shipping)" at bounding box center [102, 162] width 104 height 10
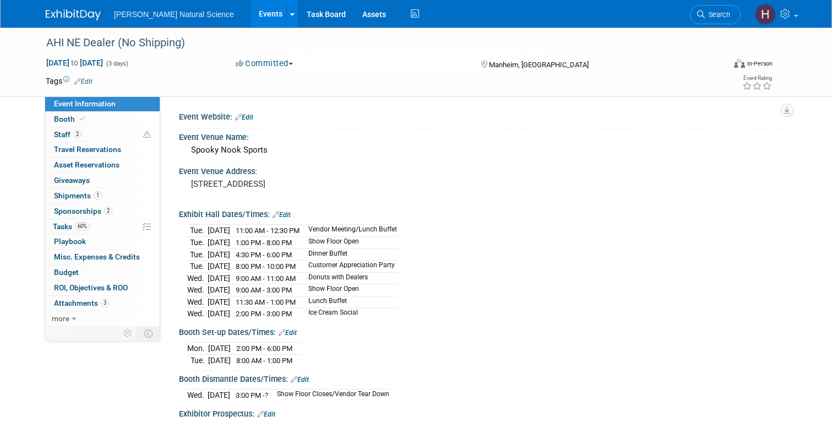
click at [82, 15] on img at bounding box center [73, 14] width 55 height 11
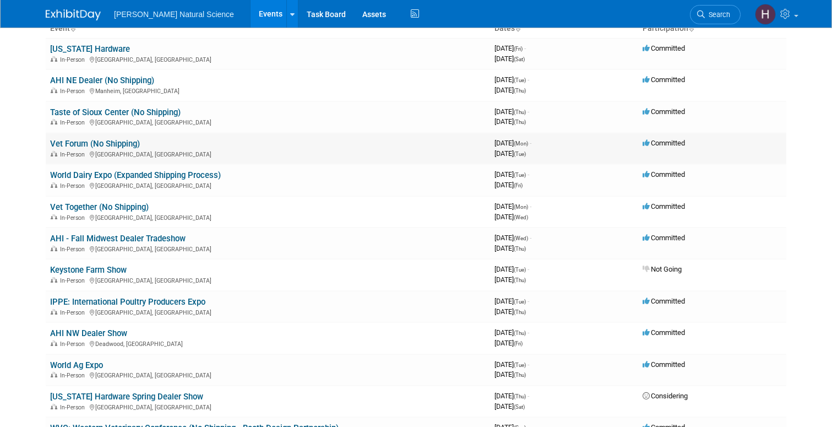
scroll to position [84, 0]
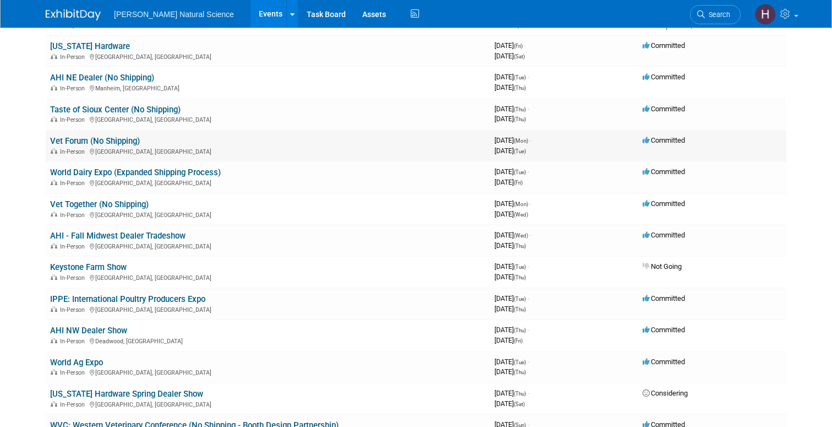
click at [102, 139] on link "Vet Forum (No Shipping)" at bounding box center [95, 141] width 90 height 10
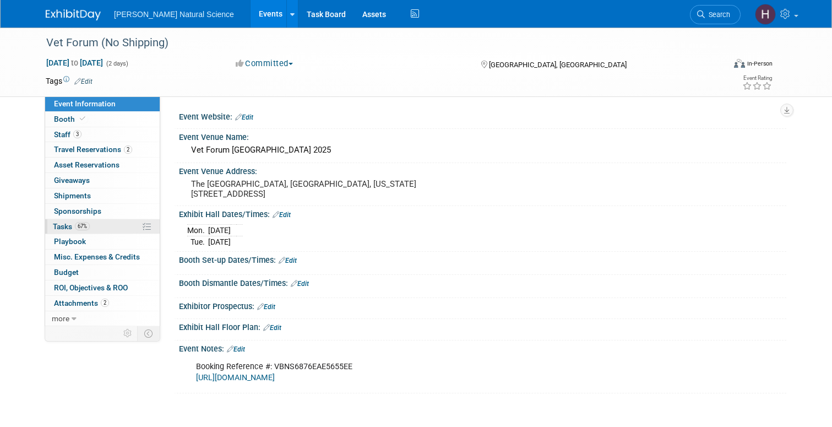
click at [102, 229] on link "67% Tasks 67%" at bounding box center [102, 226] width 115 height 15
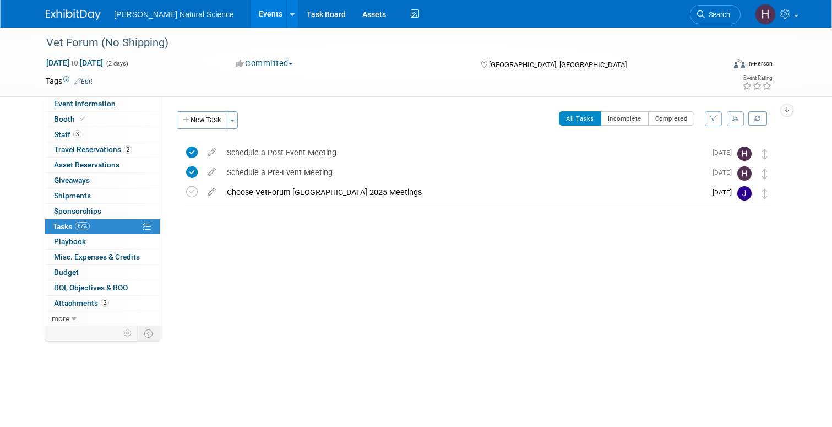
click at [85, 17] on img at bounding box center [73, 14] width 55 height 11
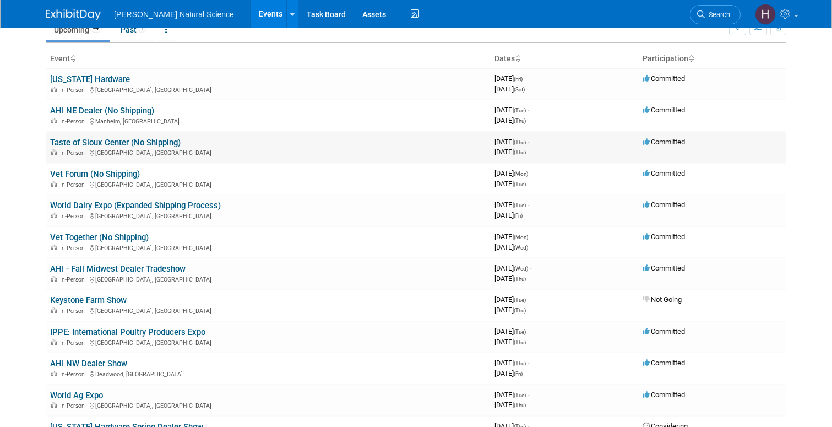
scroll to position [59, 0]
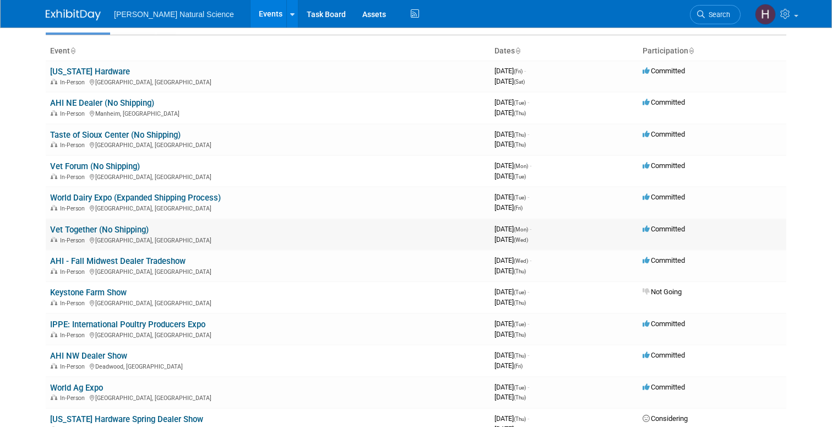
click at [139, 227] on link "Vet Together (No Shipping)" at bounding box center [99, 230] width 99 height 10
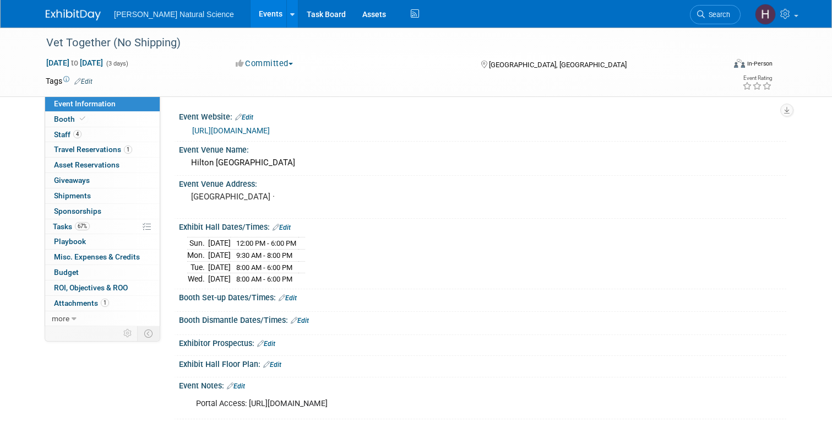
click at [77, 13] on img at bounding box center [73, 14] width 55 height 11
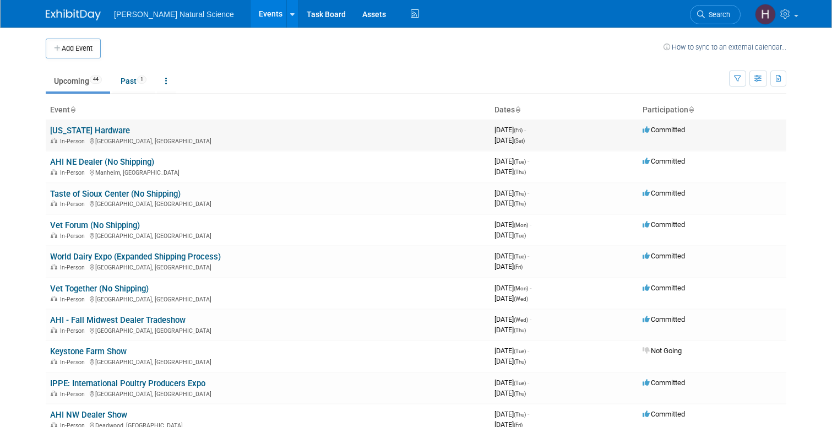
click at [96, 128] on link "[US_STATE] Hardware" at bounding box center [90, 131] width 80 height 10
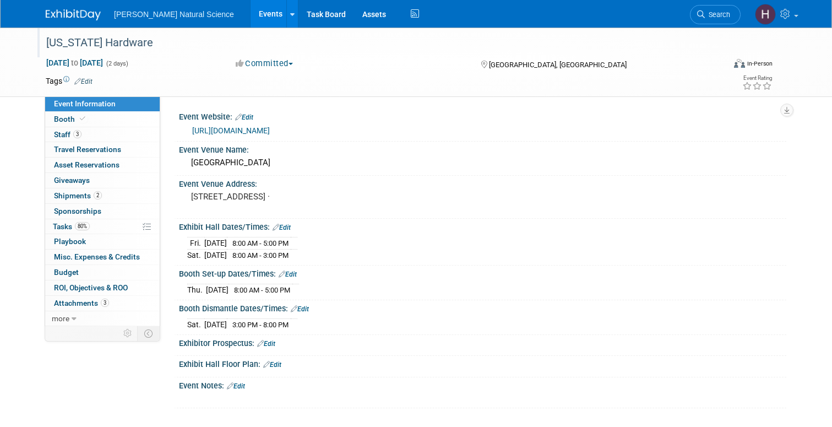
click at [79, 41] on div "[US_STATE] Hardware" at bounding box center [376, 43] width 669 height 20
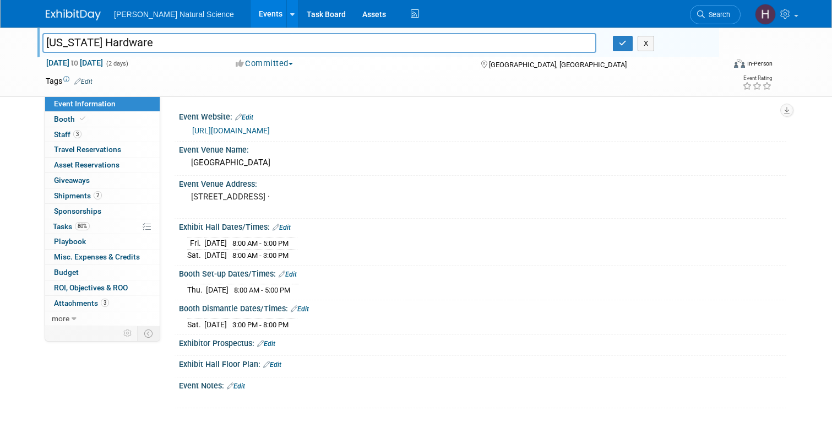
click at [45, 44] on input "[US_STATE] Hardware" at bounding box center [319, 42] width 554 height 19
drag, startPoint x: 84, startPoint y: 44, endPoint x: 36, endPoint y: 42, distance: 48.5
click at [36, 42] on div "Bovine: Florida Hardware" at bounding box center [319, 44] width 571 height 17
type input "[US_STATE] Hardware"
click at [626, 44] on icon "button" at bounding box center [623, 43] width 8 height 7
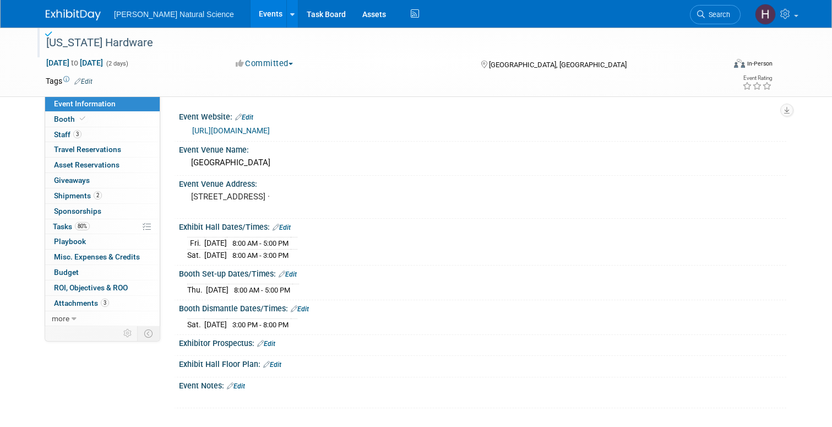
click at [88, 12] on img at bounding box center [73, 14] width 55 height 11
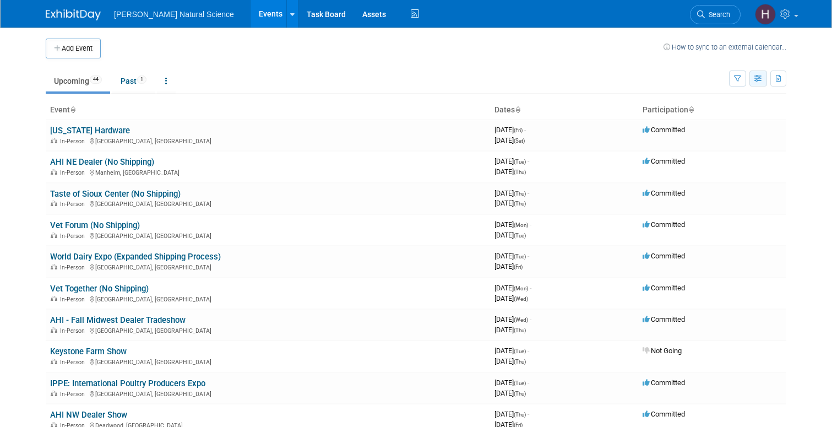
click at [757, 77] on icon "button" at bounding box center [758, 78] width 8 height 7
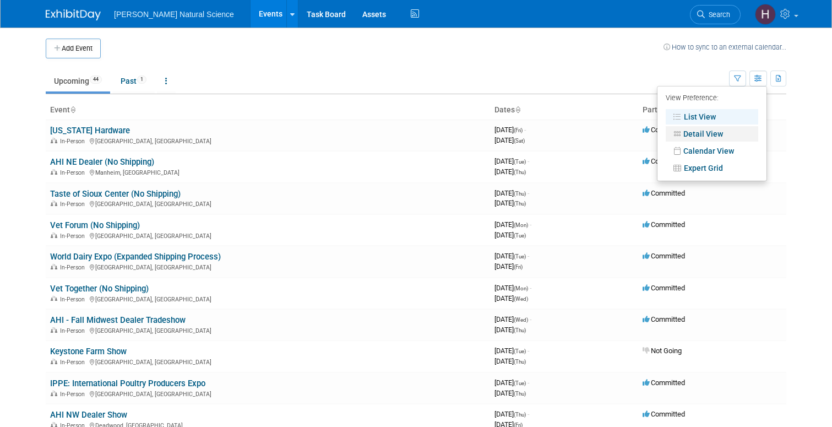
click at [737, 134] on link "Detail View" at bounding box center [712, 133] width 93 height 15
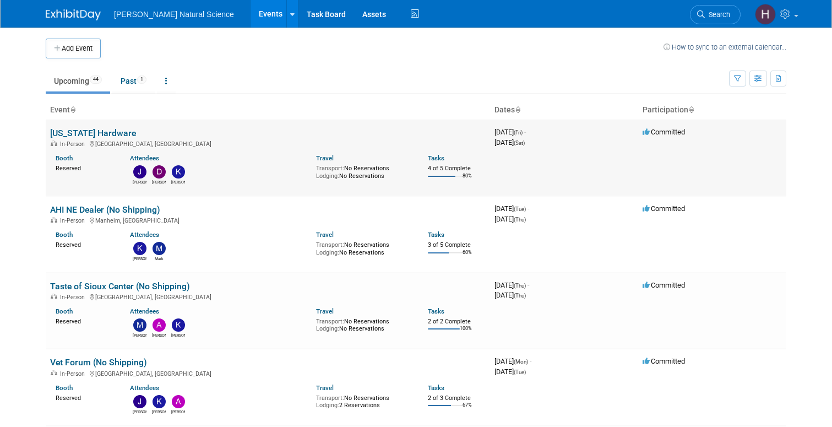
click at [175, 175] on img at bounding box center [178, 171] width 13 height 13
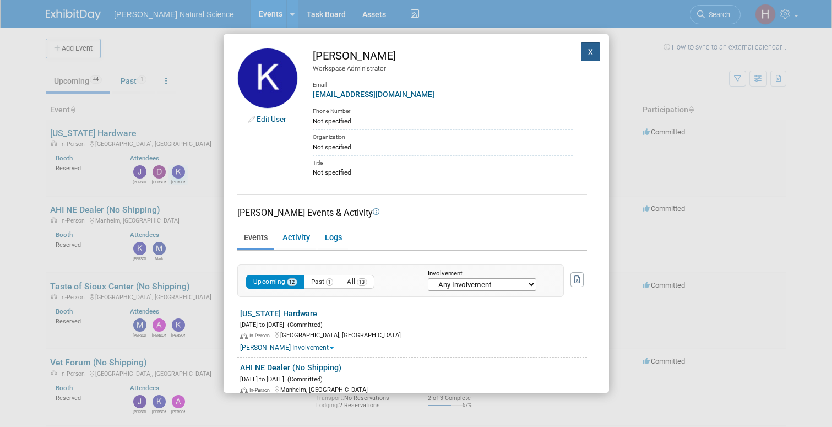
click at [595, 52] on button "X" at bounding box center [591, 51] width 20 height 19
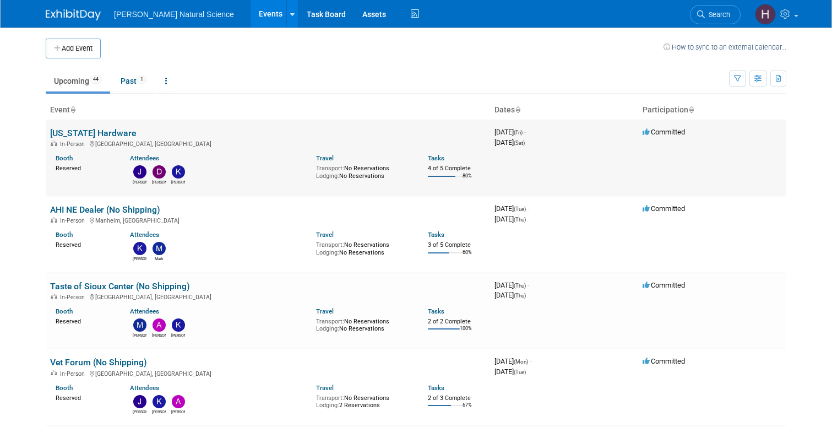
click at [93, 138] on link "[US_STATE] Hardware" at bounding box center [93, 133] width 86 height 10
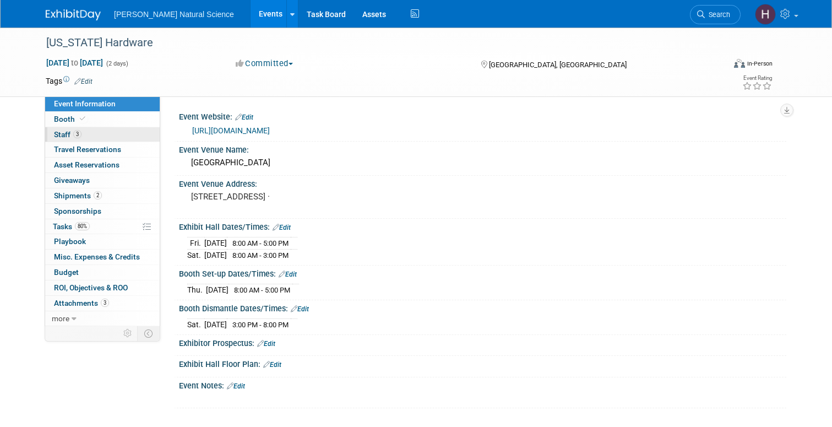
click at [92, 138] on link "3 Staff 3" at bounding box center [102, 134] width 115 height 15
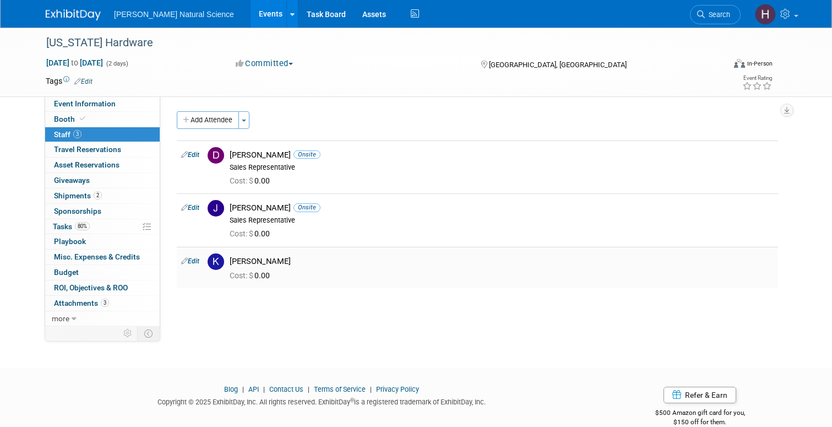
click at [198, 263] on link "Edit" at bounding box center [190, 261] width 18 height 8
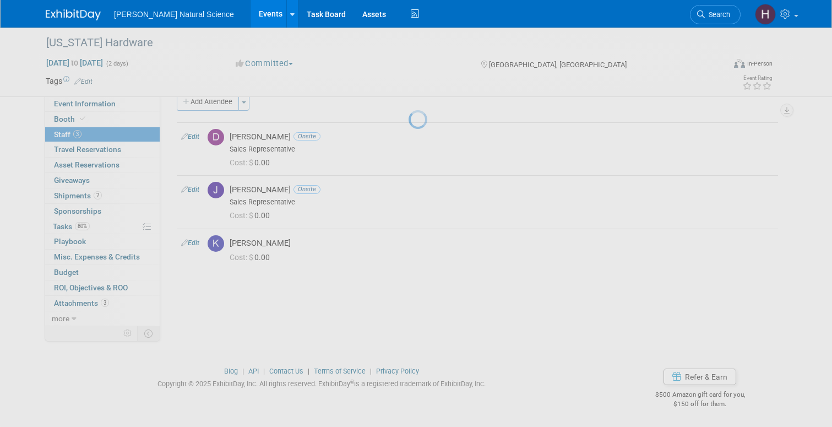
select select "e5e3013a-f038-4f53-a138-bdddad13667f"
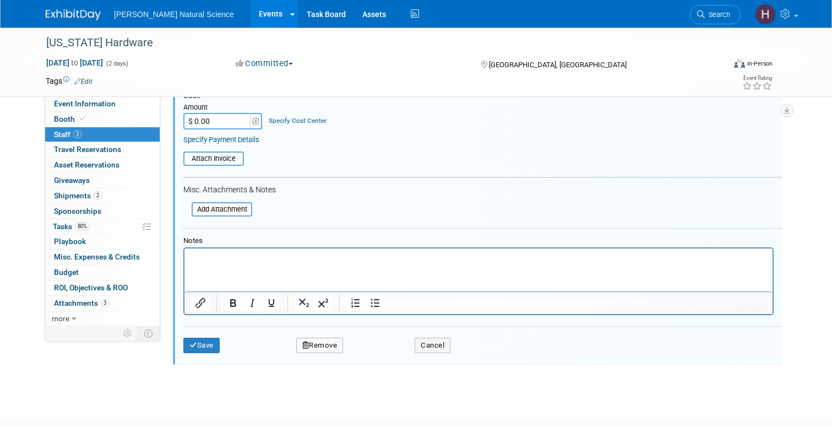
scroll to position [316, 0]
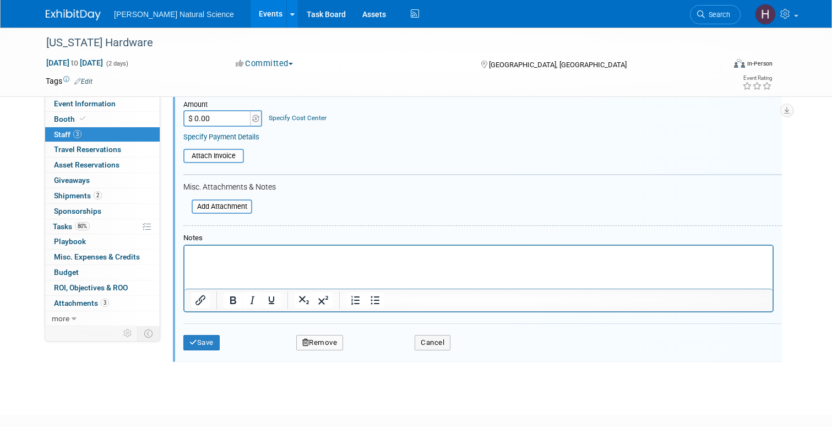
click at [314, 349] on button "Remove" at bounding box center [319, 342] width 47 height 15
click at [376, 351] on link "Yes" at bounding box center [380, 352] width 32 height 18
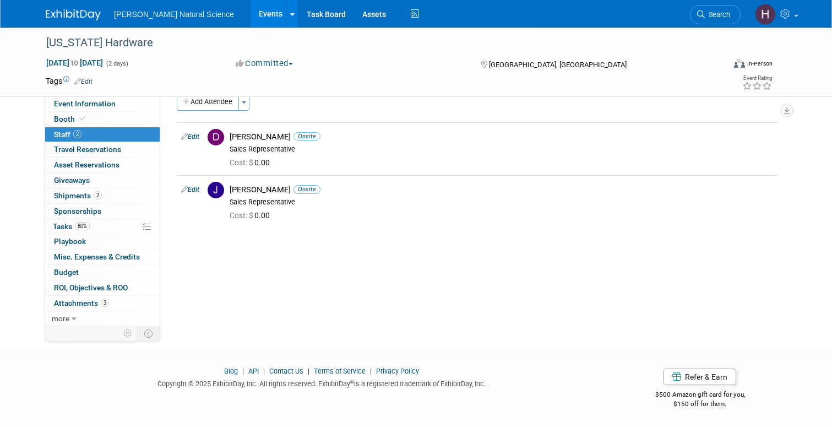
scroll to position [0, 0]
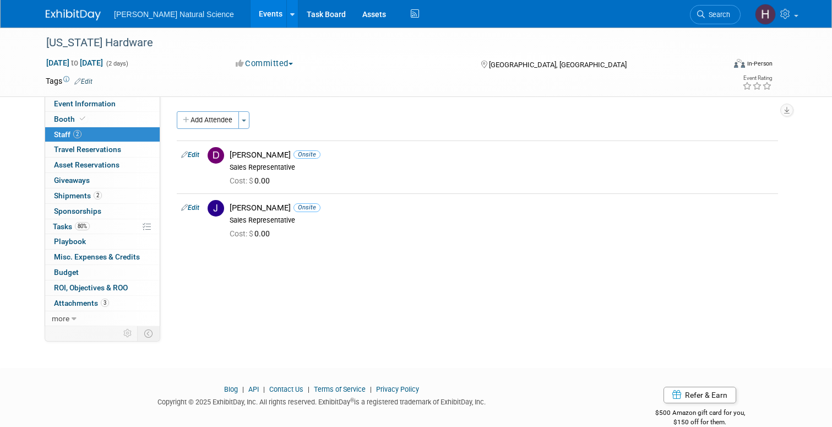
click at [82, 15] on img at bounding box center [73, 14] width 55 height 11
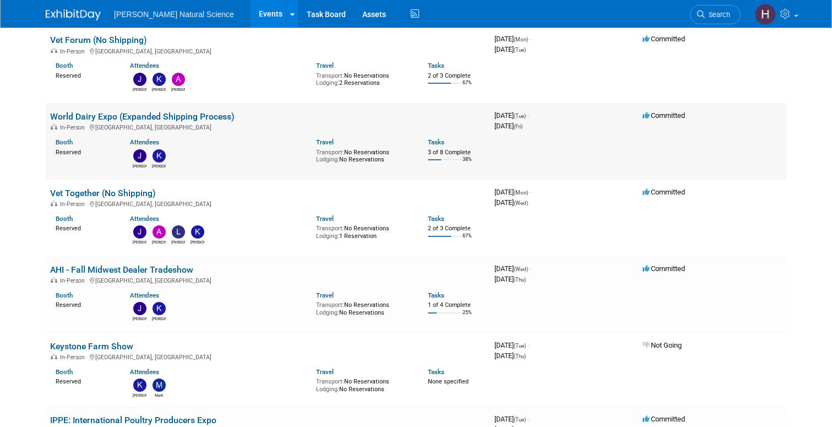
scroll to position [306, 0]
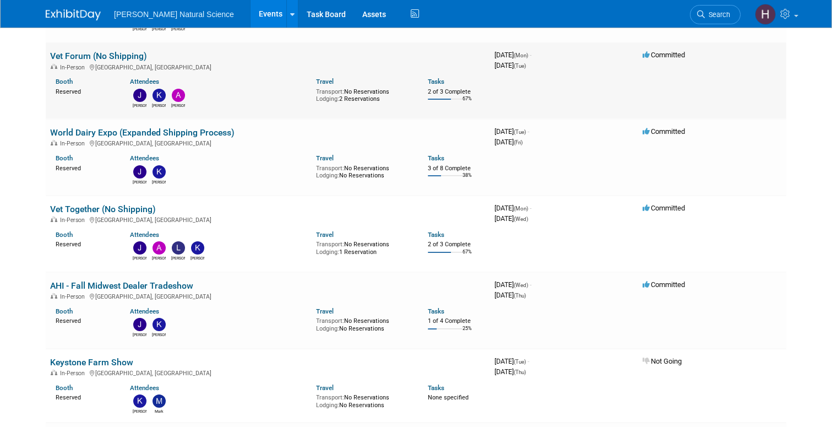
click at [130, 53] on link "Vet Forum (No Shipping)" at bounding box center [98, 56] width 97 height 10
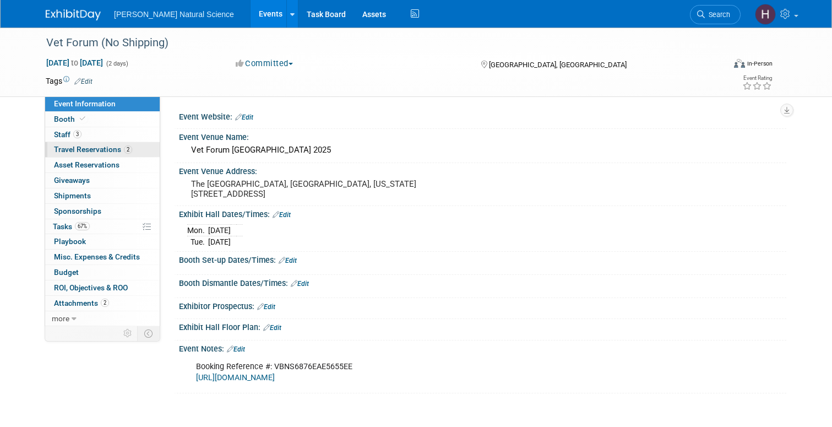
click at [107, 150] on span "Travel Reservations 2" at bounding box center [93, 149] width 78 height 9
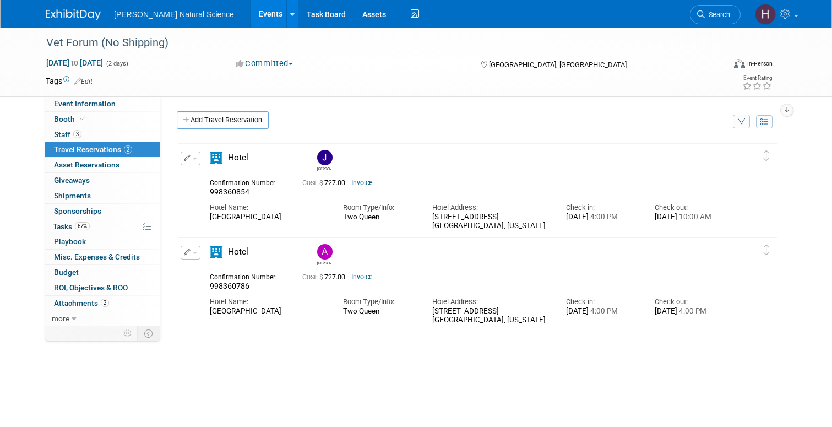
click at [193, 158] on span "button" at bounding box center [195, 158] width 4 height 2
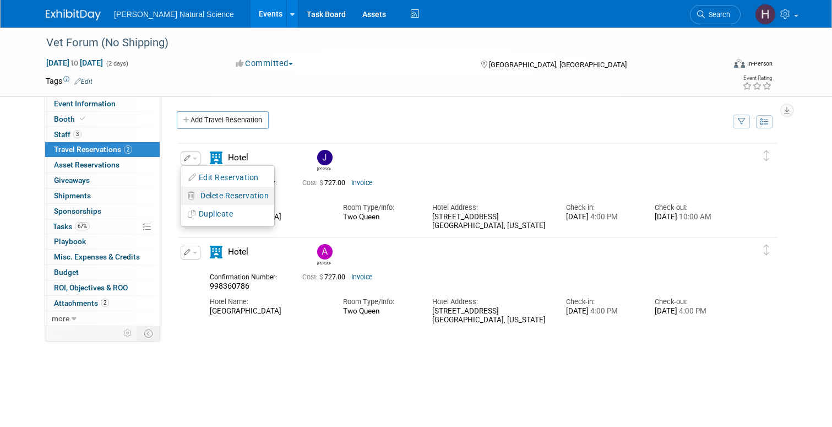
click at [215, 194] on span "Delete Reservation" at bounding box center [234, 195] width 68 height 9
click at [308, 203] on icon at bounding box center [307, 205] width 7 height 6
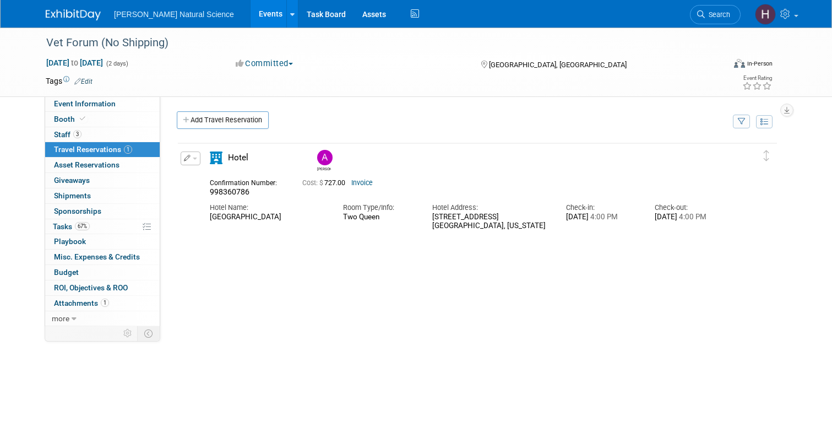
click at [191, 157] on button "button" at bounding box center [191, 158] width 20 height 14
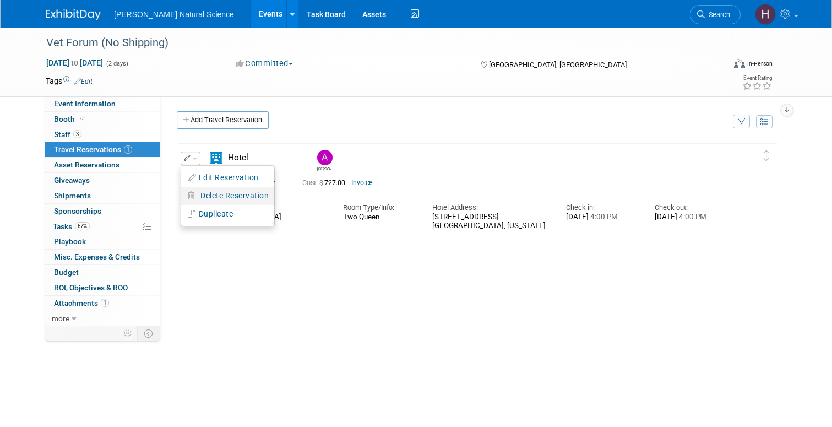
click at [211, 195] on span "Delete Reservation" at bounding box center [234, 195] width 68 height 9
click at [319, 208] on link "Yes" at bounding box center [315, 204] width 32 height 18
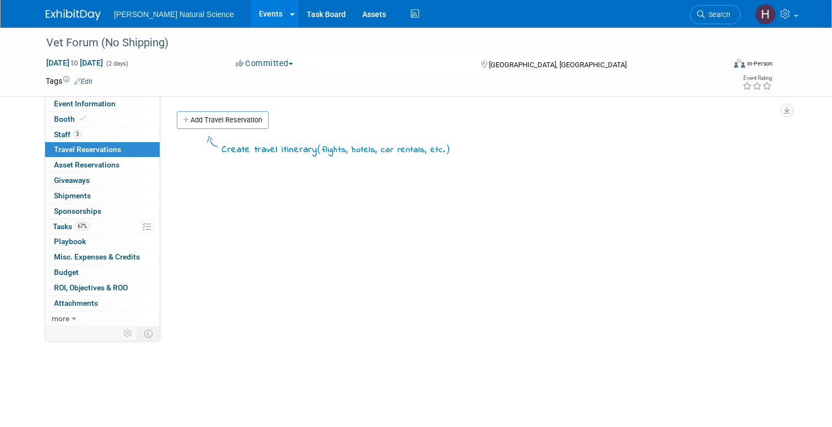
click at [82, 18] on img at bounding box center [73, 14] width 55 height 11
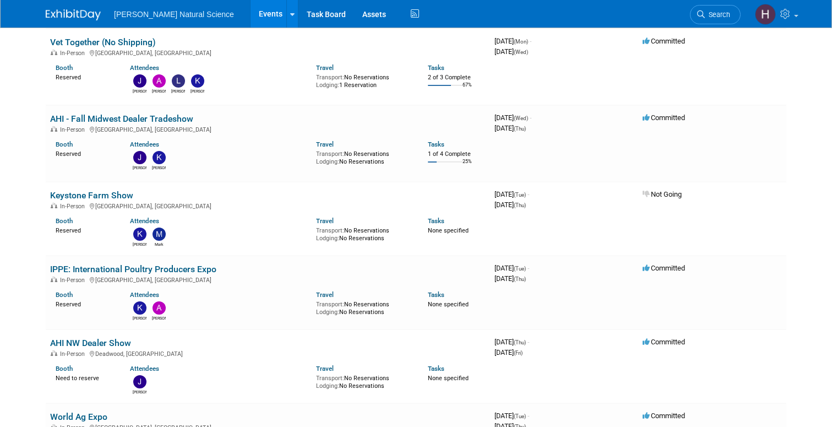
scroll to position [483, 0]
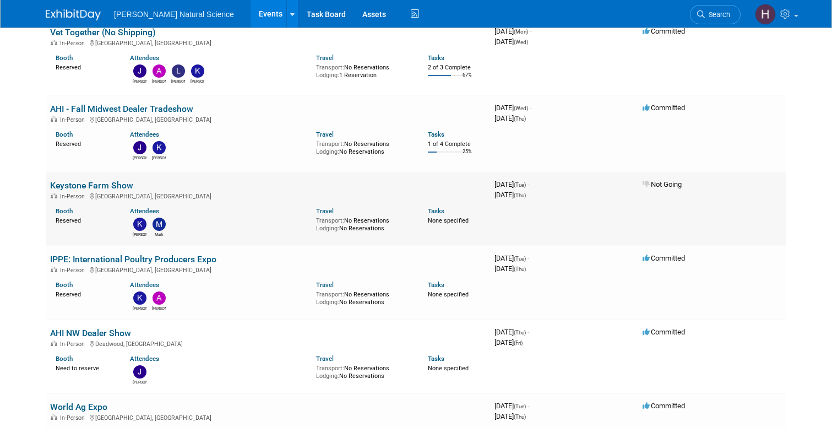
click at [140, 221] on img at bounding box center [139, 224] width 13 height 13
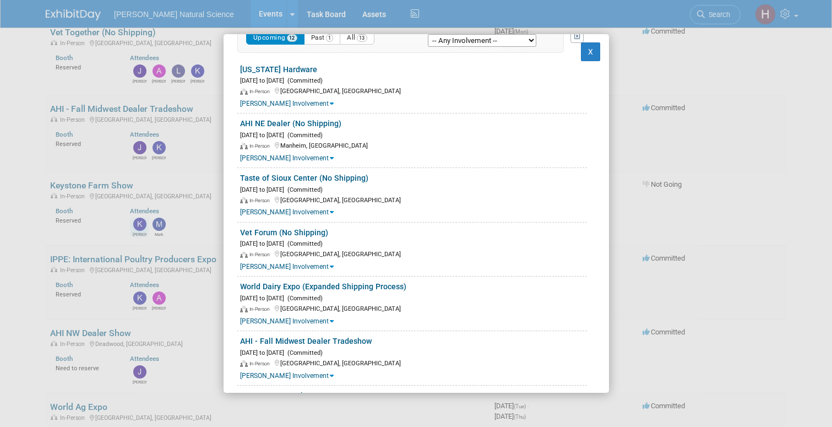
scroll to position [0, 0]
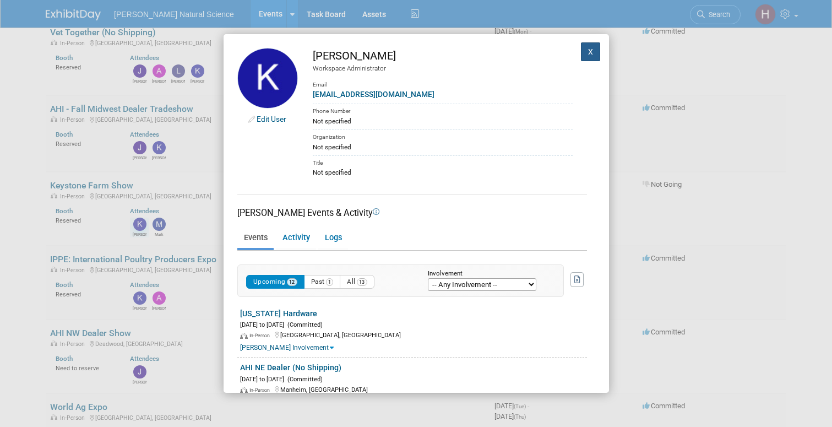
click at [593, 53] on button "X" at bounding box center [591, 51] width 20 height 19
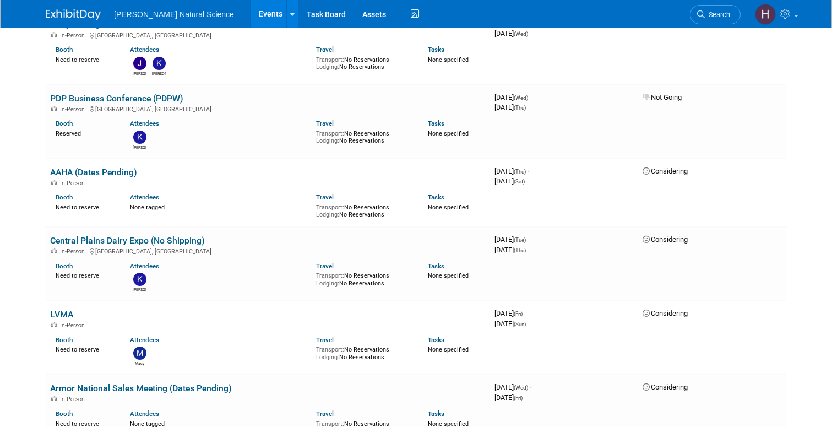
scroll to position [1247, 0]
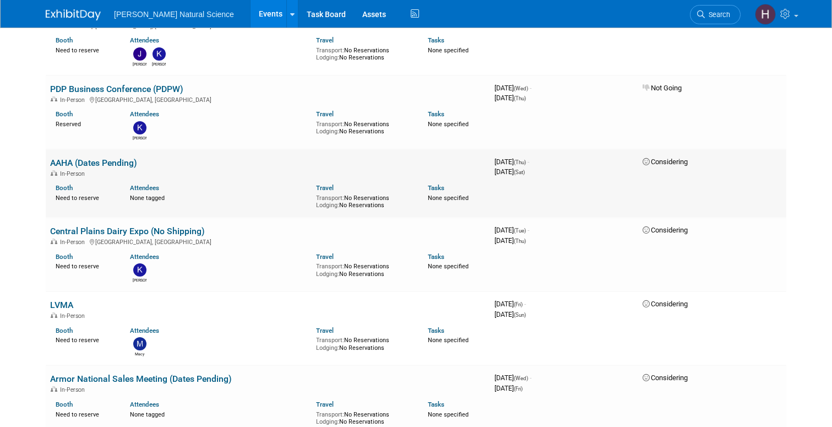
click at [99, 162] on link "AAHA (Dates Pending)" at bounding box center [93, 162] width 87 height 10
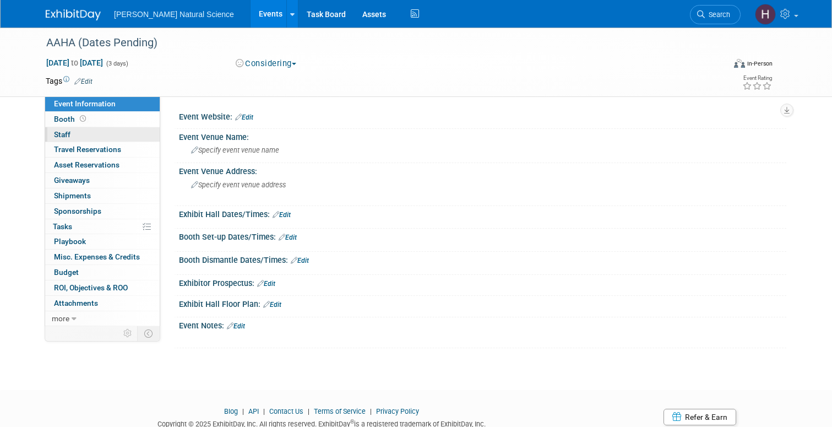
click at [98, 137] on link "0 Staff 0" at bounding box center [102, 134] width 115 height 15
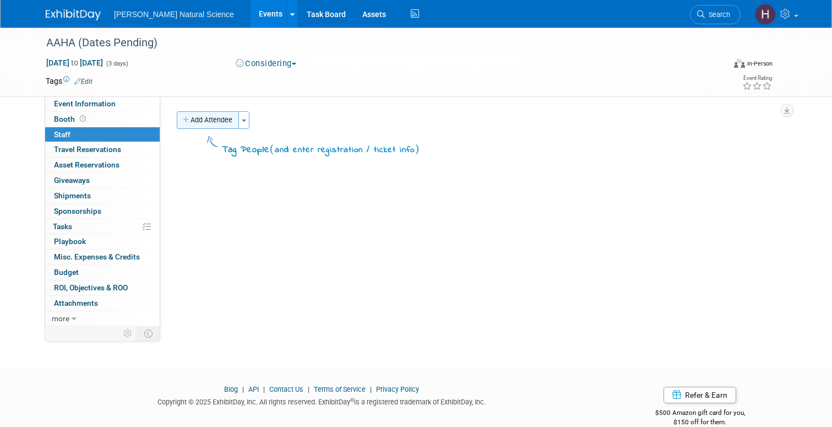
click at [219, 118] on button "Add Attendee" at bounding box center [208, 120] width 62 height 18
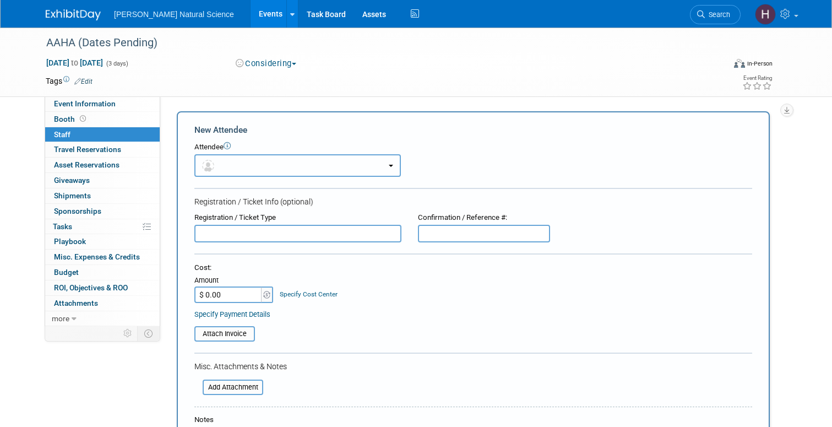
click at [229, 162] on button "button" at bounding box center [297, 165] width 207 height 23
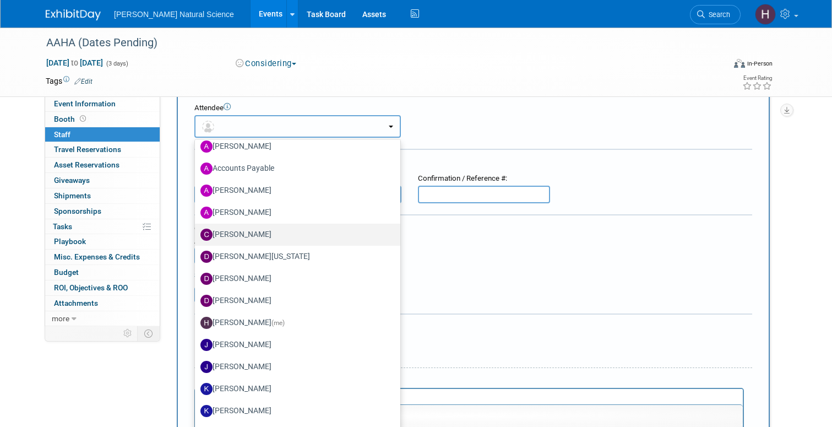
scroll to position [54, 0]
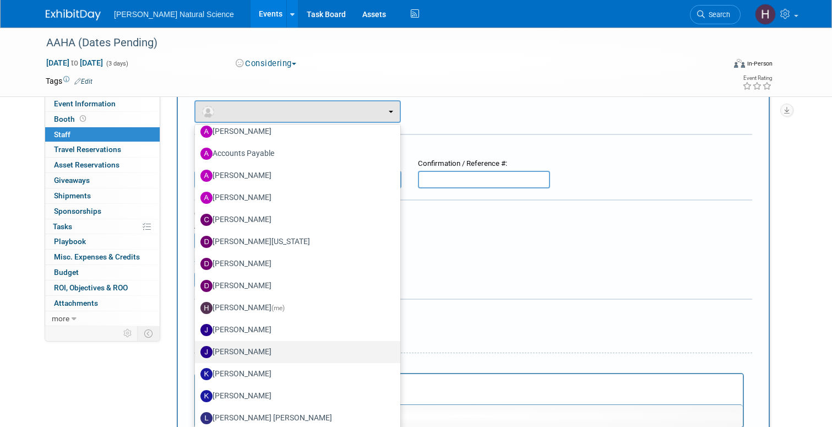
click at [258, 345] on label "[PERSON_NAME]" at bounding box center [294, 352] width 189 height 18
click at [197, 347] on input "[PERSON_NAME]" at bounding box center [192, 350] width 7 height 7
select select "b151d6dd-5027-4131-910c-78e3e8a71efb"
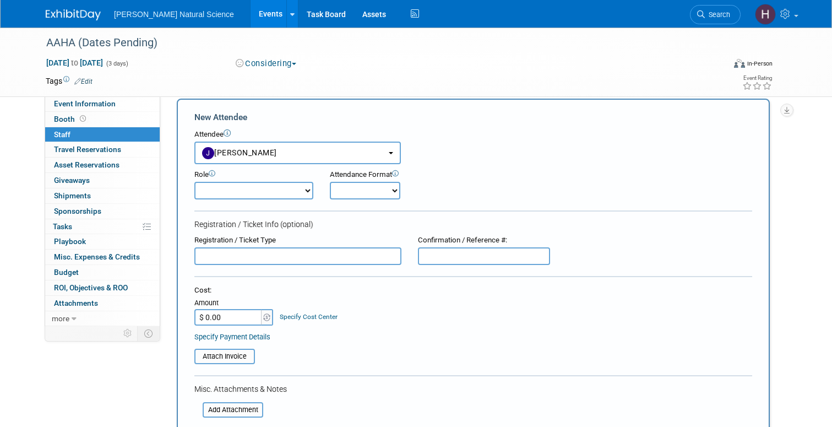
scroll to position [1, 0]
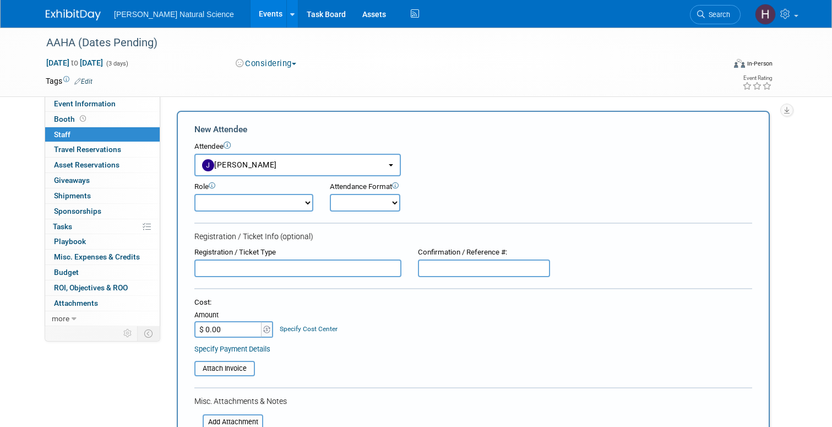
click at [297, 199] on select "Demonstrator Host Planner Presenter Sales Representative Set-up/Dismantle Crew …" at bounding box center [253, 203] width 119 height 18
select select "4"
click at [357, 198] on select "Onsite Remote" at bounding box center [365, 203] width 70 height 18
select select "1"
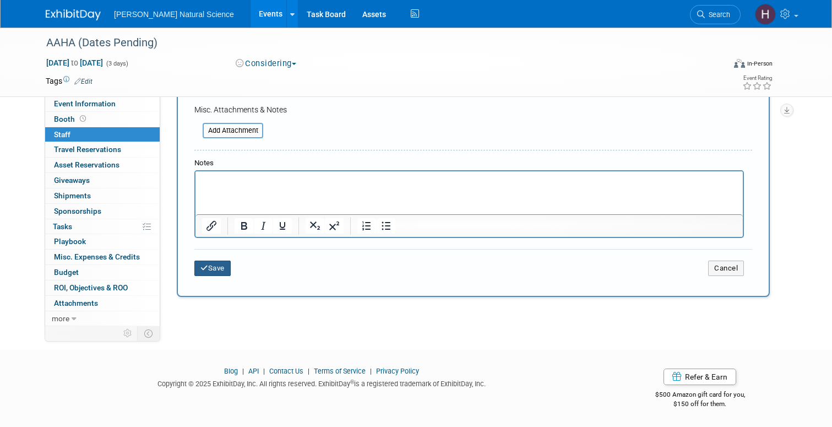
click at [222, 263] on button "Save" at bounding box center [212, 267] width 36 height 15
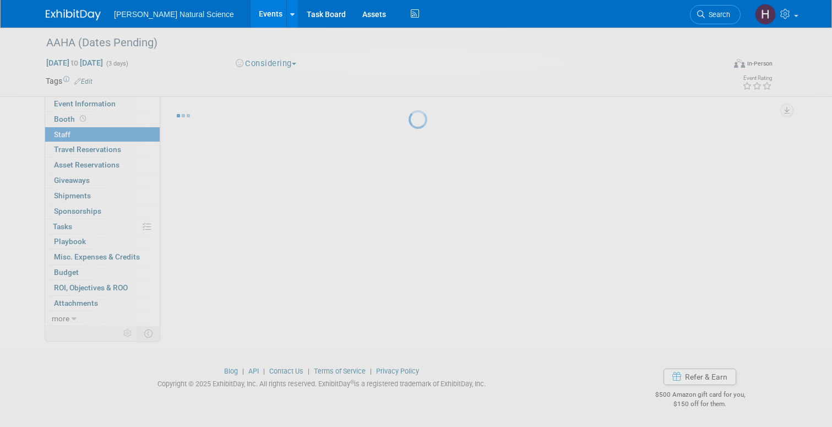
scroll to position [18, 0]
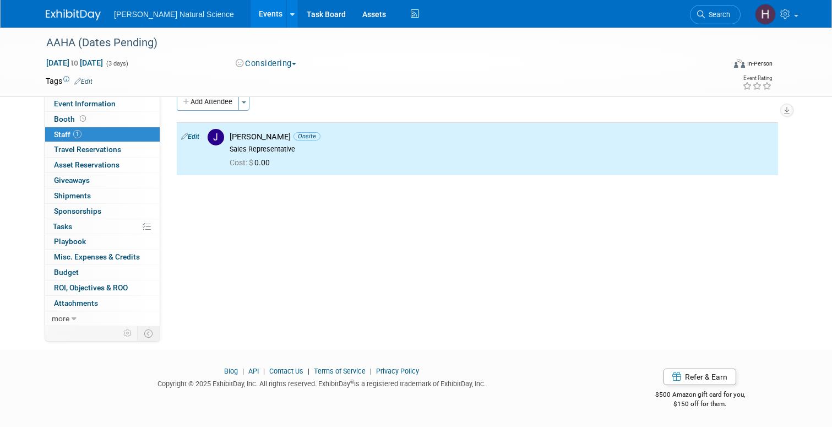
click at [86, 10] on img at bounding box center [73, 14] width 55 height 11
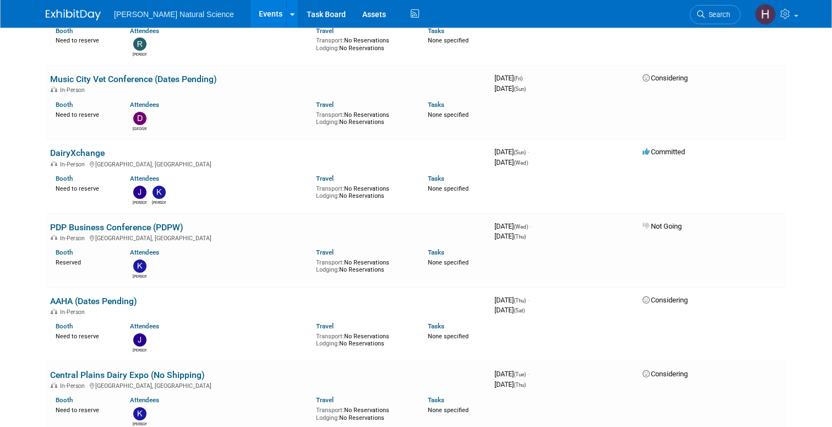
scroll to position [1120, 0]
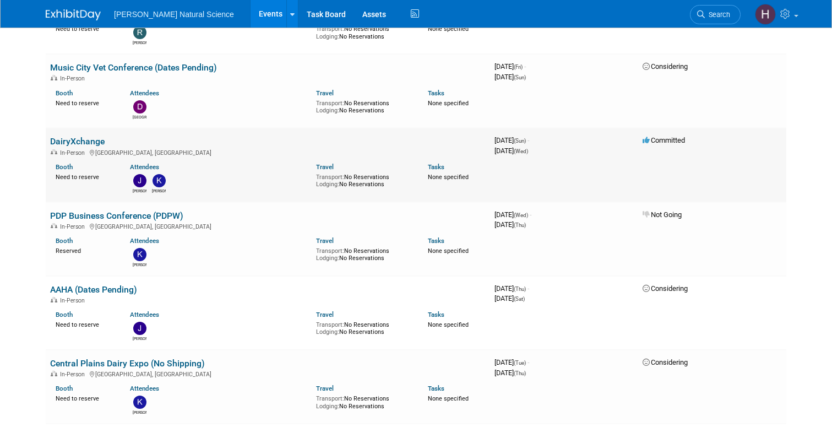
click at [161, 182] on img at bounding box center [159, 180] width 13 height 13
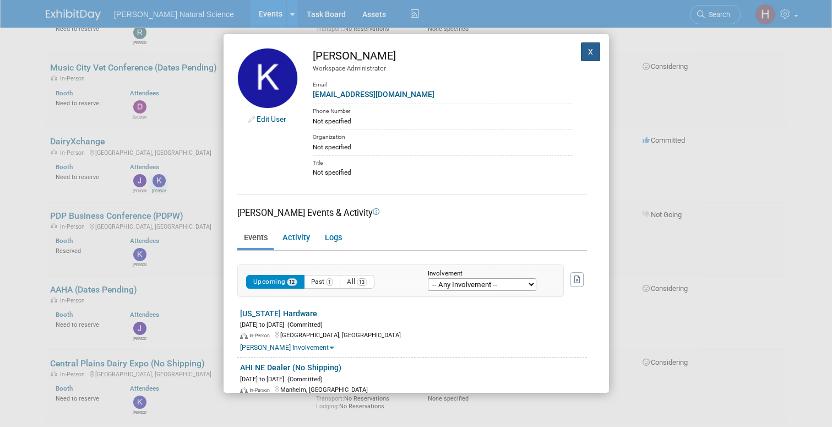
click at [594, 55] on button "X" at bounding box center [591, 51] width 20 height 19
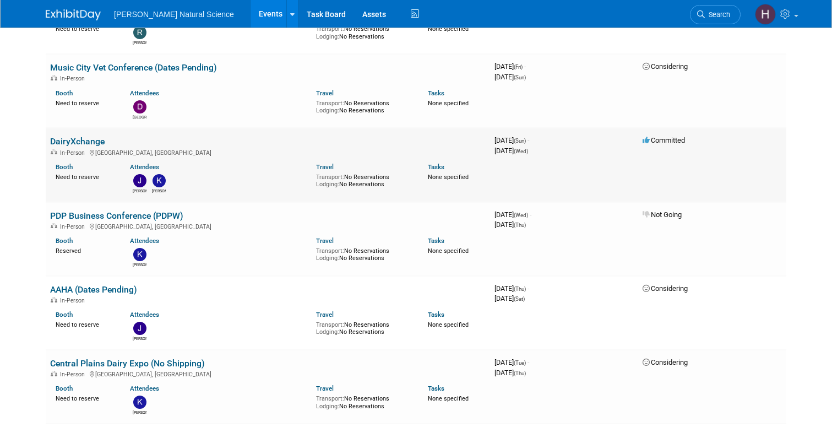
click at [80, 137] on link "DairyXchange" at bounding box center [77, 141] width 55 height 10
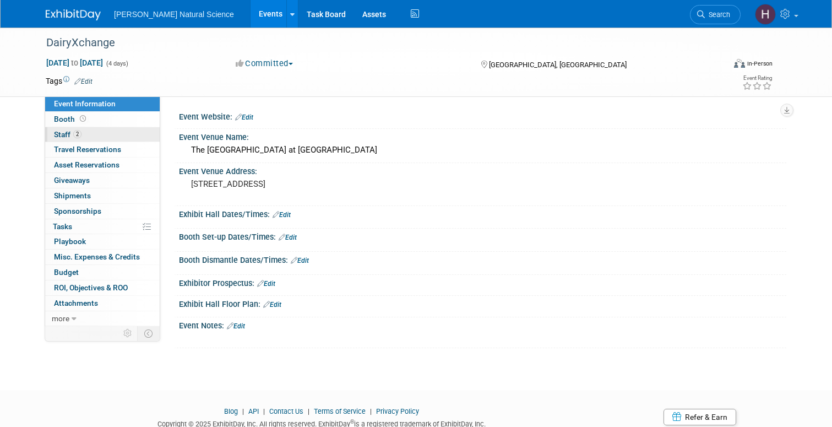
click at [91, 132] on link "2 Staff 2" at bounding box center [102, 134] width 115 height 15
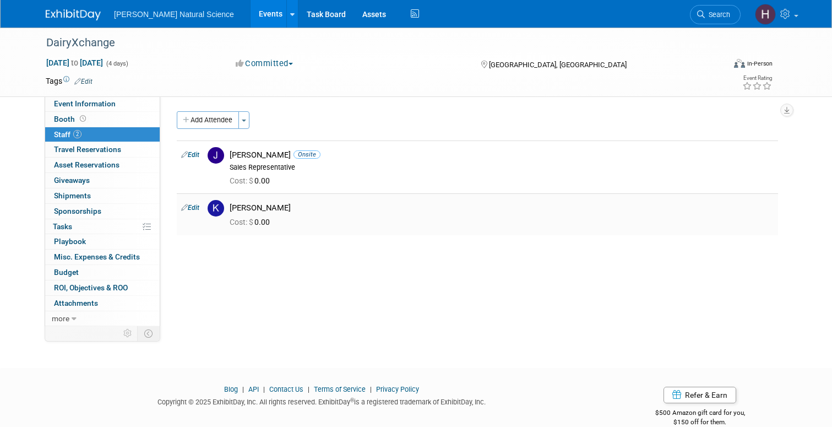
click at [195, 210] on link "Edit" at bounding box center [190, 208] width 18 height 8
select select "e5e3013a-f038-4f53-a138-bdddad13667f"
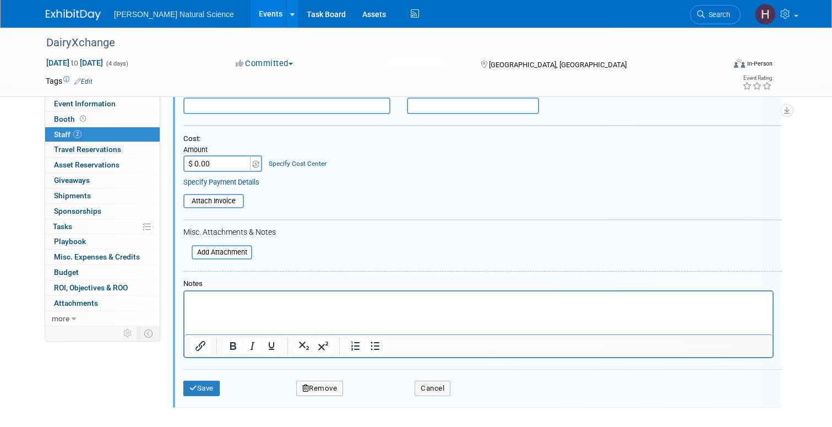
scroll to position [304, 0]
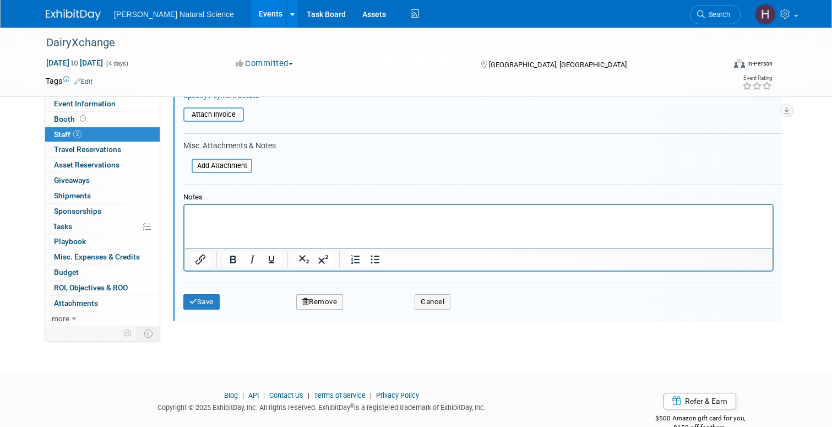
click at [316, 305] on button "Remove" at bounding box center [319, 301] width 47 height 15
click at [383, 319] on div "Yes No" at bounding box center [394, 311] width 87 height 28
click at [383, 311] on link "Yes" at bounding box center [380, 311] width 32 height 18
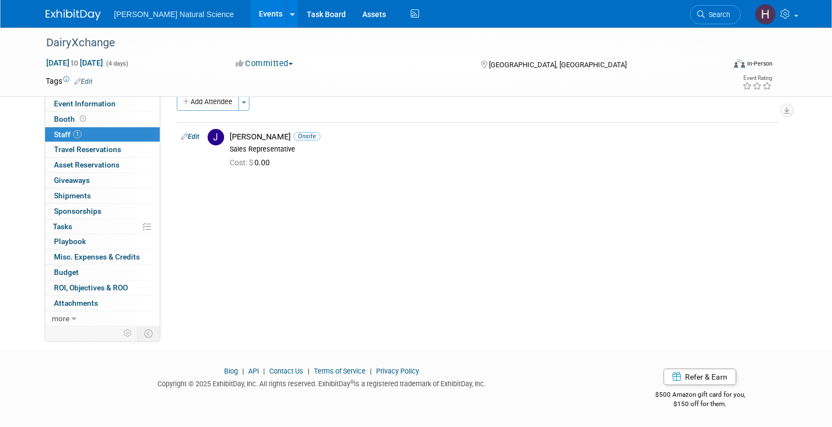
scroll to position [0, 0]
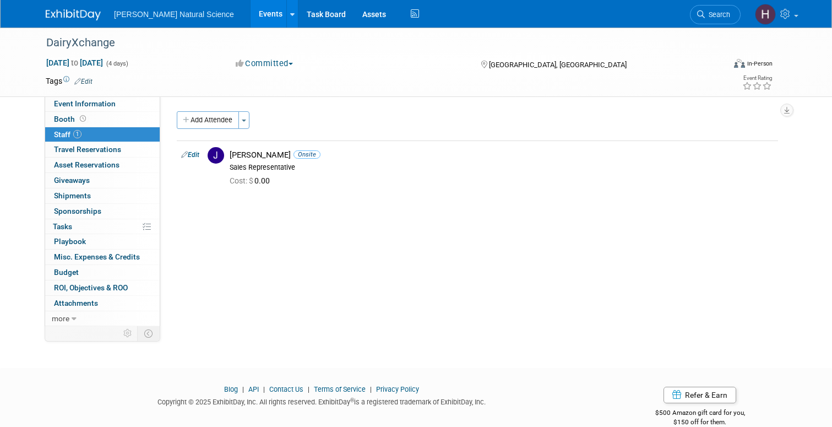
click at [80, 17] on img at bounding box center [73, 14] width 55 height 11
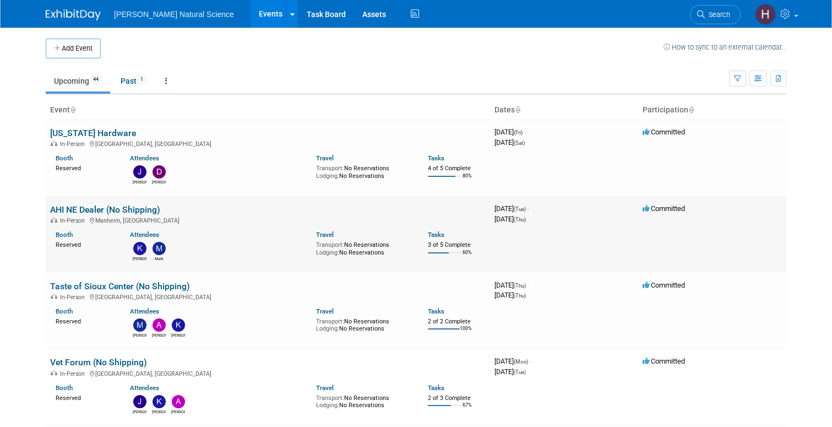
click at [127, 205] on link "AHI NE Dealer (No Shipping)" at bounding box center [105, 209] width 110 height 10
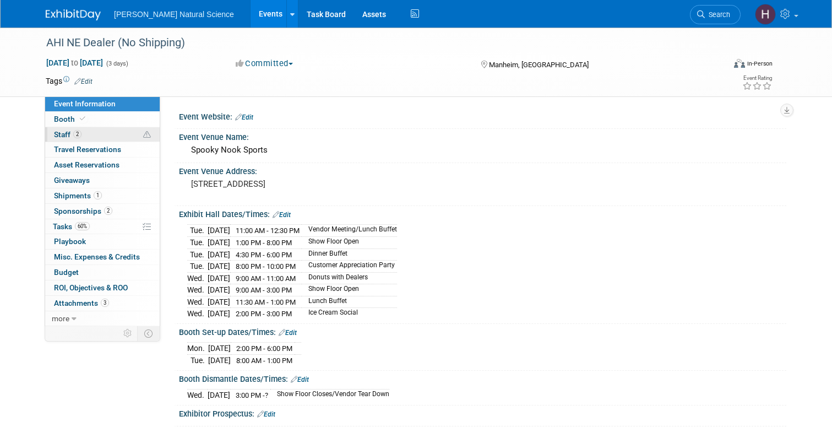
click at [126, 132] on link "2 Staff 2" at bounding box center [102, 134] width 115 height 15
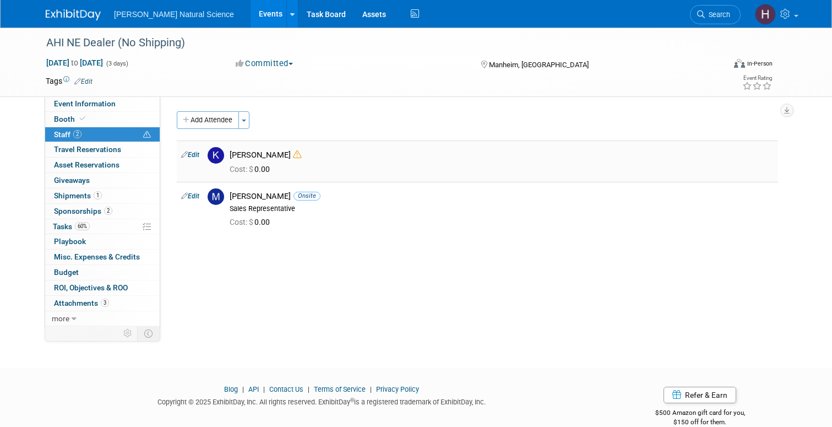
click at [191, 155] on link "Edit" at bounding box center [190, 155] width 18 height 8
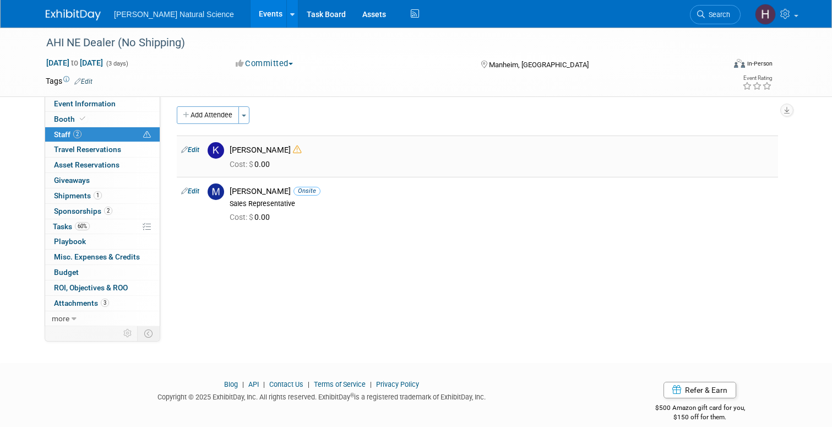
select select "e5e3013a-f038-4f53-a138-bdddad13667f"
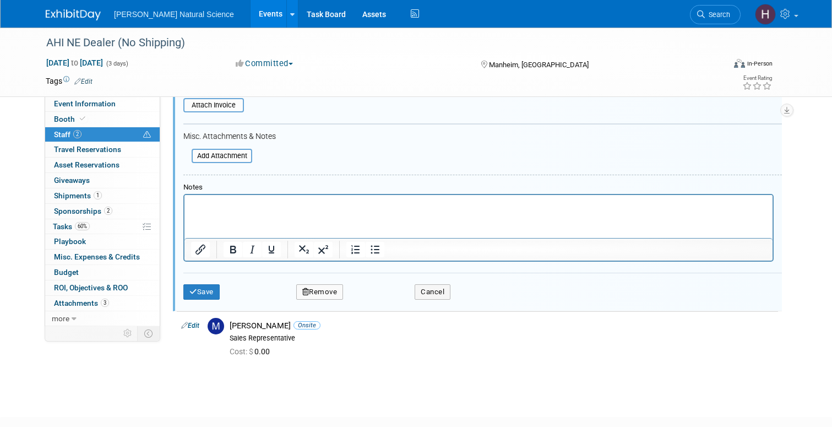
scroll to position [296, 0]
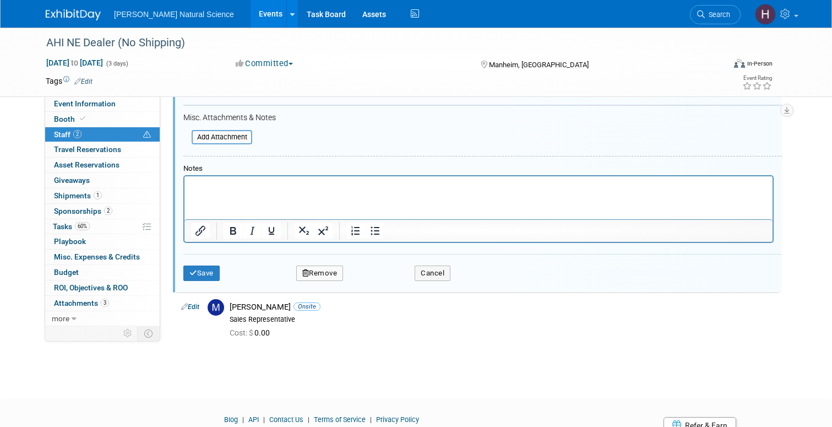
click at [334, 275] on button "Remove" at bounding box center [319, 272] width 47 height 15
click at [362, 282] on div "Yes No" at bounding box center [395, 282] width 72 height 18
click at [377, 279] on link "Yes" at bounding box center [380, 282] width 32 height 18
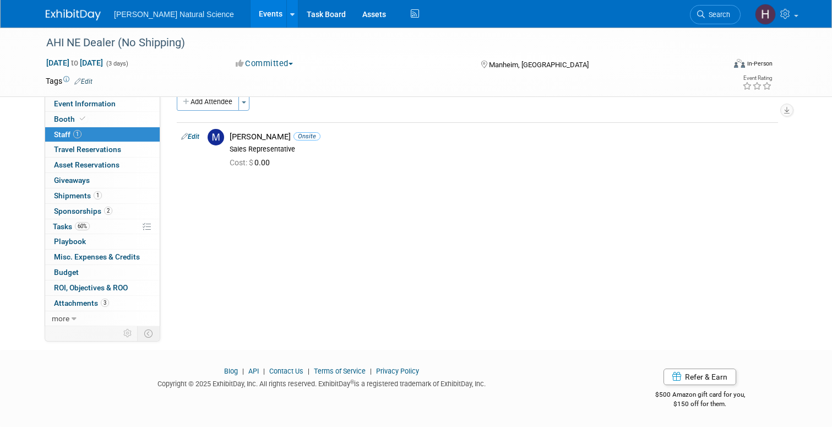
scroll to position [0, 0]
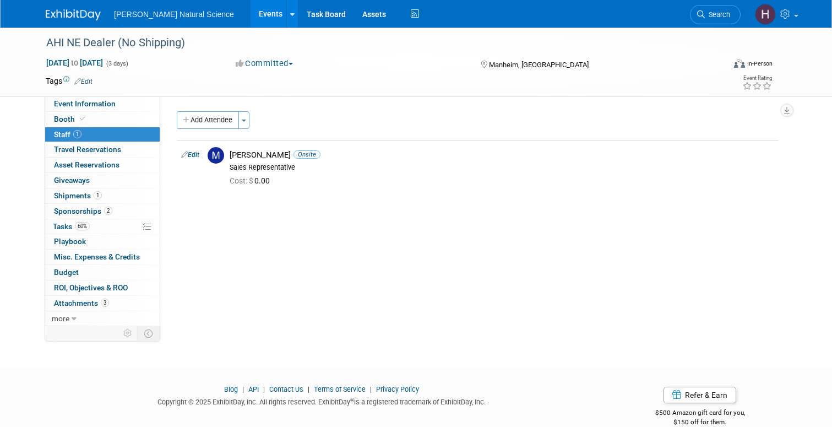
click at [70, 15] on img at bounding box center [73, 14] width 55 height 11
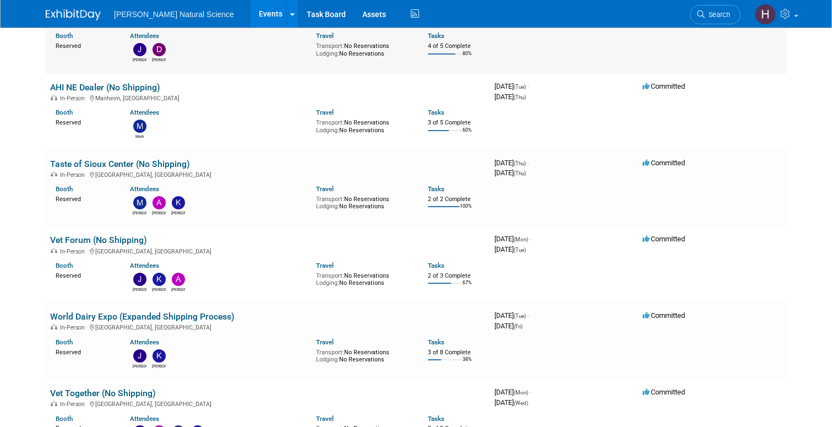
scroll to position [128, 0]
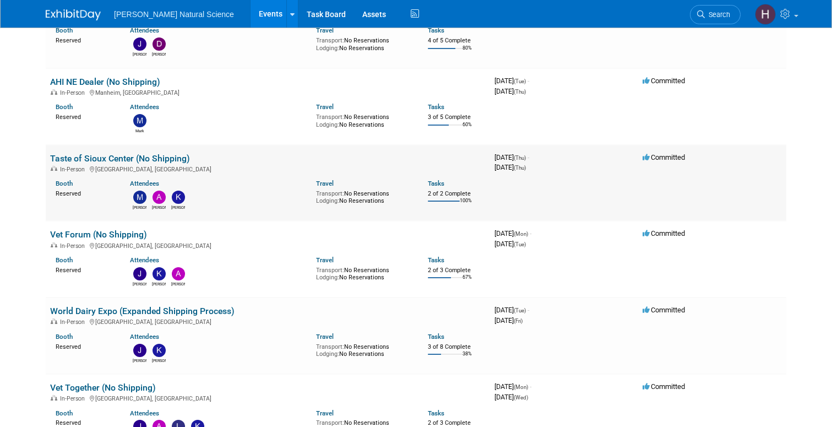
click at [91, 157] on link "Taste of Sioux Center (No Shipping)" at bounding box center [120, 158] width 140 height 10
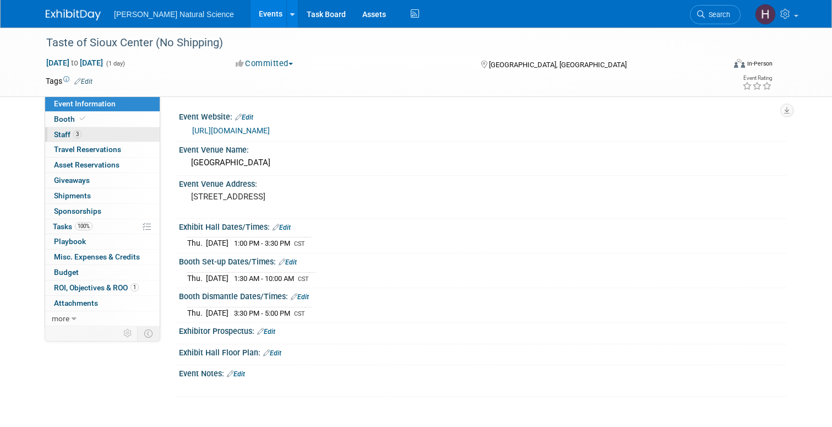
click at [95, 134] on link "3 Staff 3" at bounding box center [102, 134] width 115 height 15
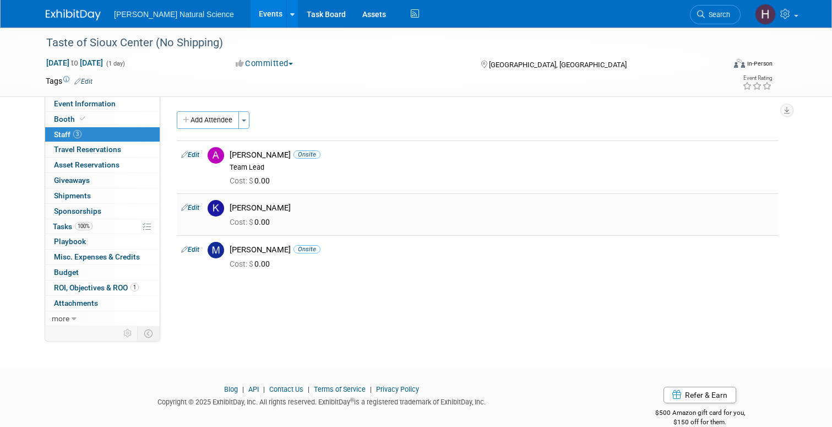
click at [192, 208] on link "Edit" at bounding box center [190, 208] width 18 height 8
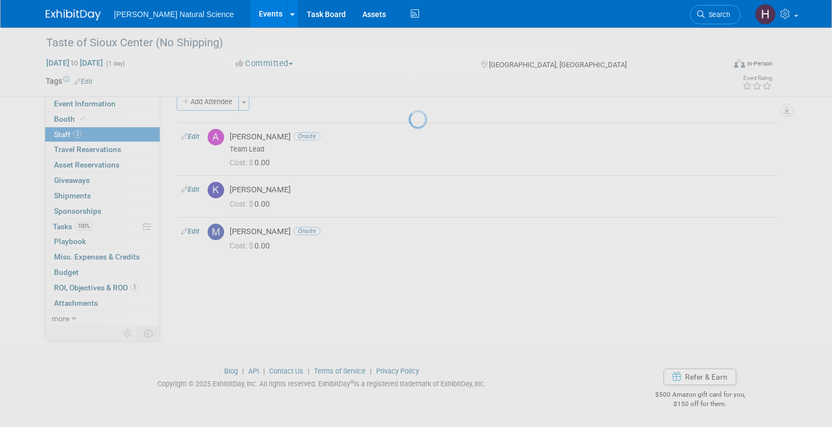
select select "e5e3013a-f038-4f53-a138-bdddad13667f"
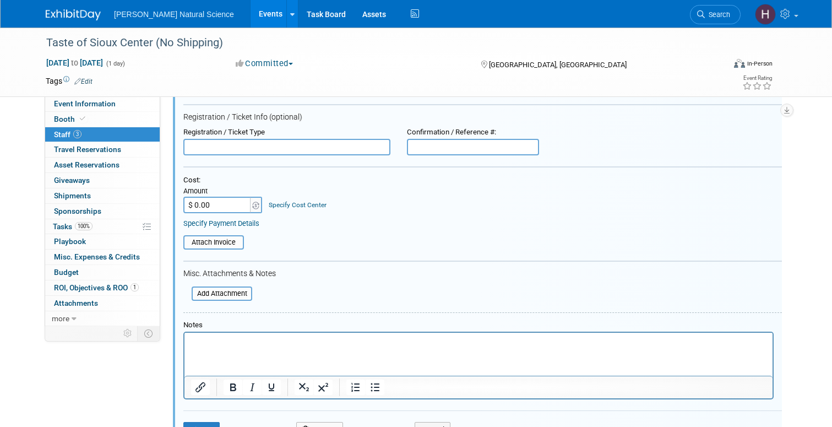
scroll to position [207, 0]
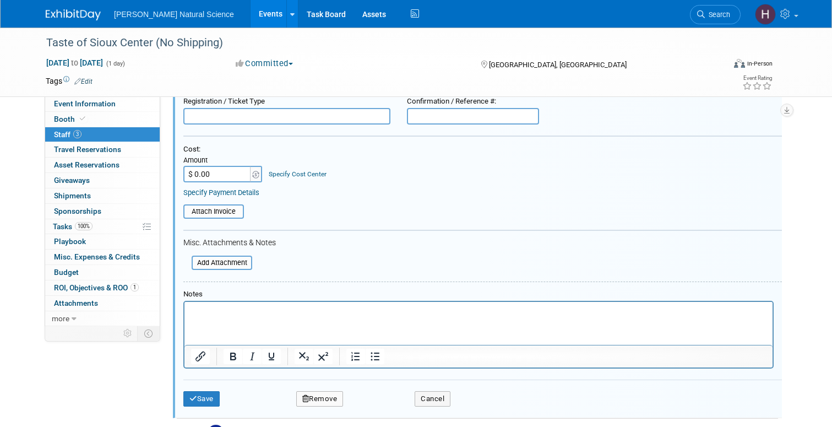
click at [318, 399] on button "Remove" at bounding box center [319, 398] width 47 height 15
click at [379, 403] on link "Yes" at bounding box center [380, 408] width 32 height 18
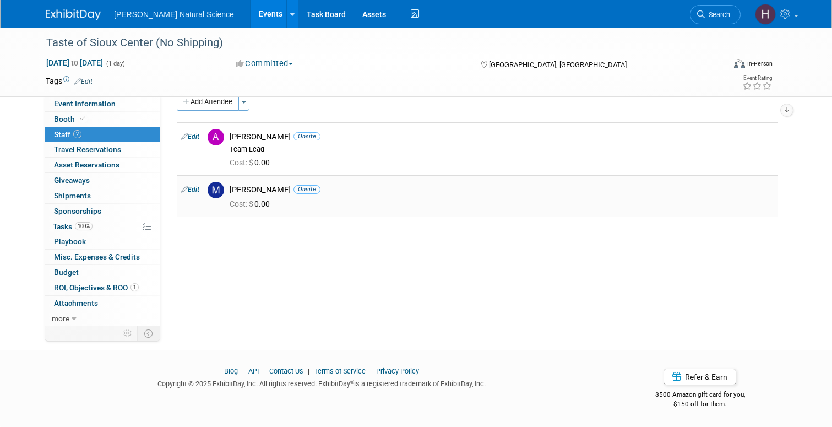
scroll to position [0, 0]
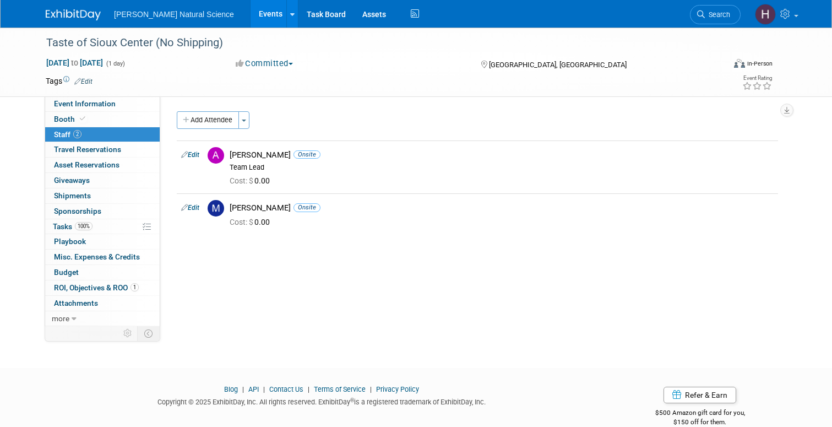
click at [73, 19] on img at bounding box center [73, 14] width 55 height 11
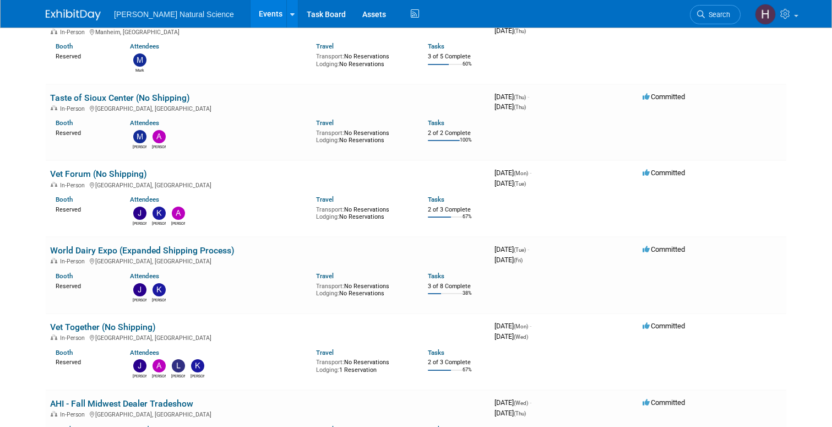
scroll to position [202, 0]
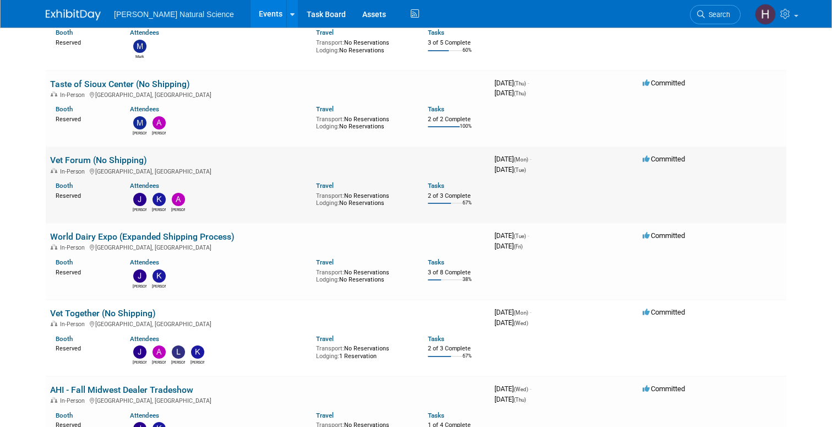
click at [122, 159] on link "Vet Forum (No Shipping)" at bounding box center [98, 160] width 97 height 10
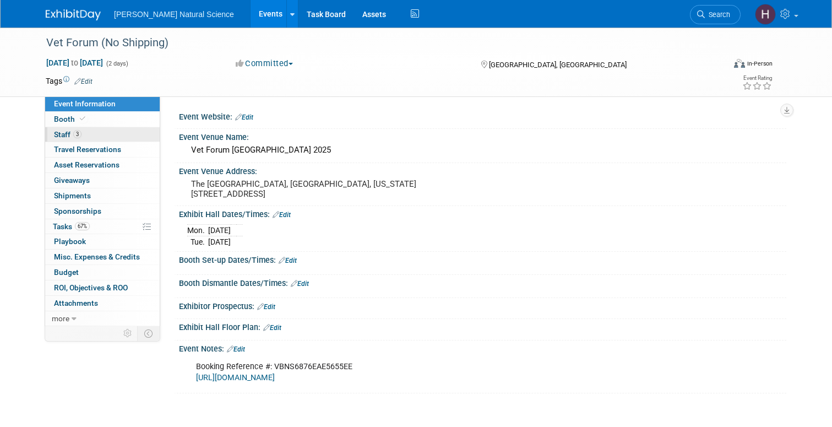
click at [94, 131] on link "3 Staff 3" at bounding box center [102, 134] width 115 height 15
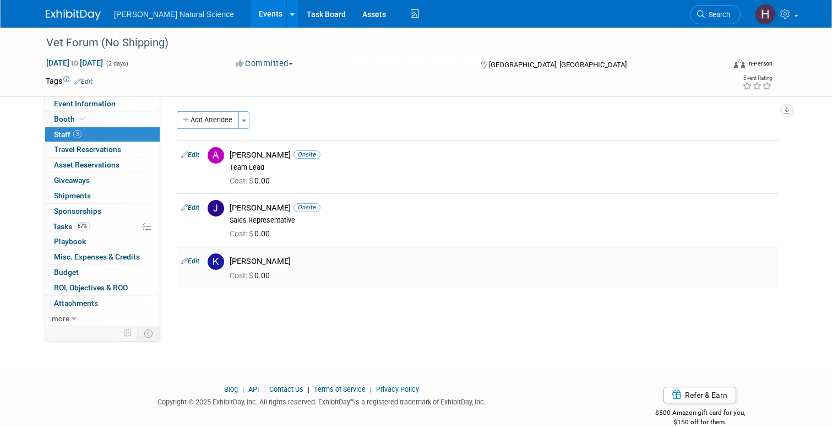
click at [195, 261] on link "Edit" at bounding box center [190, 261] width 18 height 8
select select "e5e3013a-f038-4f53-a138-bdddad13667f"
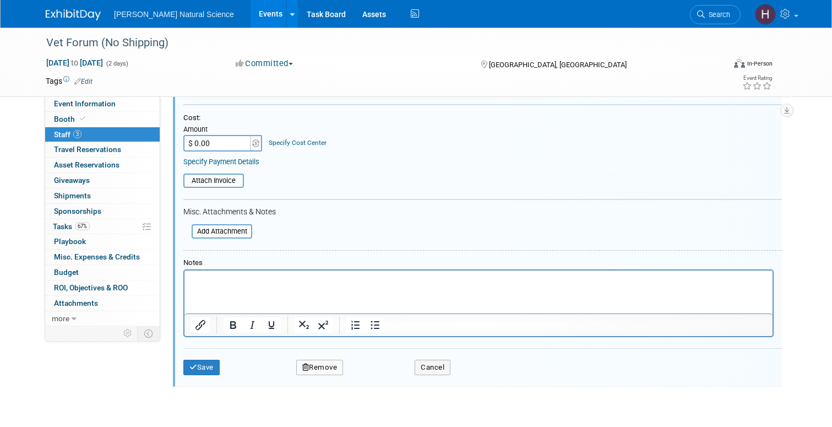
scroll to position [298, 0]
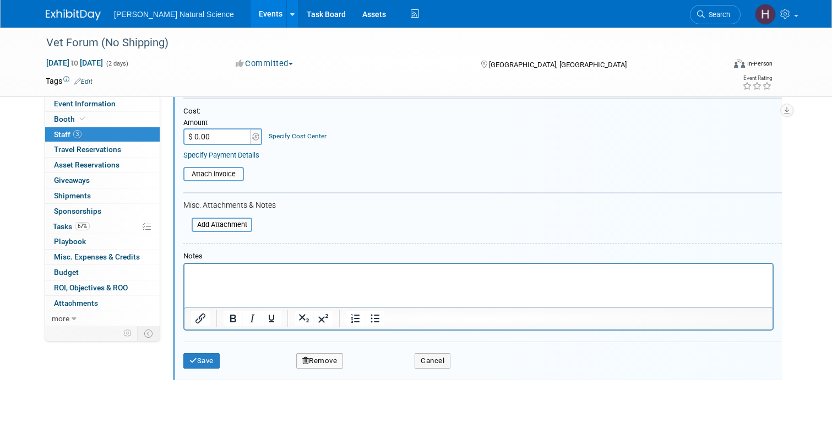
click at [331, 362] on button "Remove" at bounding box center [319, 360] width 47 height 15
click at [381, 367] on link "Yes" at bounding box center [380, 370] width 32 height 18
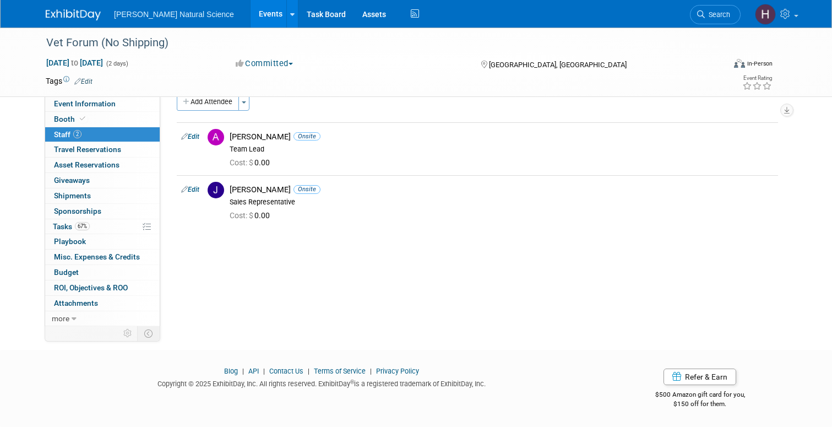
scroll to position [0, 0]
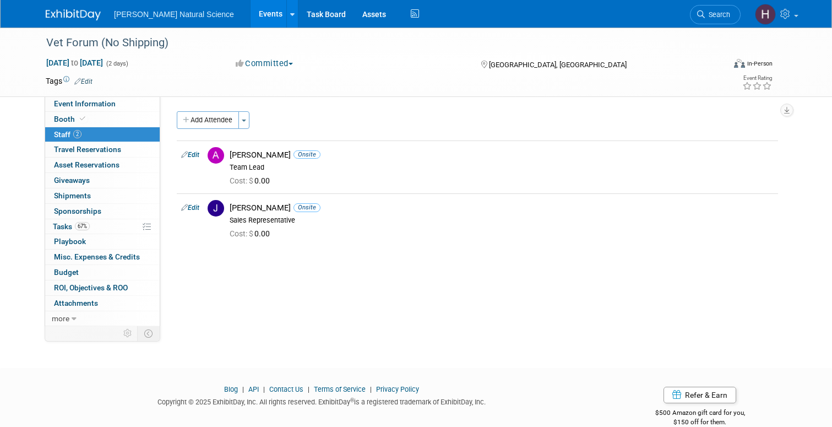
click at [90, 9] on img at bounding box center [73, 14] width 55 height 11
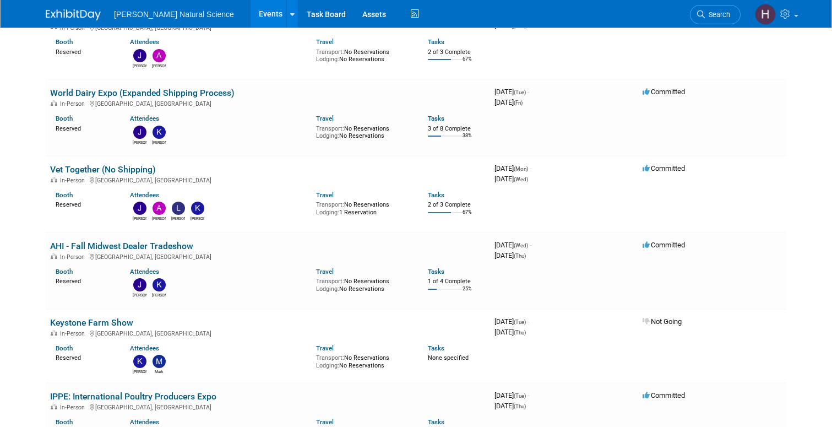
scroll to position [349, 0]
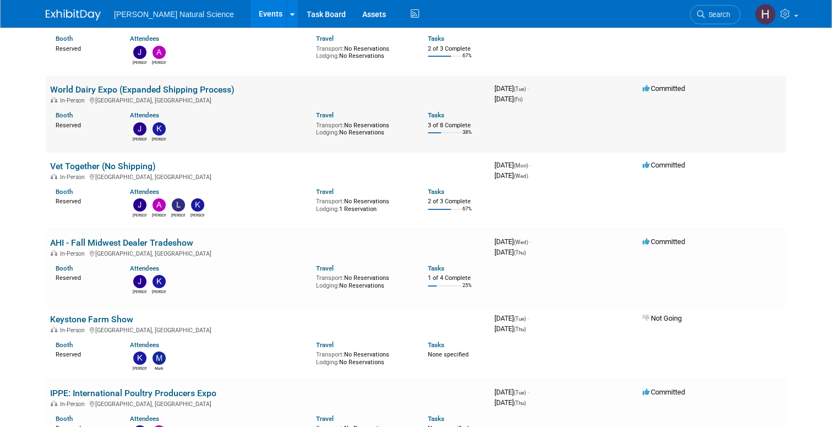
click at [119, 90] on link "World Dairy Expo (Expanded Shipping Process)" at bounding box center [142, 89] width 184 height 10
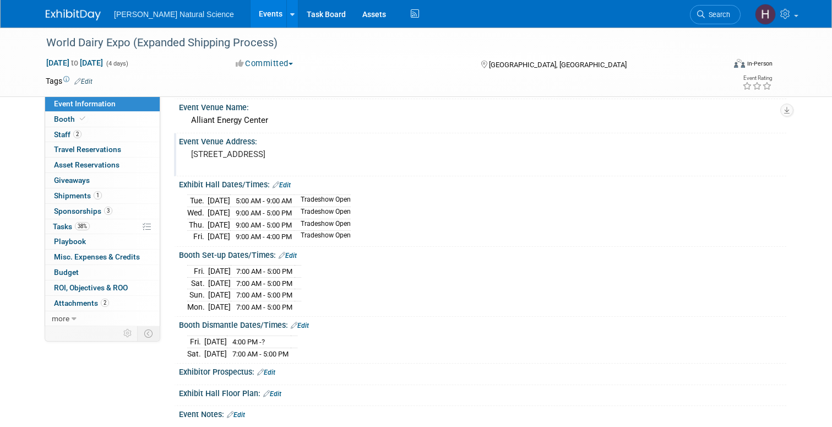
scroll to position [38, 0]
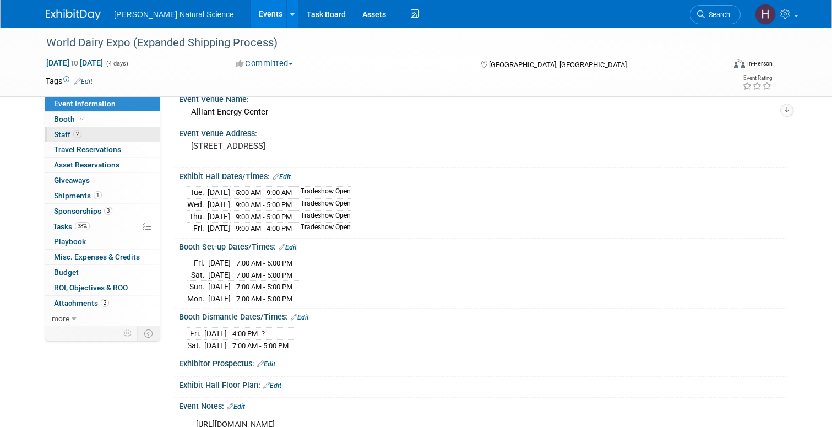
click at [91, 137] on link "2 Staff 2" at bounding box center [102, 134] width 115 height 15
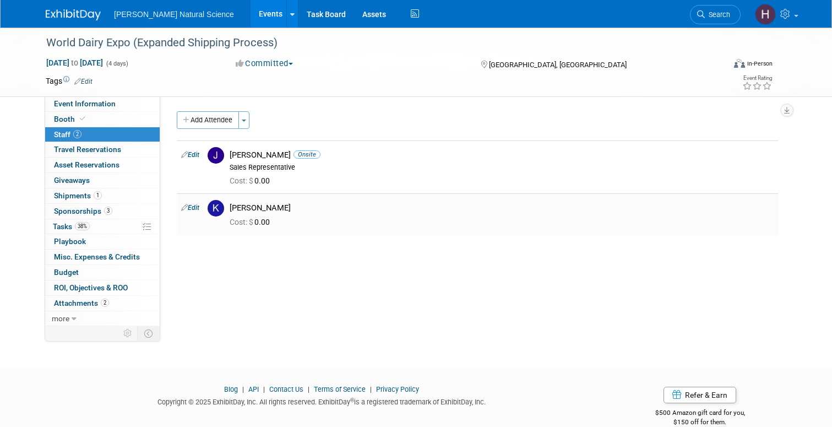
click at [193, 205] on link "Edit" at bounding box center [190, 208] width 18 height 8
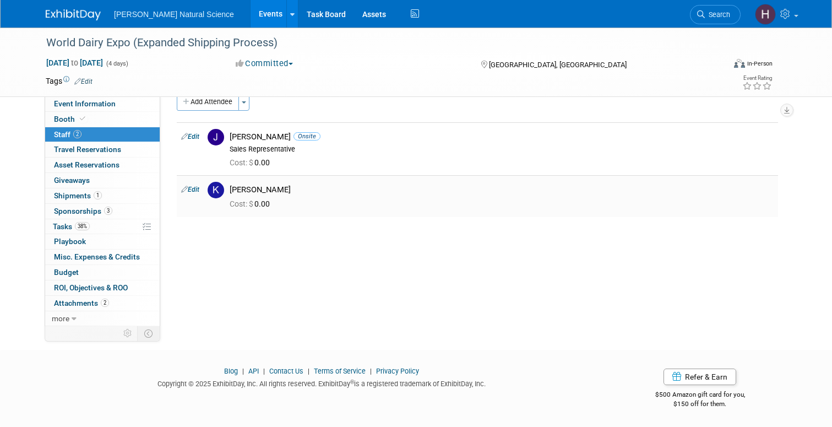
select select "e5e3013a-f038-4f53-a138-bdddad13667f"
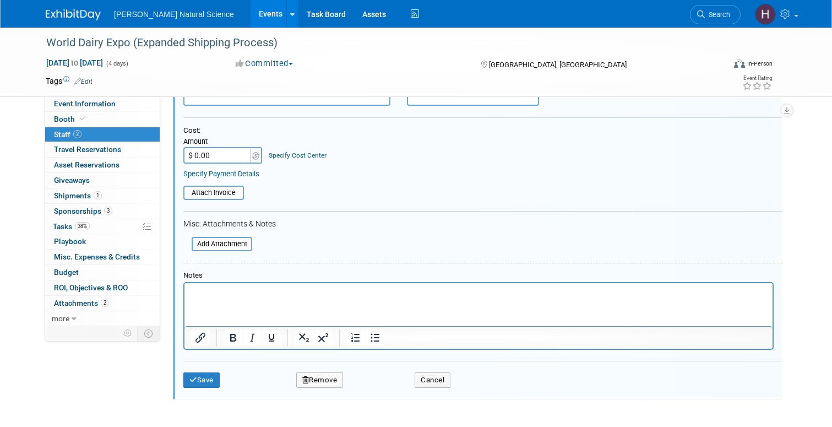
scroll to position [260, 0]
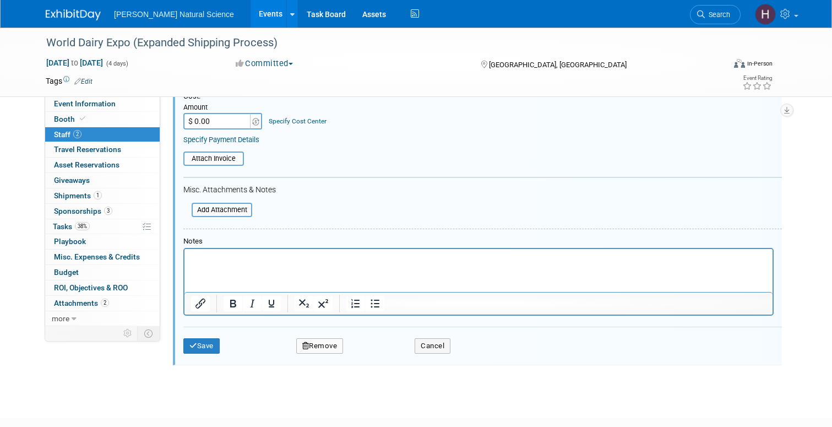
click at [317, 343] on button "Remove" at bounding box center [319, 345] width 47 height 15
click at [384, 355] on link "Yes" at bounding box center [380, 355] width 32 height 18
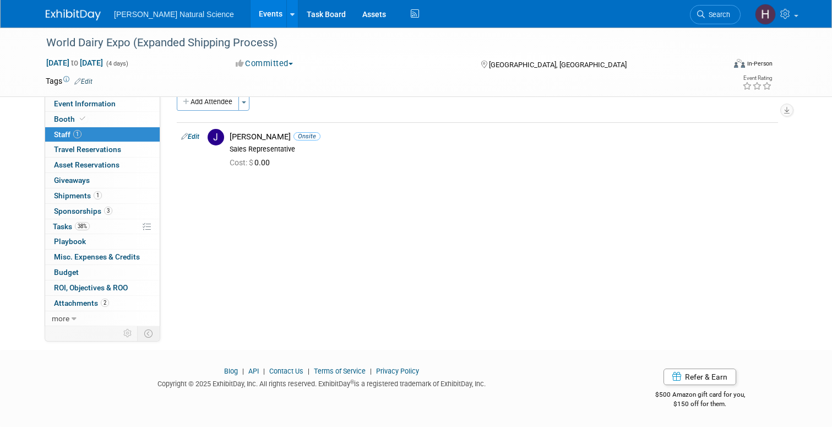
scroll to position [0, 0]
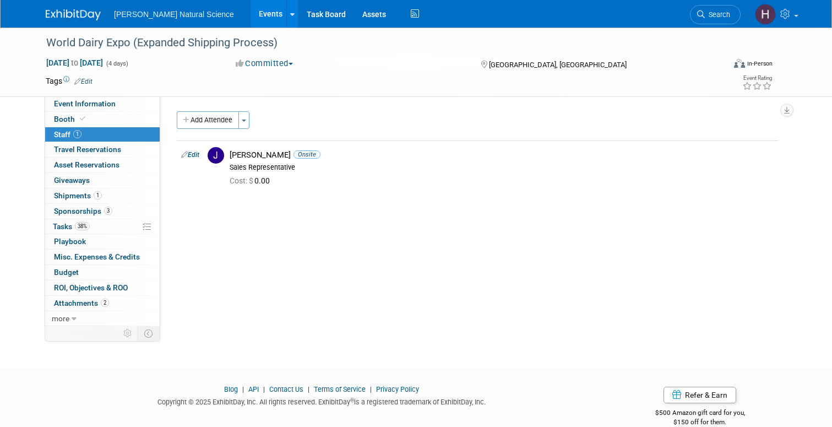
click at [93, 19] on img at bounding box center [73, 14] width 55 height 11
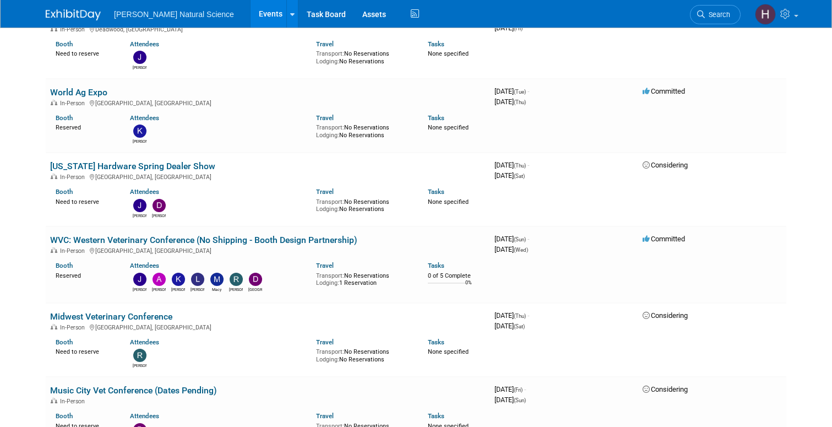
scroll to position [800, 0]
